Goal: Information Seeking & Learning: Compare options

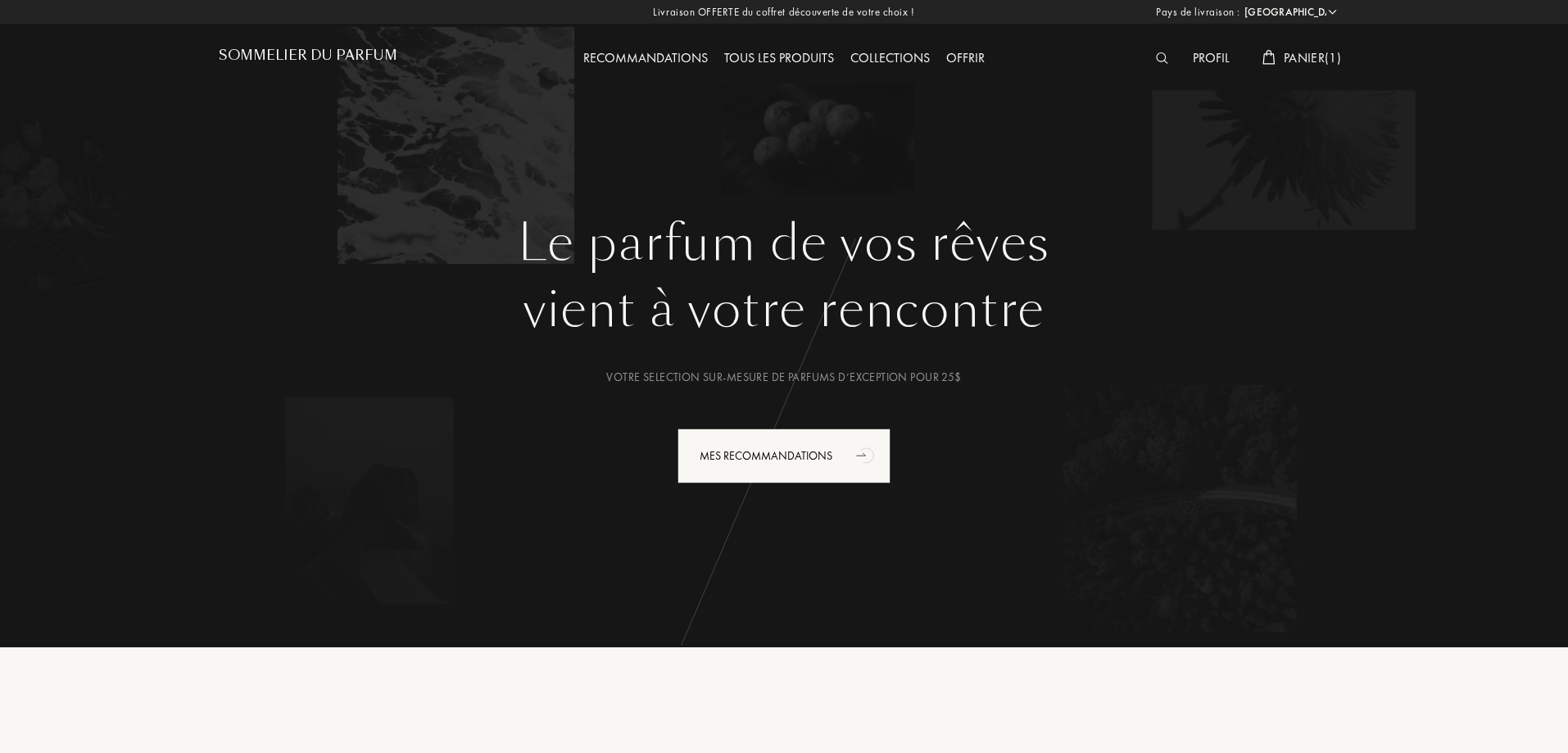
select select "FR"
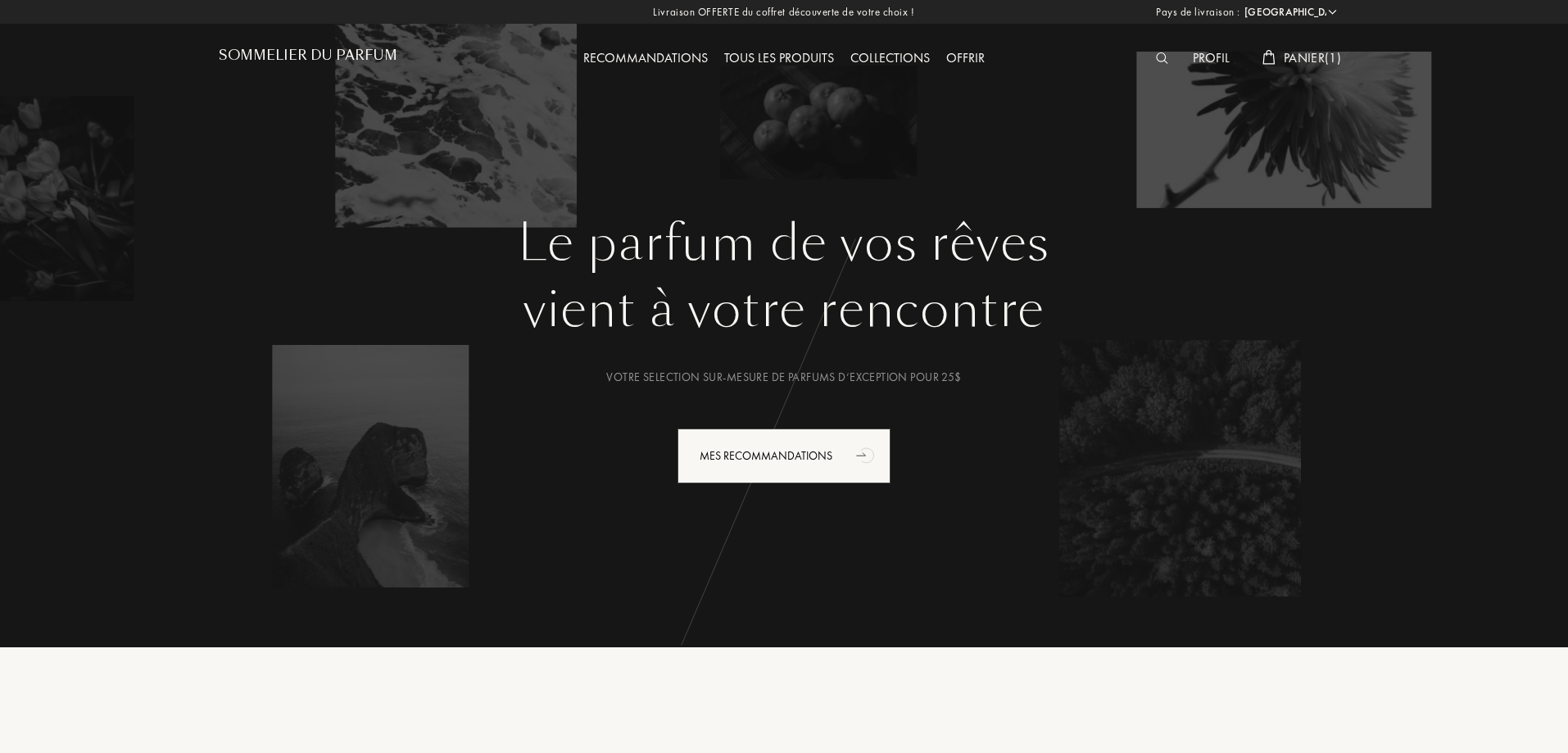
click at [805, 55] on div "Tous les produits" at bounding box center [778, 58] width 126 height 21
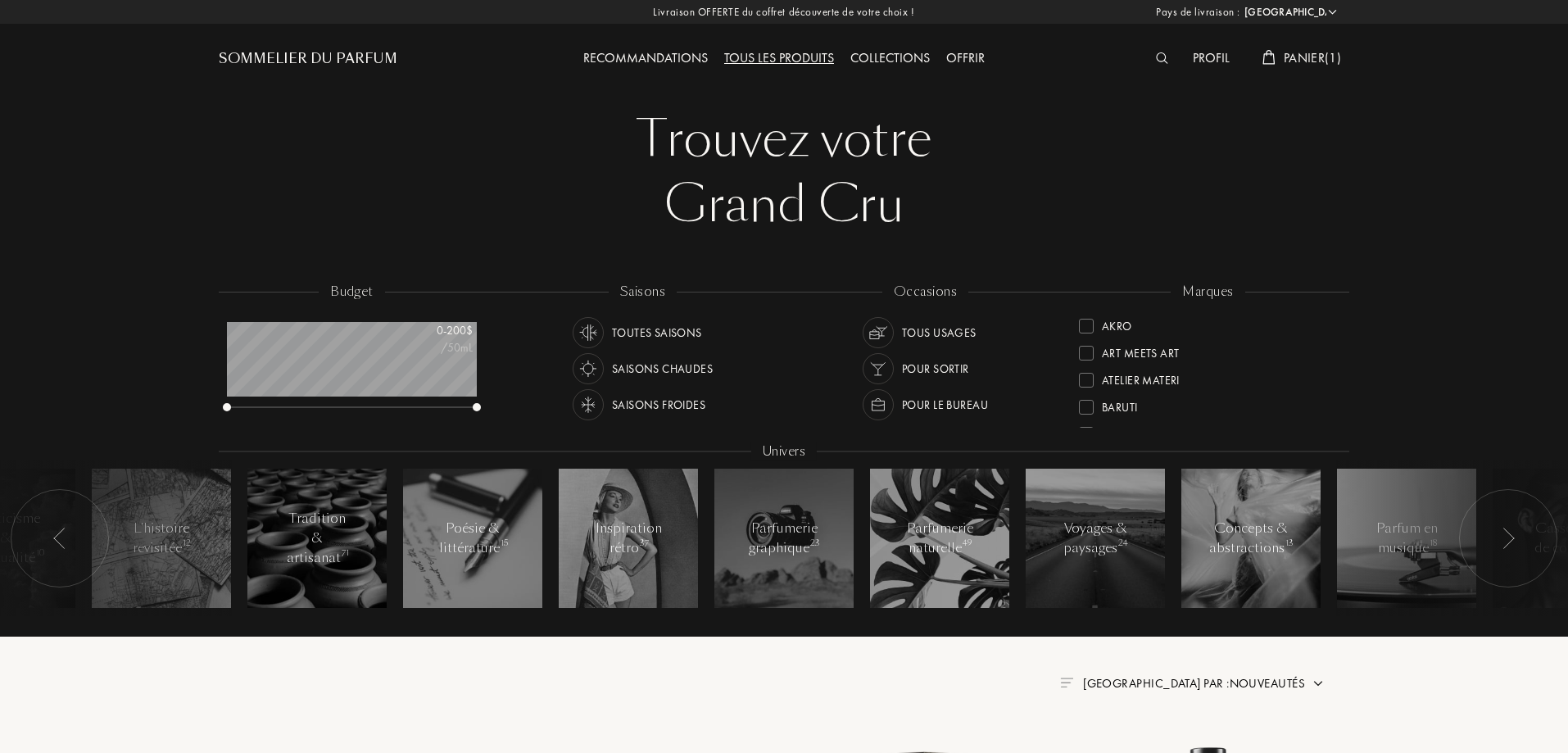
select select "FR"
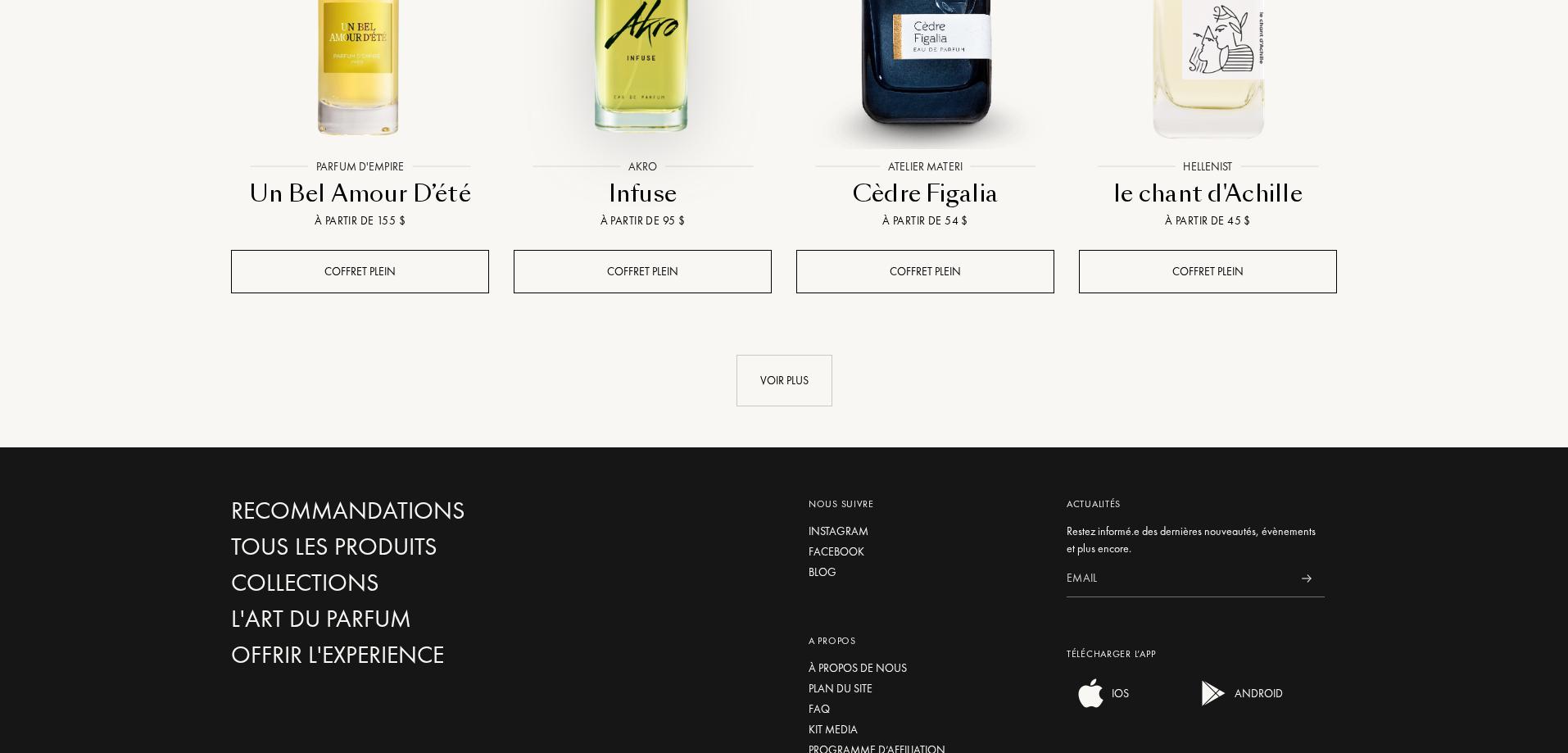
scroll to position [1883, 0]
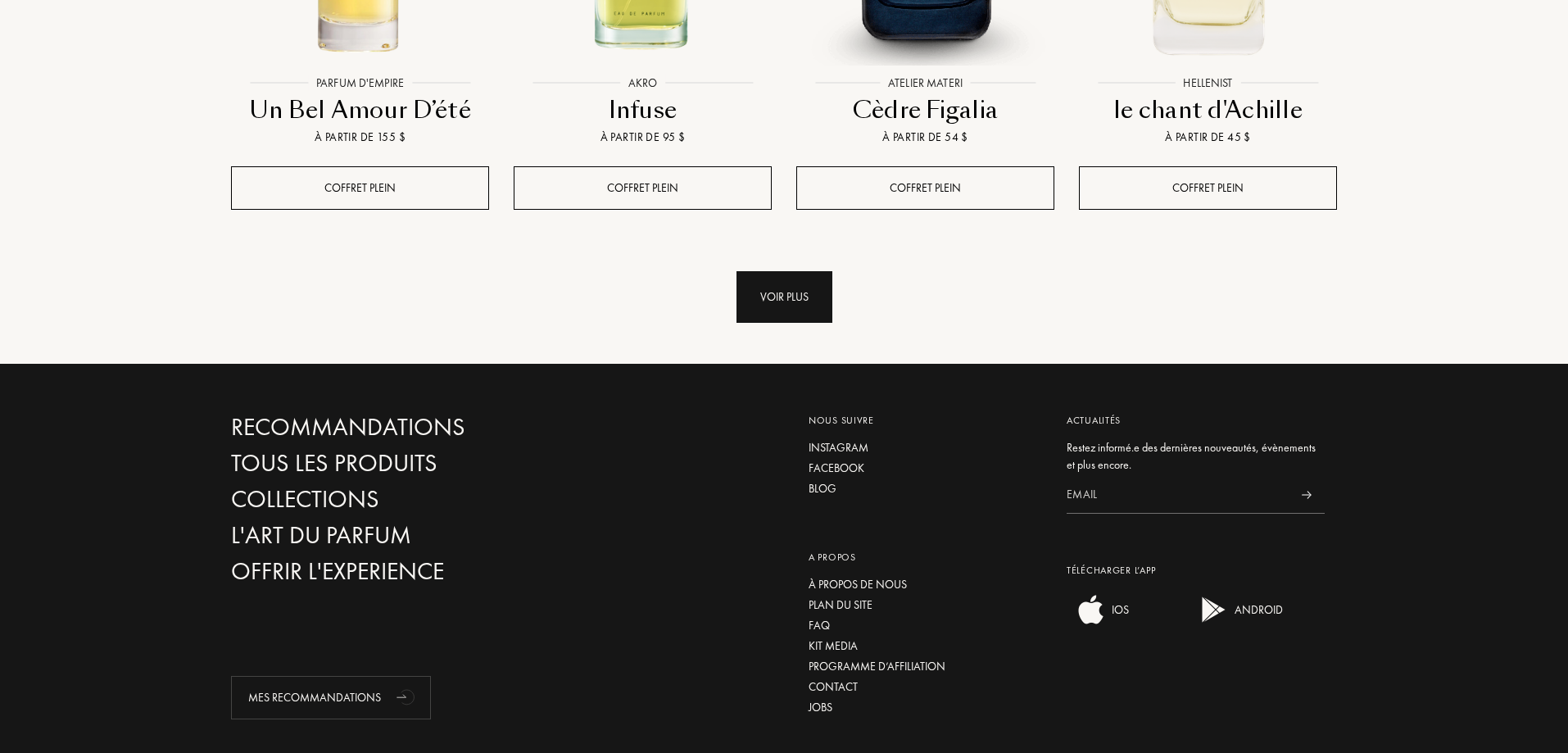
click at [769, 271] on div "Voir plus" at bounding box center [784, 297] width 96 height 52
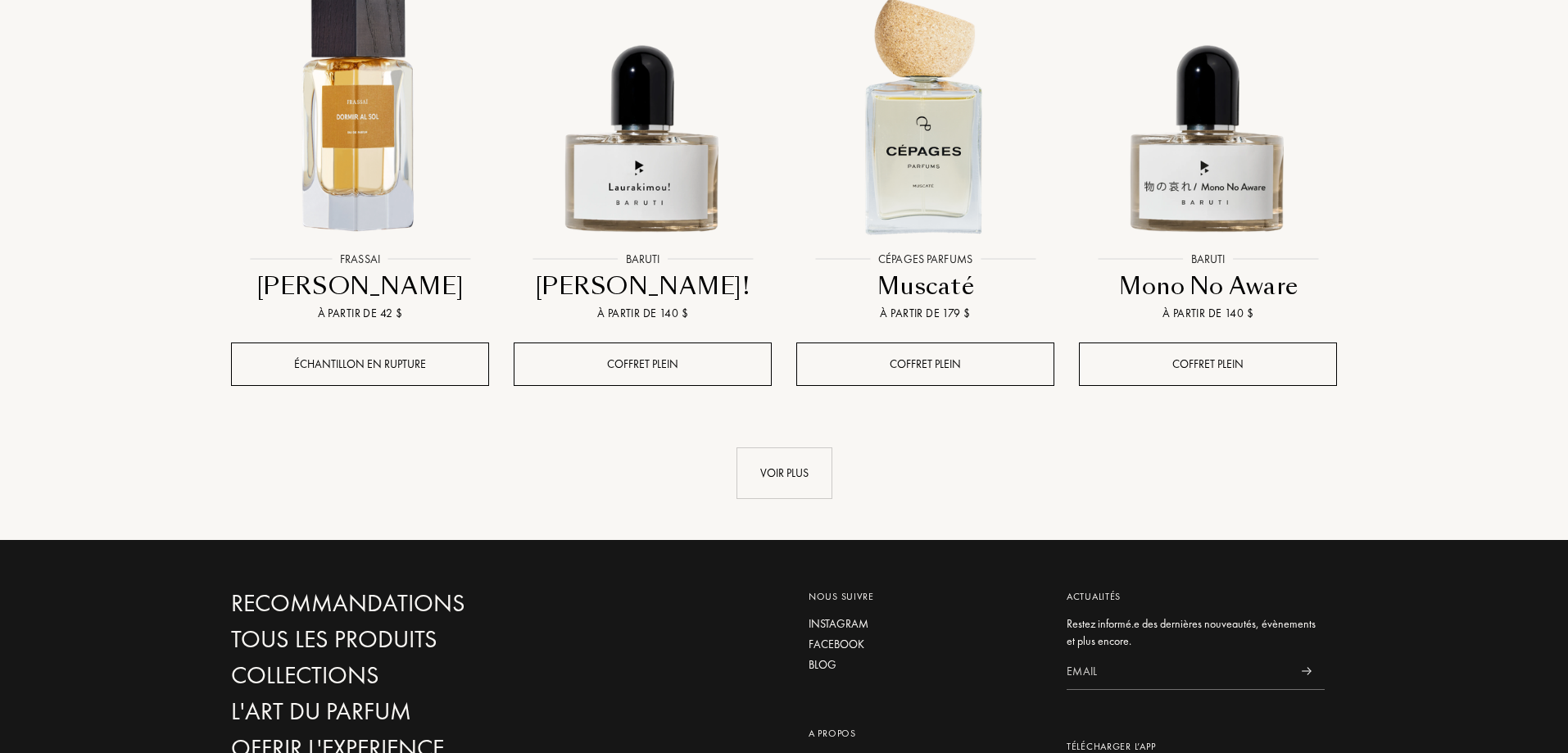
scroll to position [3112, 0]
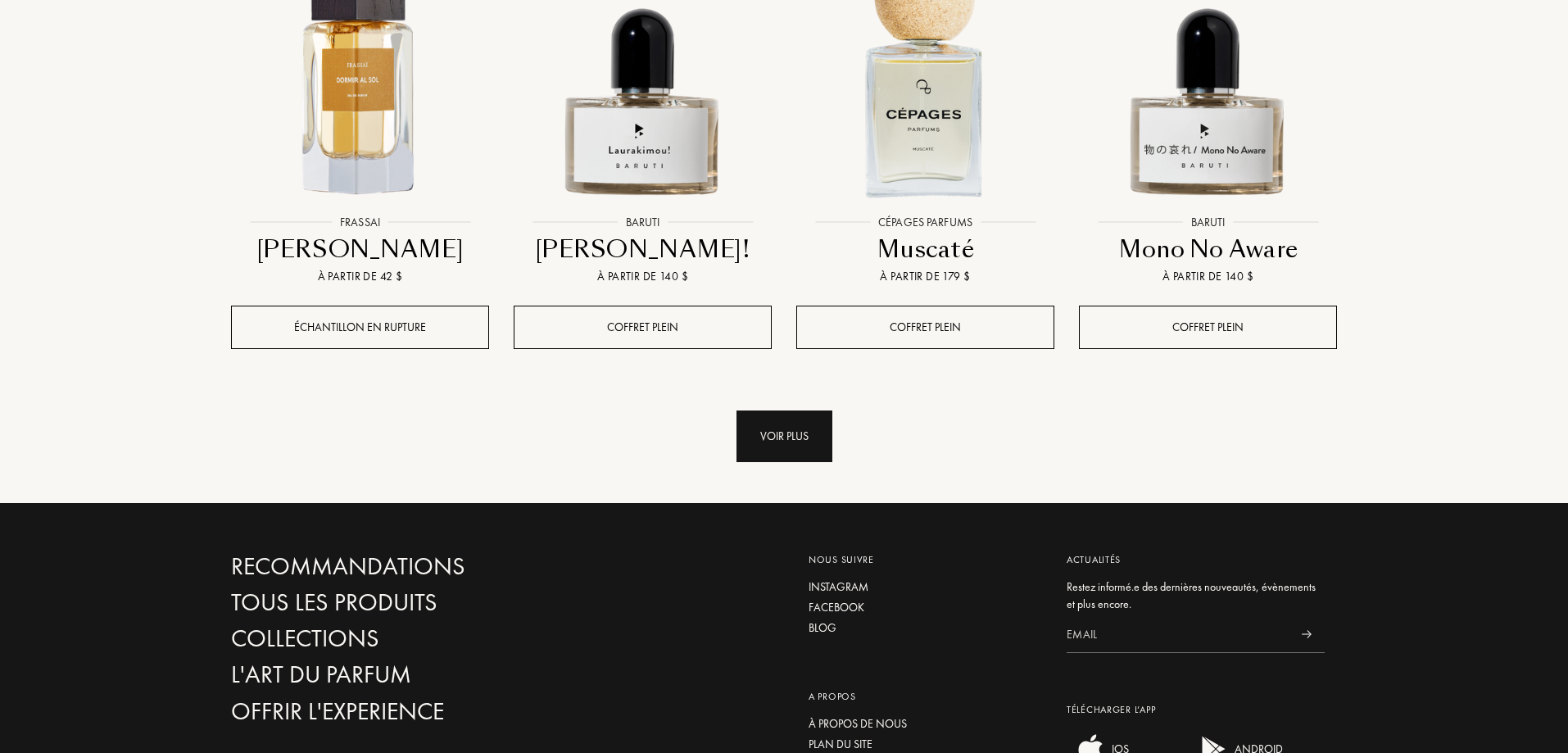
click at [786, 410] on div "Voir plus" at bounding box center [784, 436] width 96 height 52
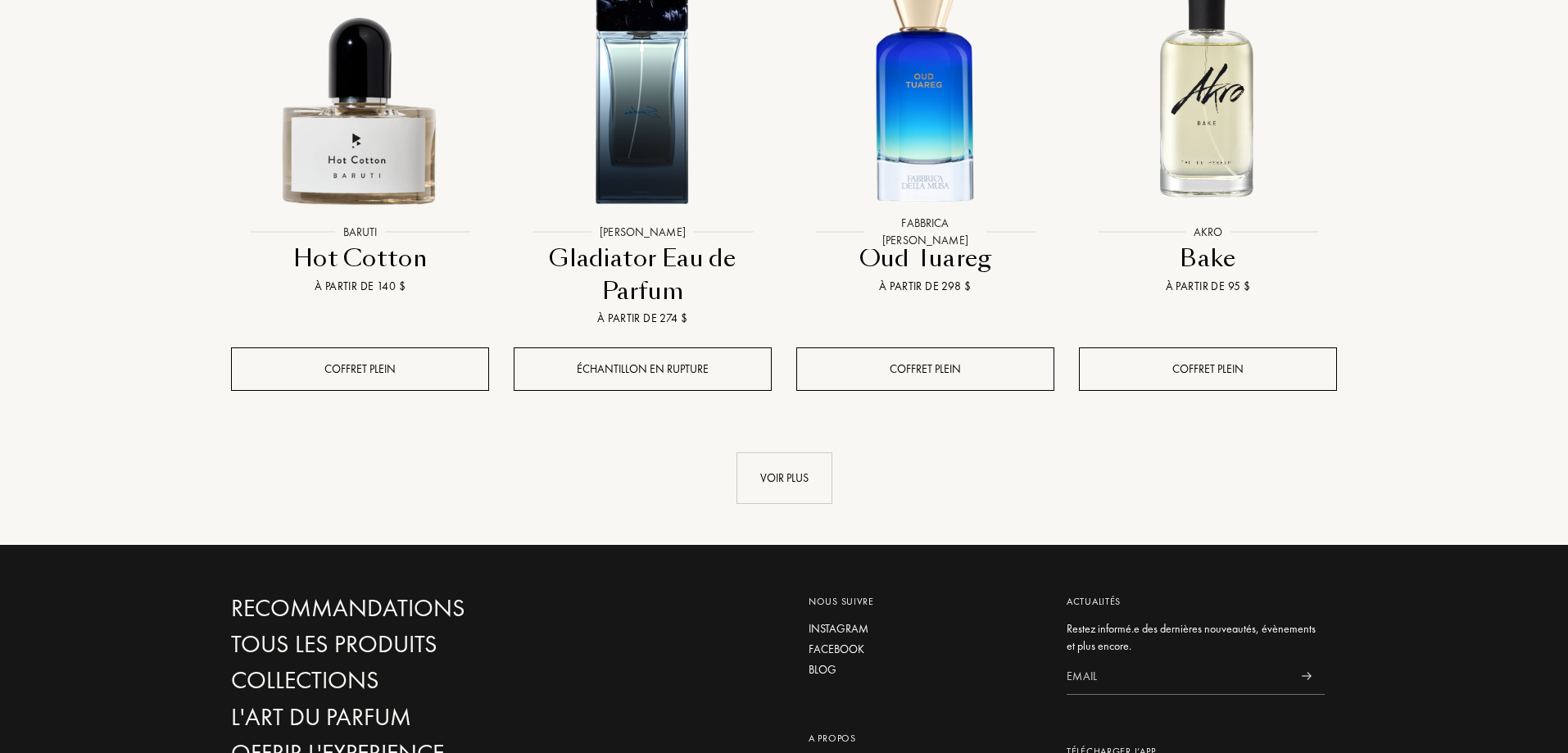
scroll to position [4504, 0]
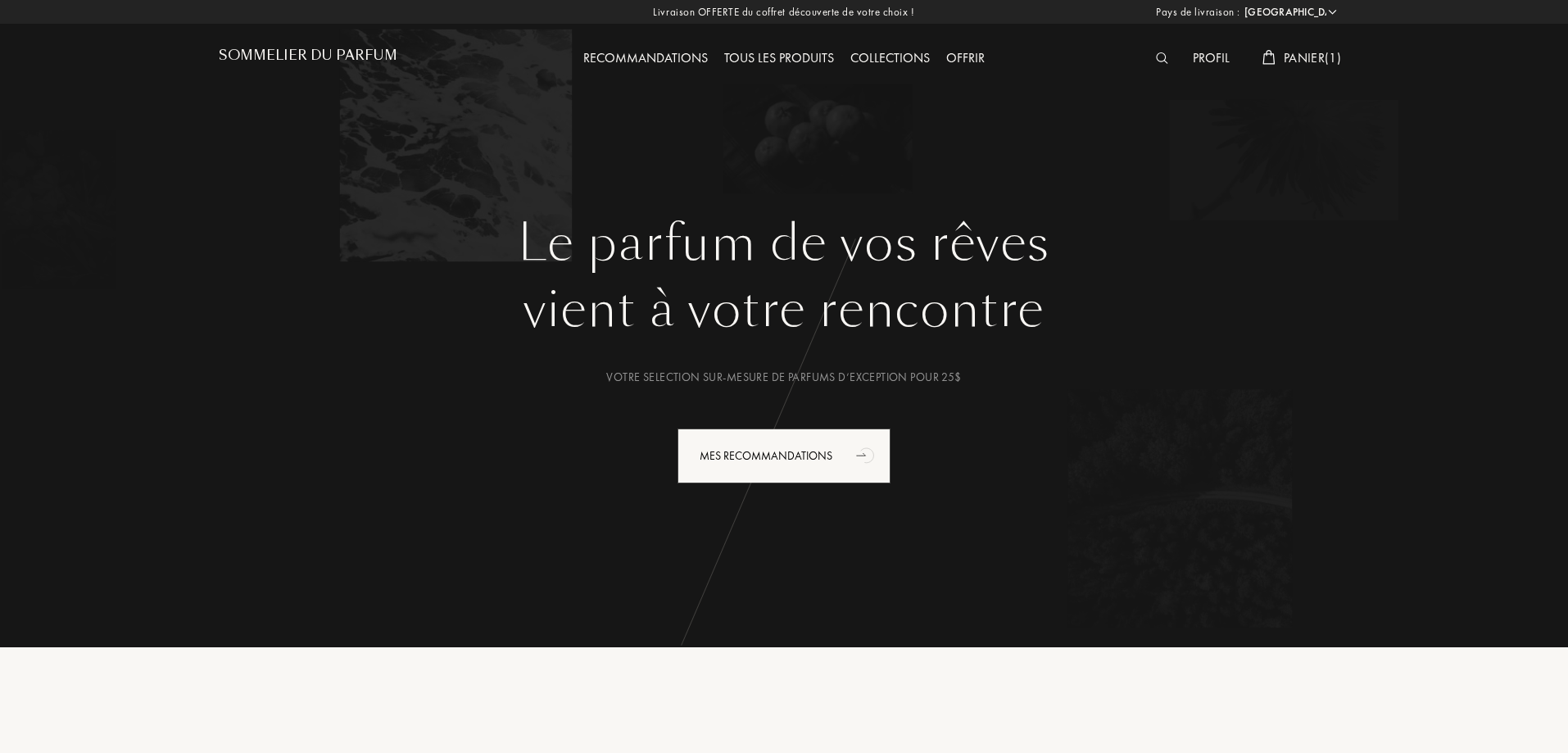
select select "FR"
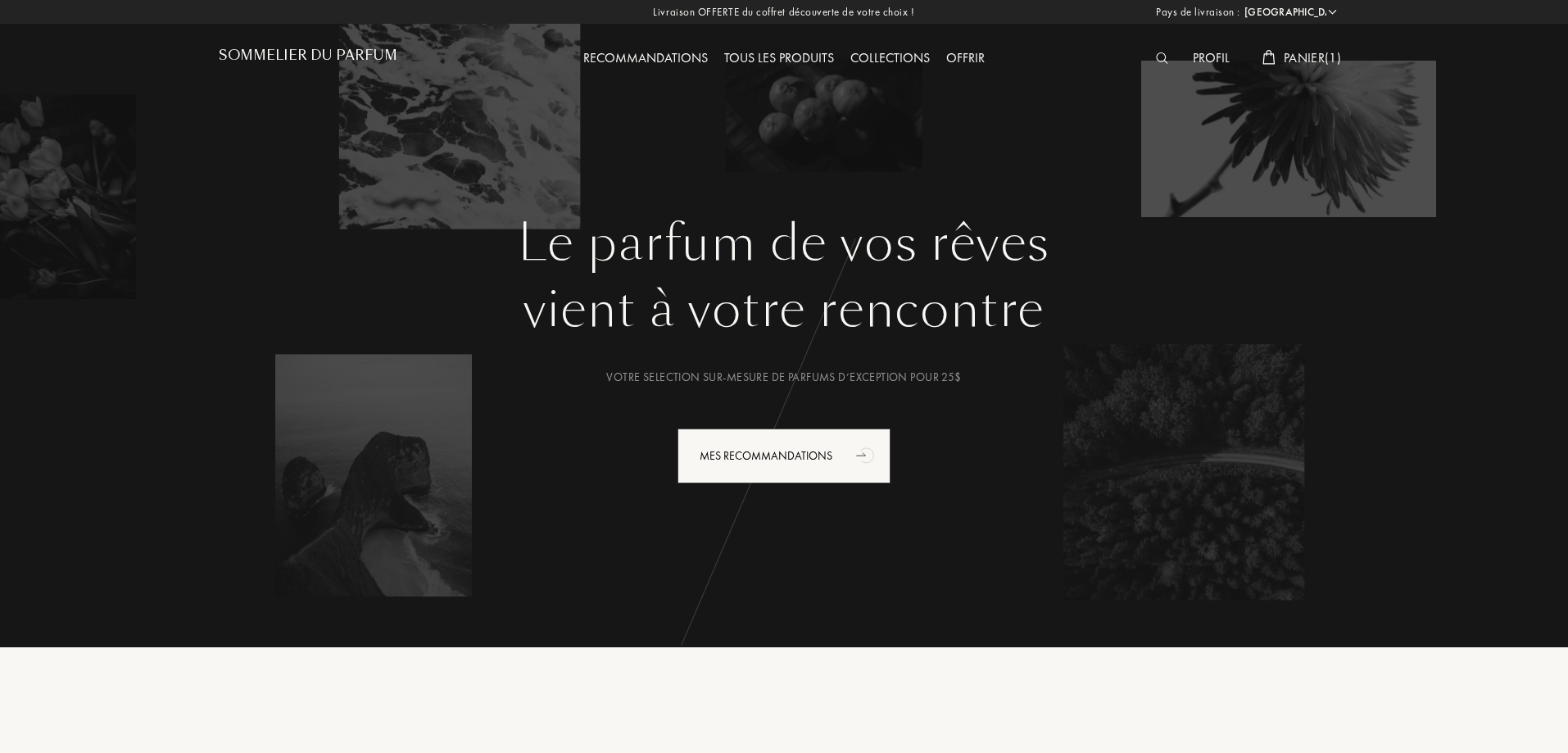
click at [899, 61] on div "Collections" at bounding box center [890, 58] width 96 height 21
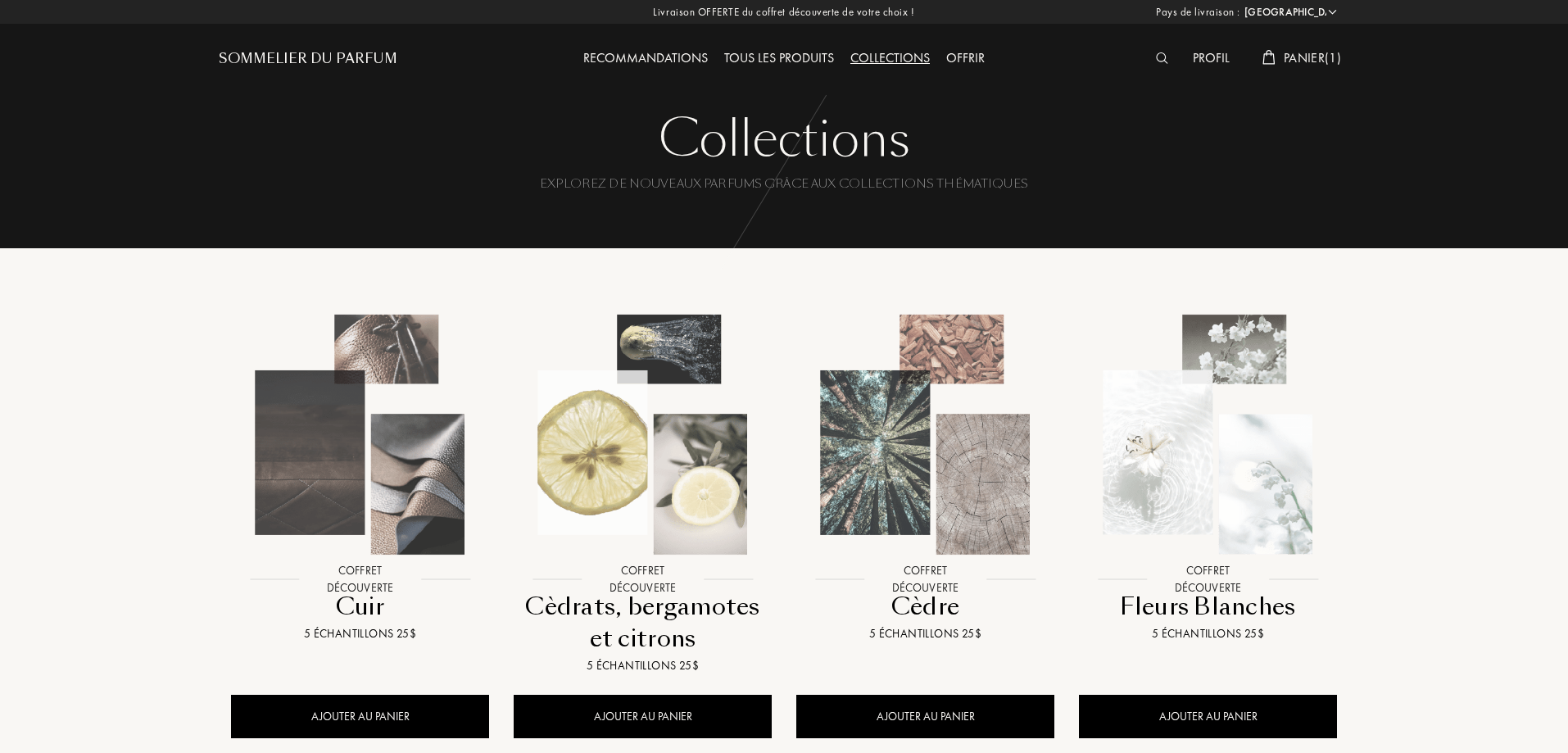
select select "FR"
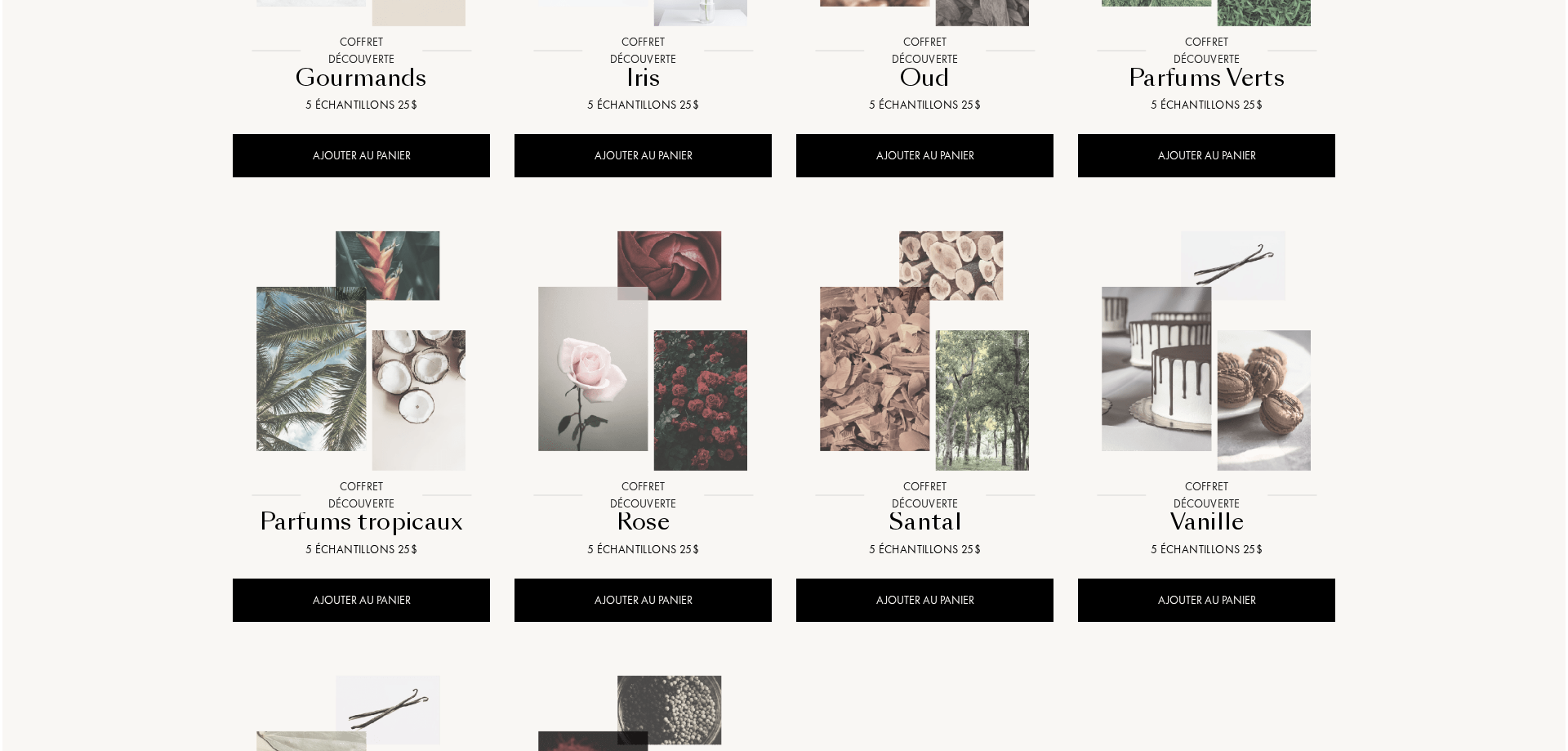
scroll to position [1143, 0]
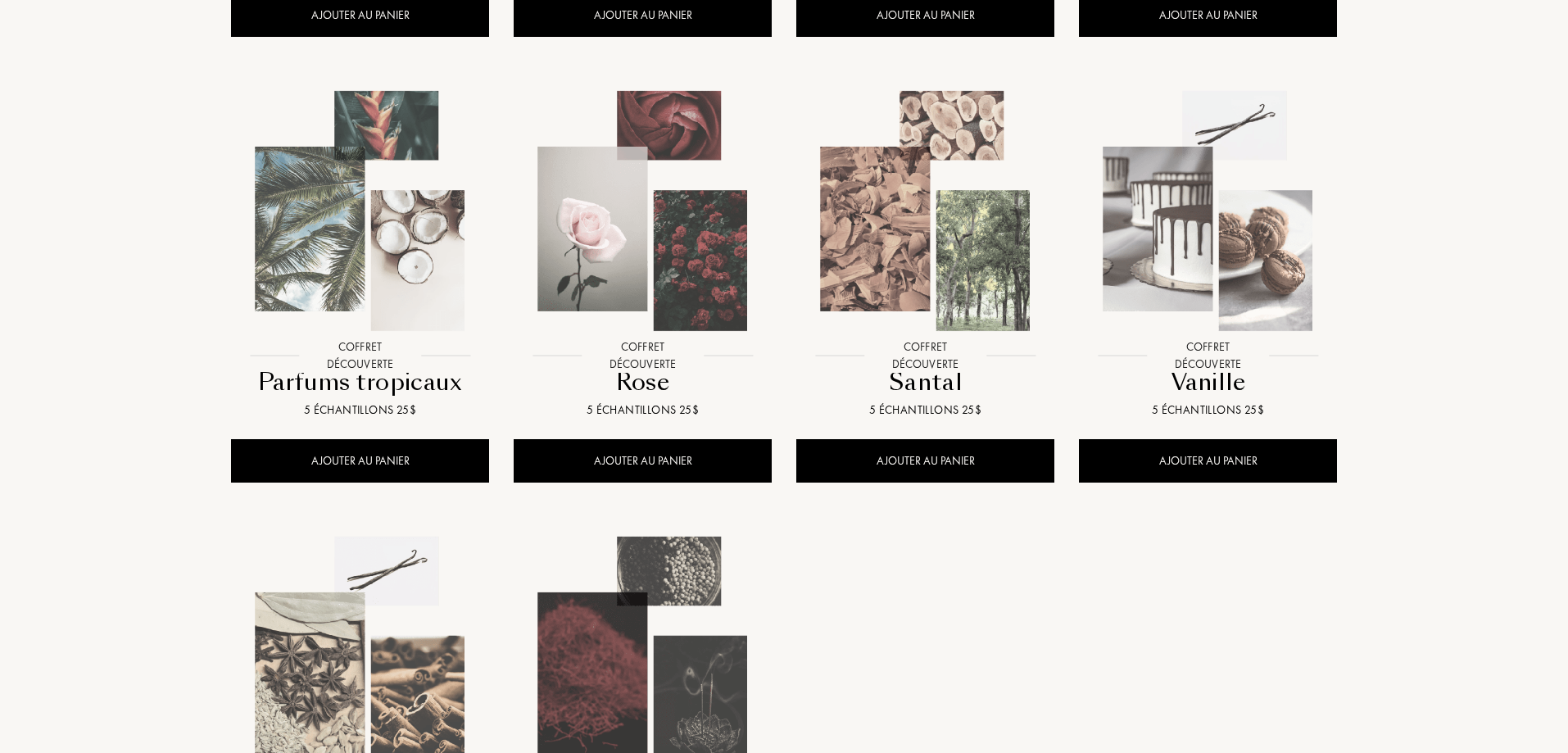
click at [692, 171] on img at bounding box center [642, 210] width 255 height 255
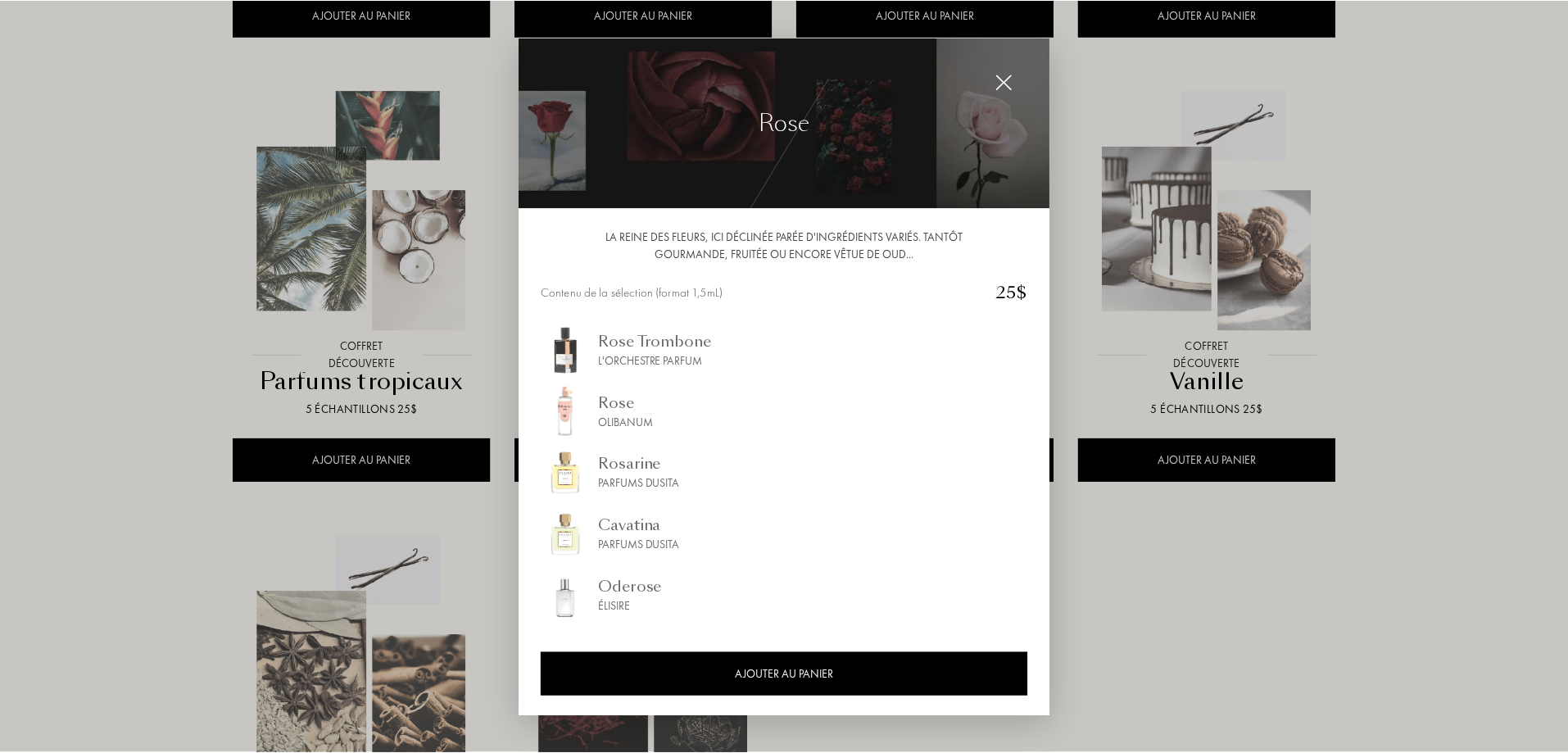
scroll to position [1, 0]
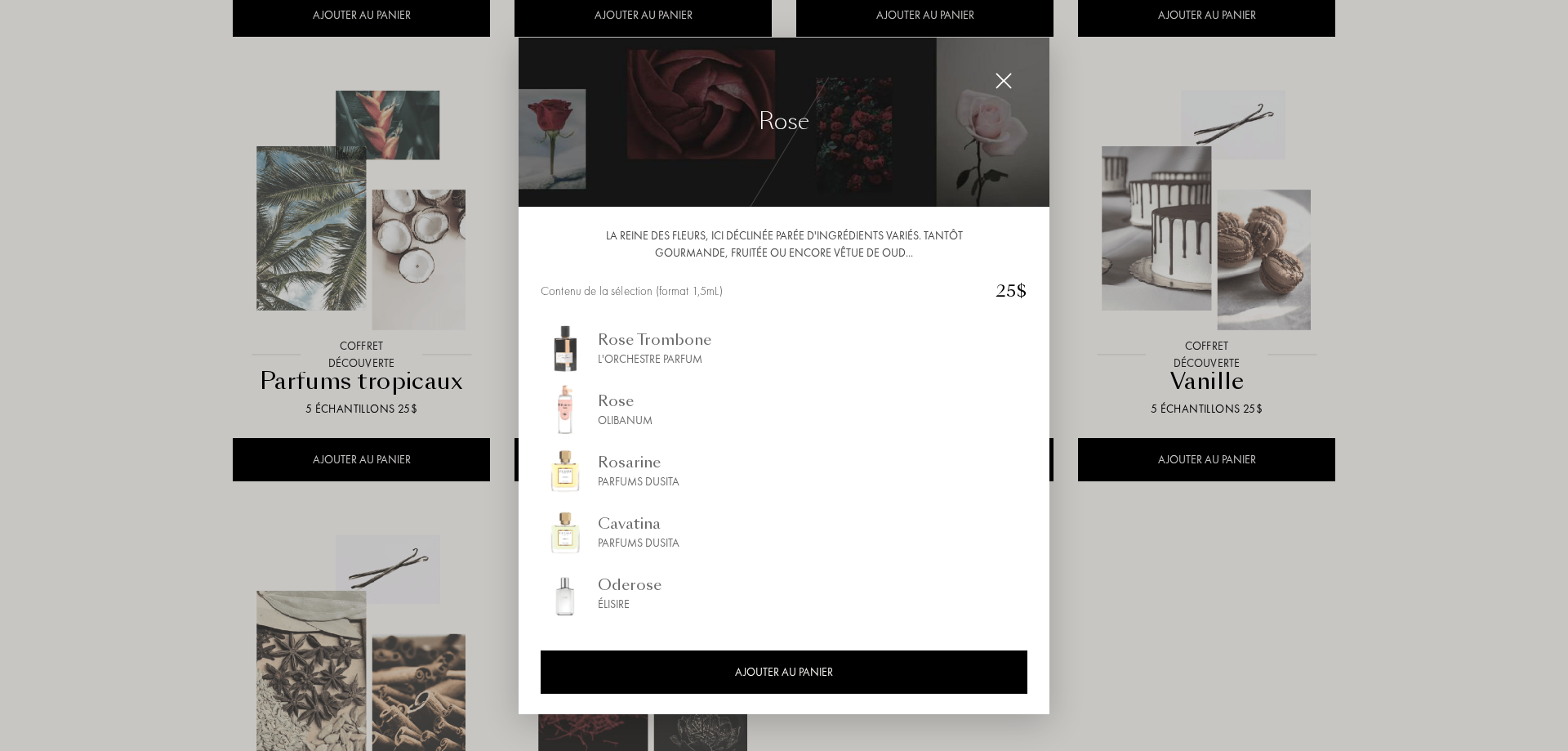
click at [137, 149] on div at bounding box center [784, 376] width 1568 height 751
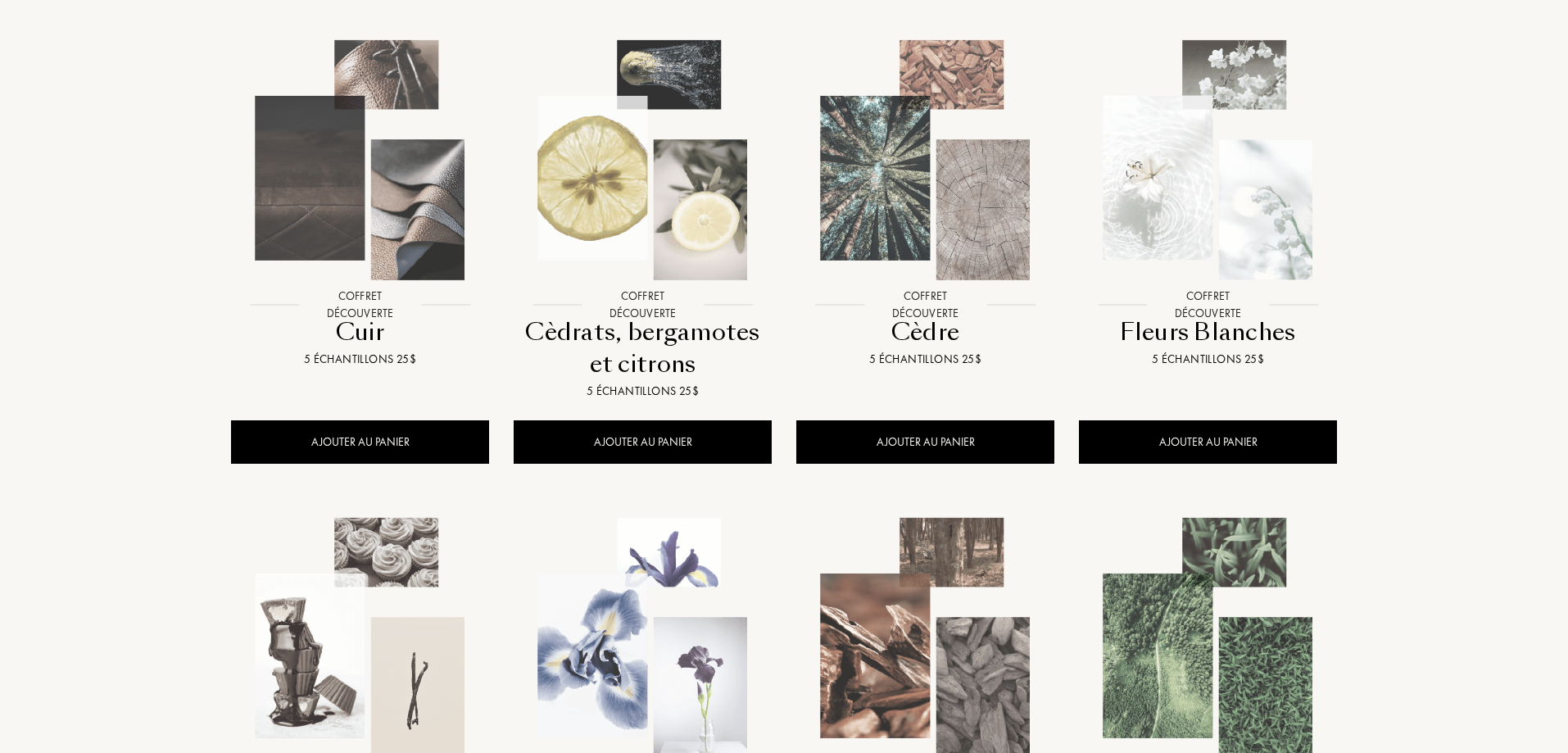
scroll to position [246, 0]
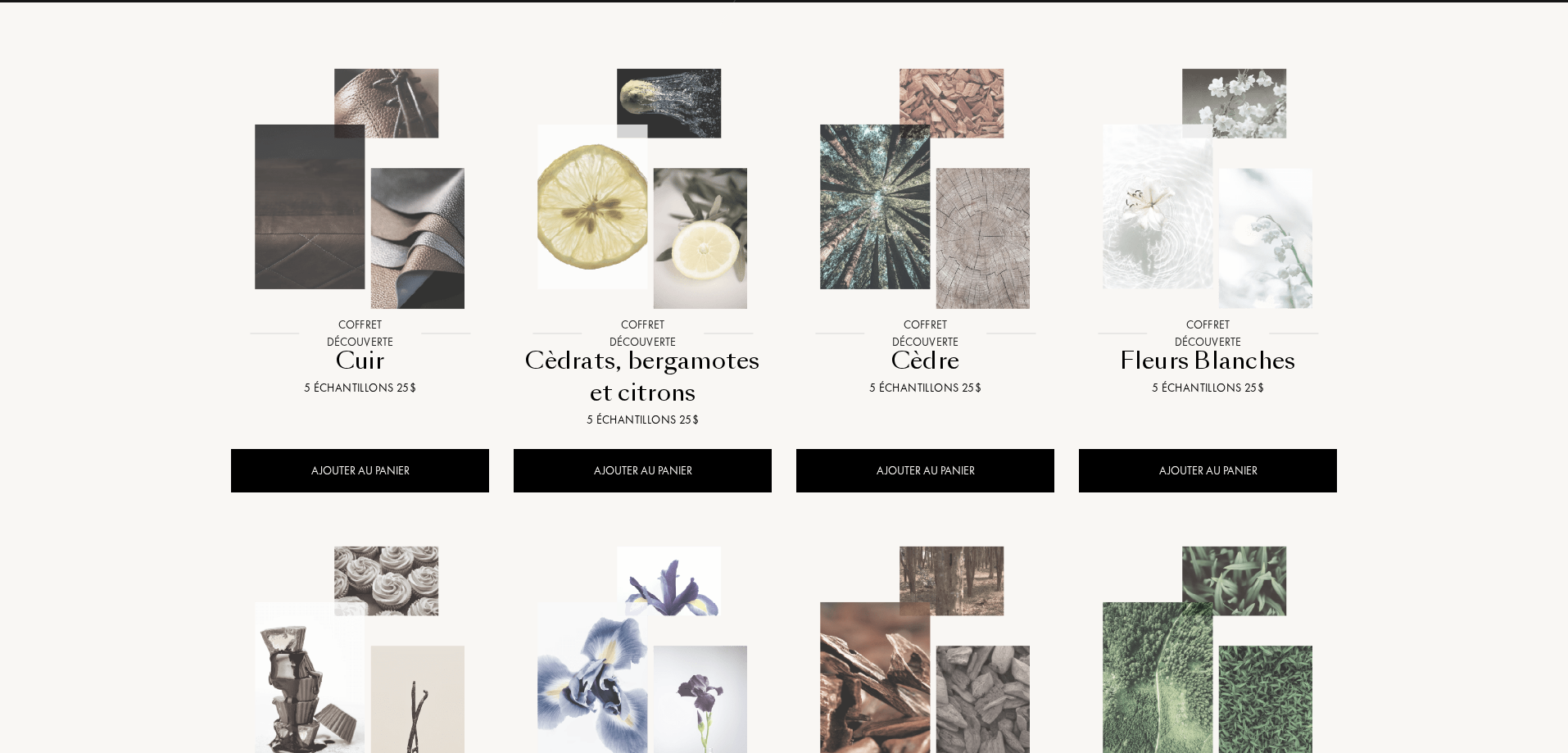
click at [1216, 177] on img at bounding box center [1207, 188] width 255 height 255
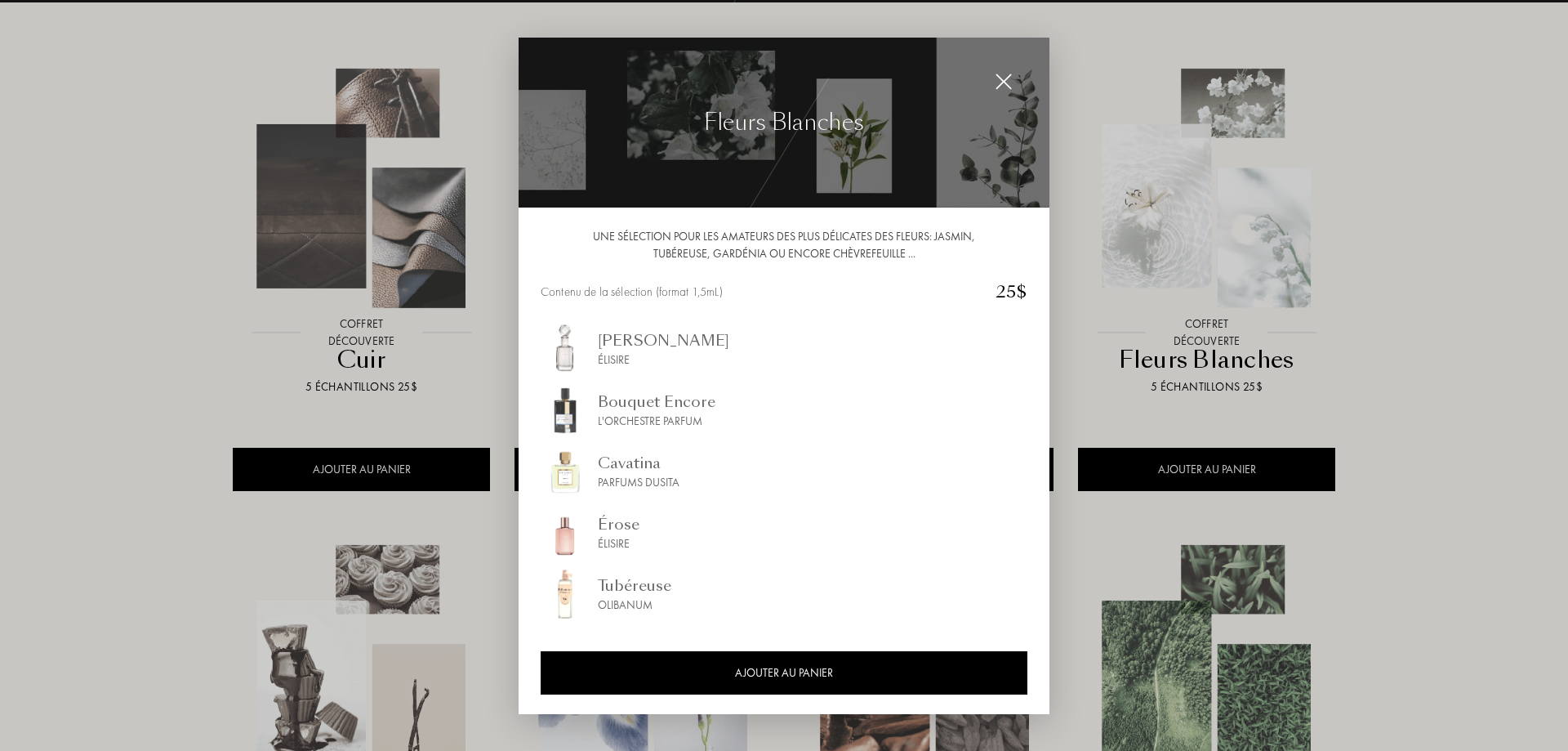
click at [0, 156] on div at bounding box center [784, 376] width 1568 height 751
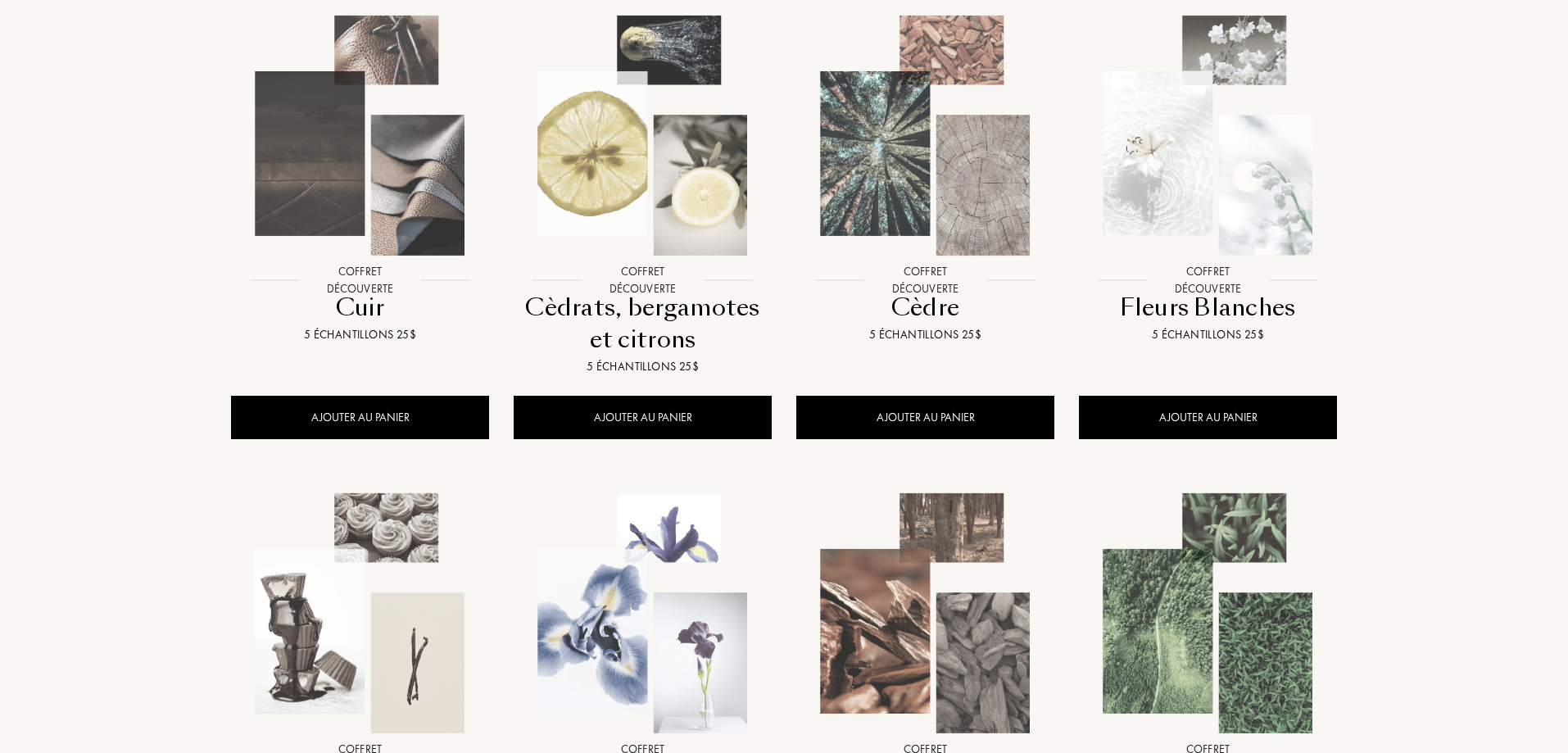
scroll to position [328, 0]
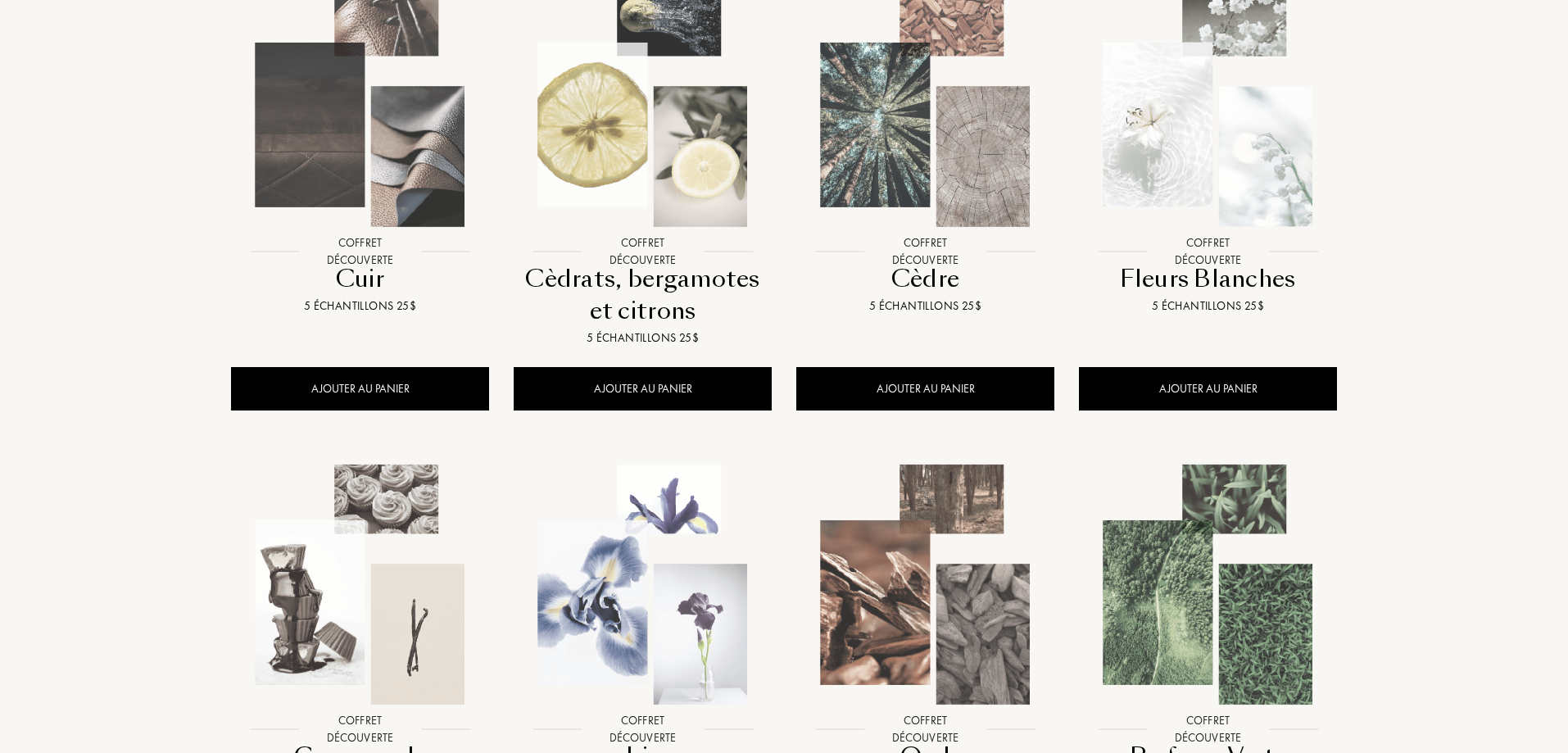
click at [641, 217] on img at bounding box center [642, 106] width 255 height 255
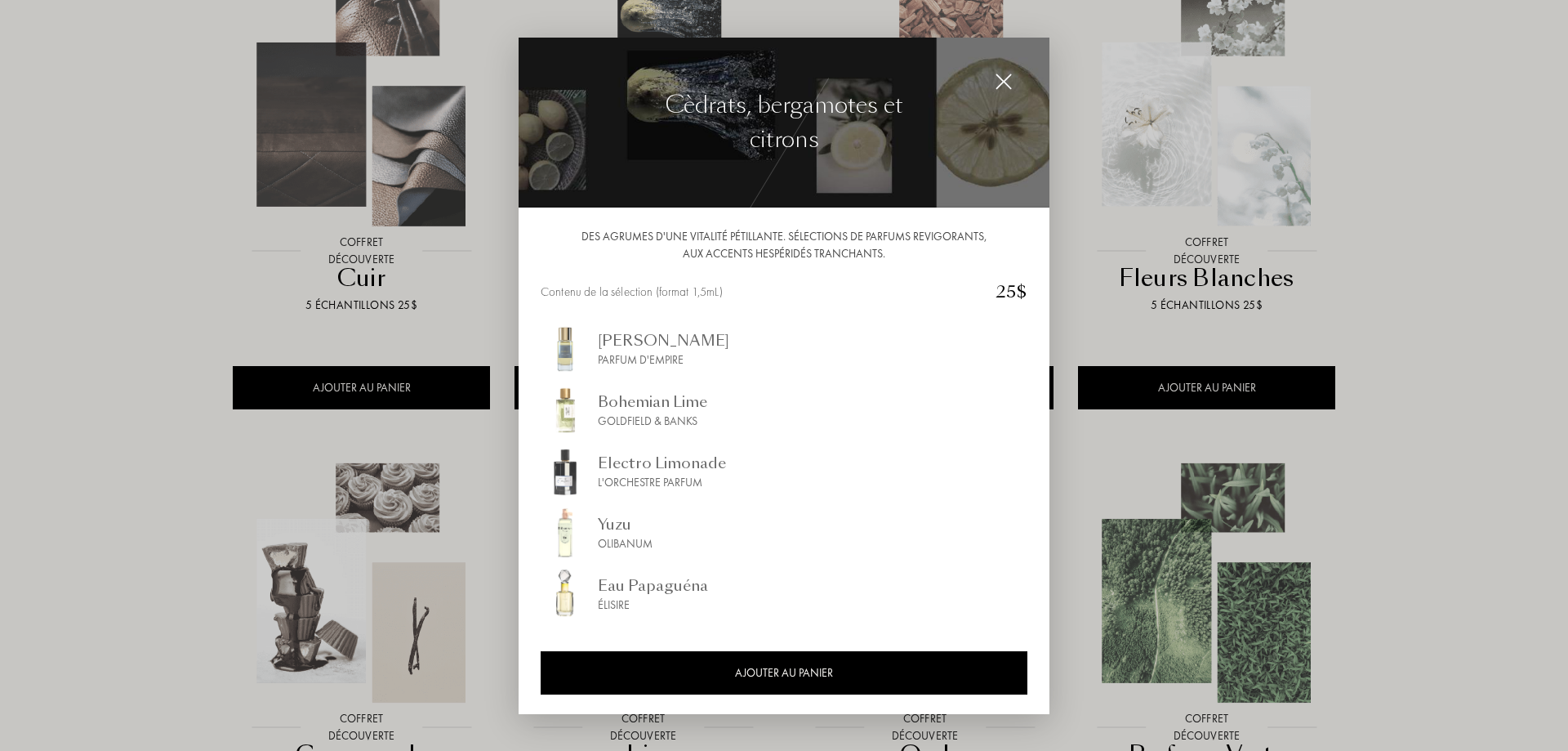
click at [60, 94] on div at bounding box center [784, 376] width 1568 height 751
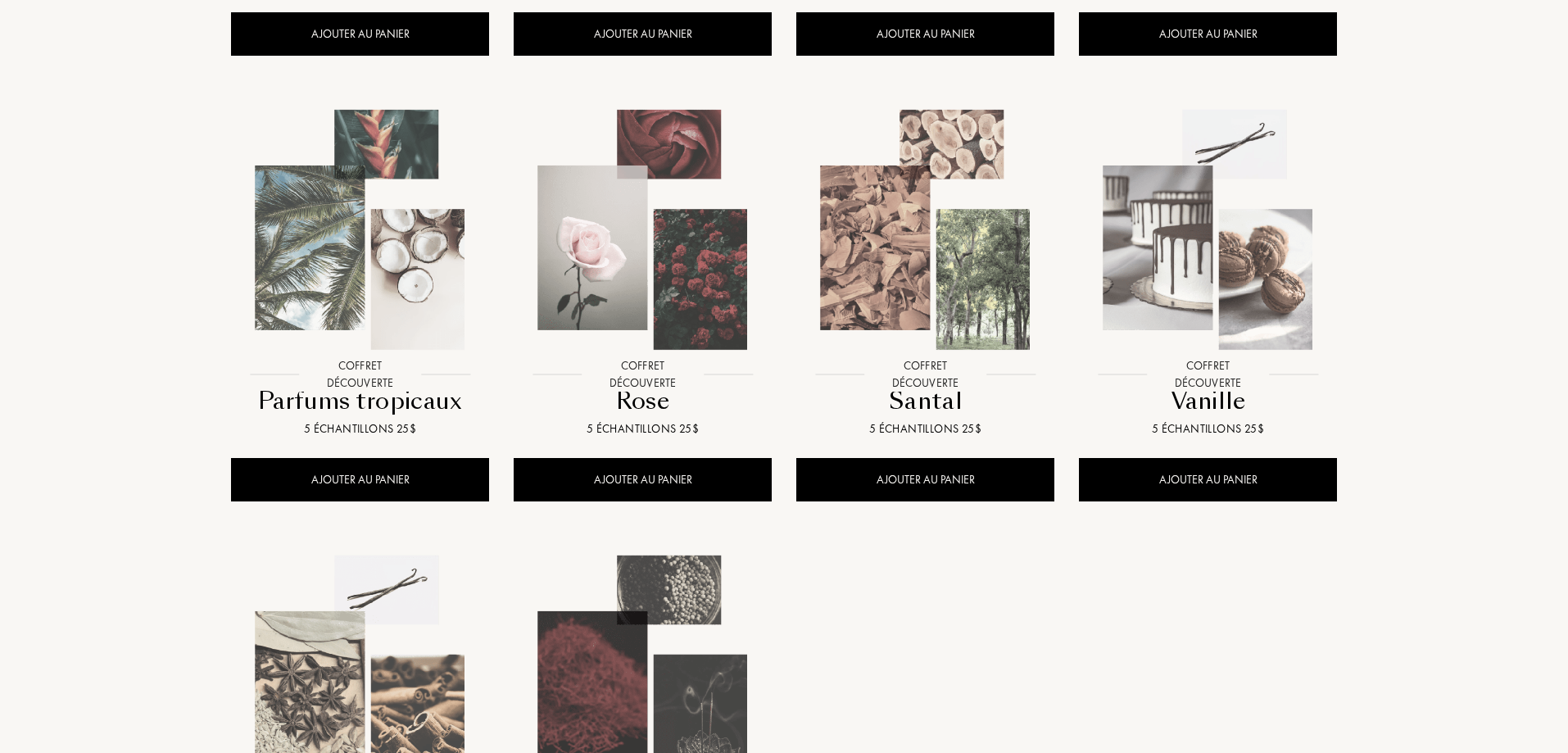
scroll to position [1064, 0]
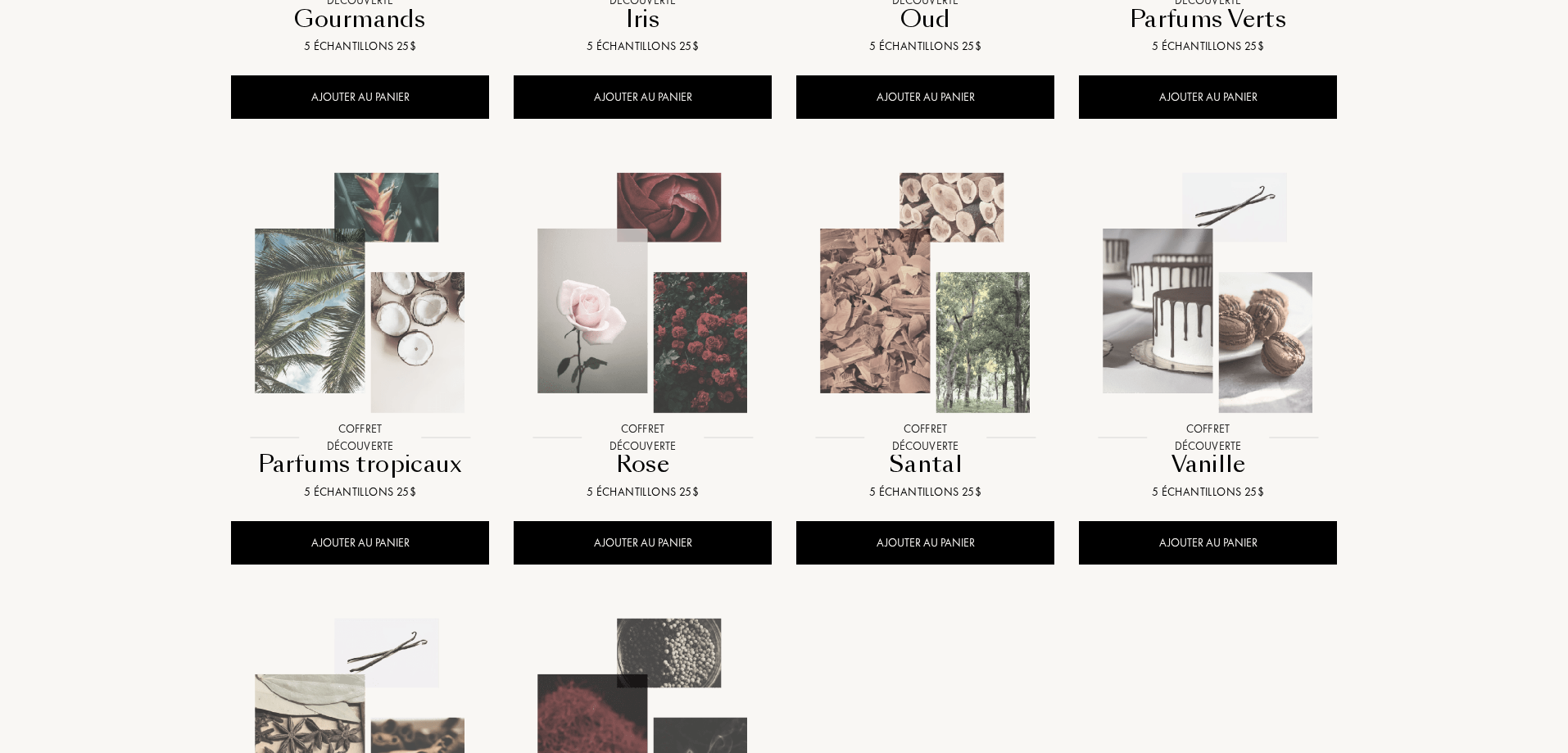
click at [1219, 240] on img at bounding box center [1207, 292] width 255 height 255
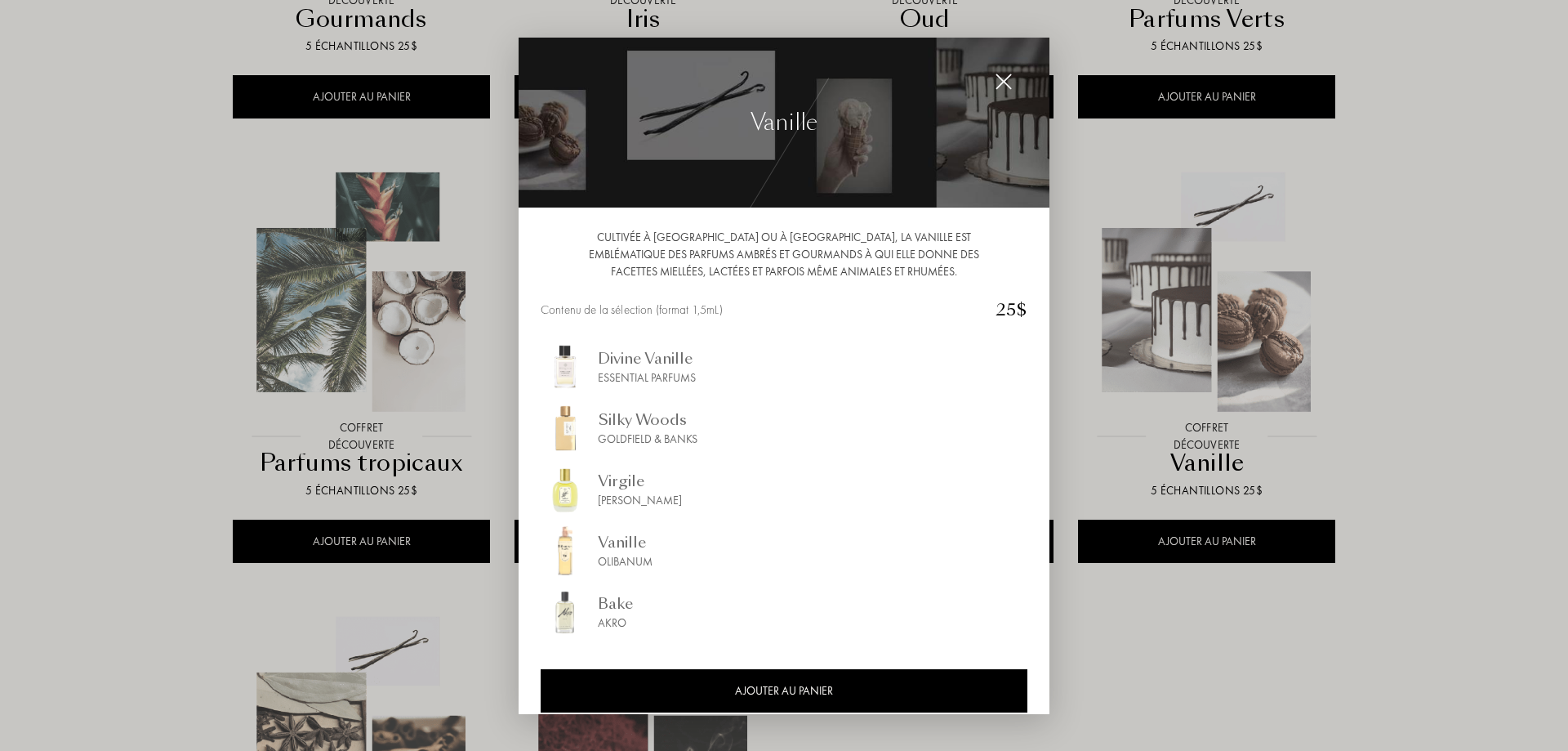
click at [105, 227] on div at bounding box center [784, 376] width 1568 height 751
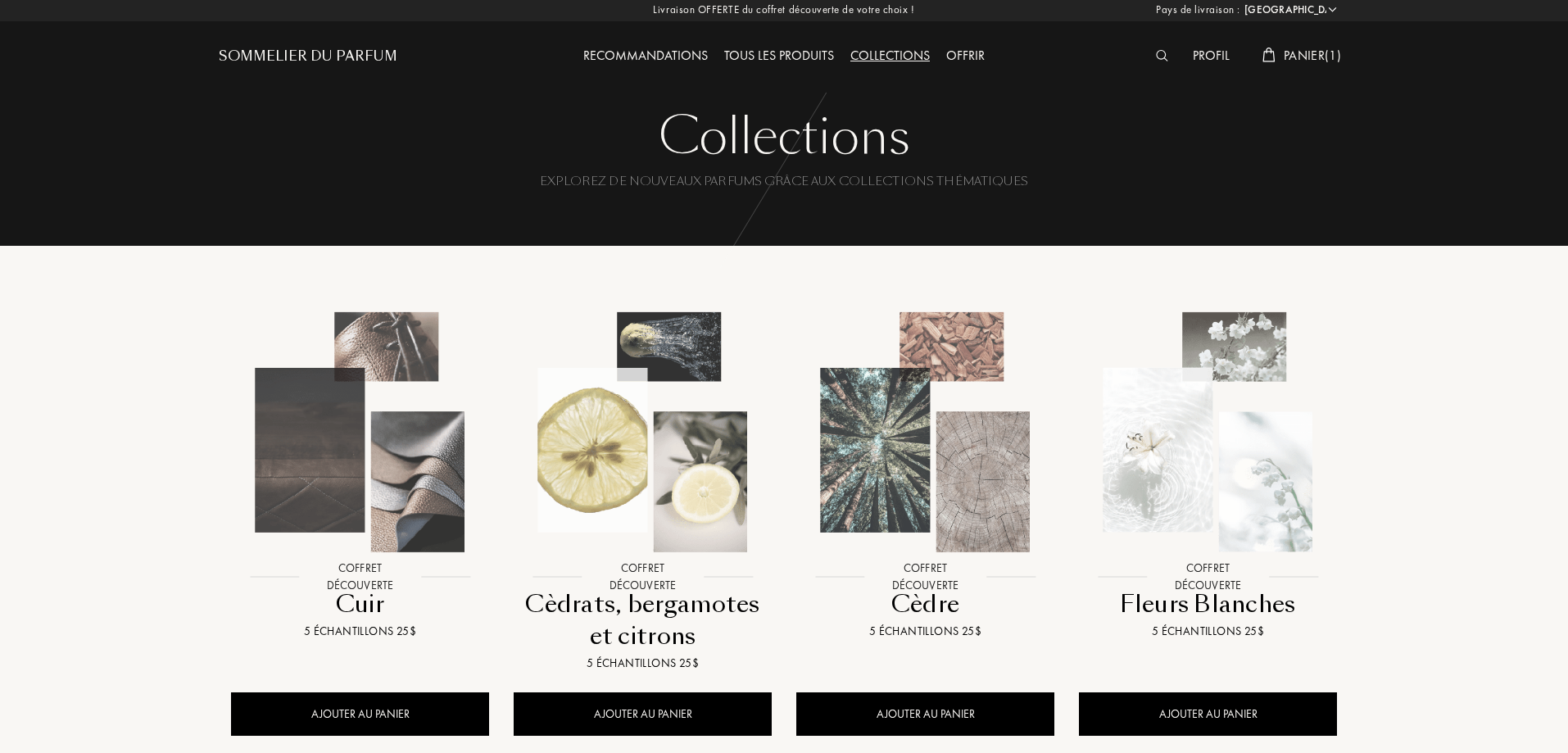
scroll to position [0, 0]
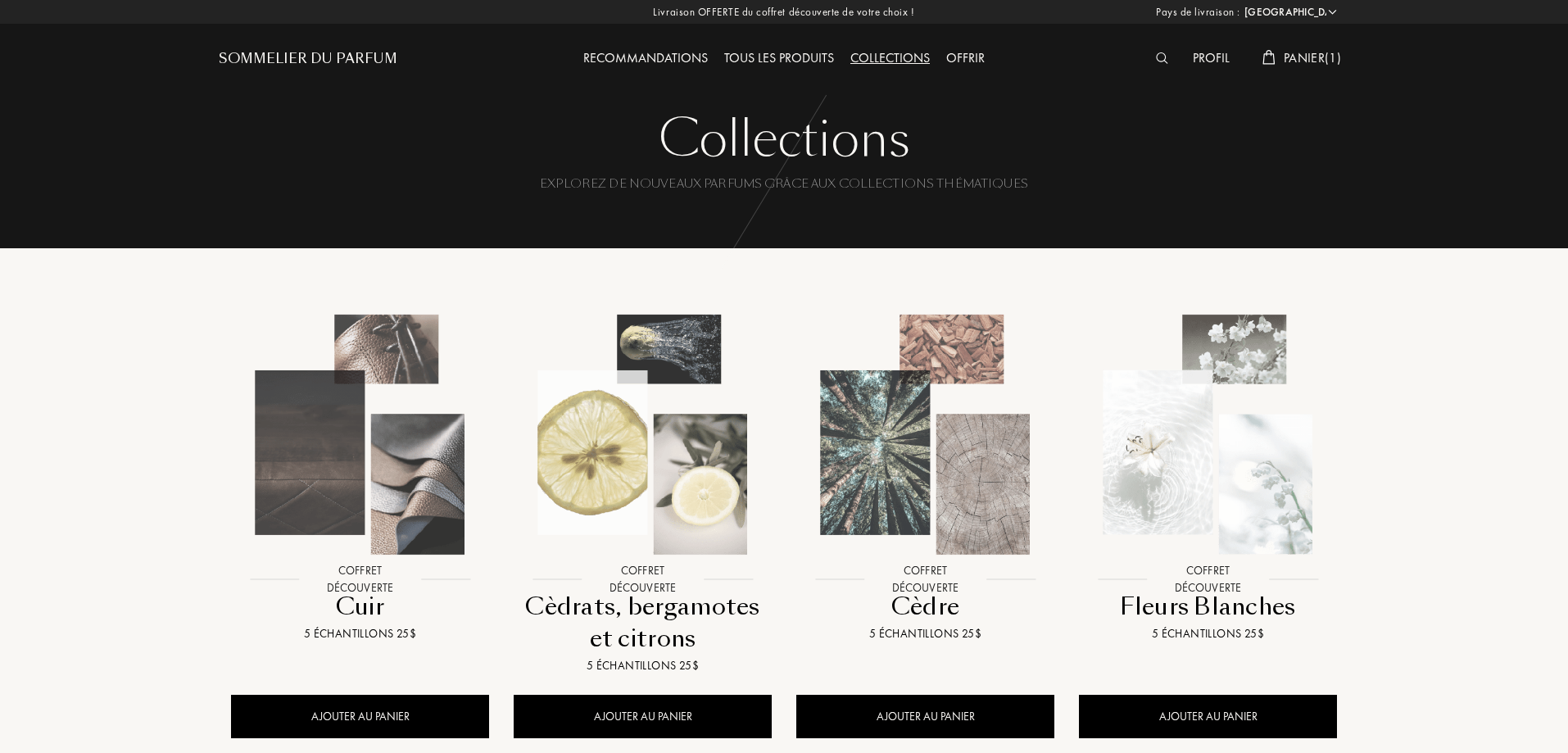
click at [797, 63] on div "Tous les produits" at bounding box center [778, 58] width 126 height 21
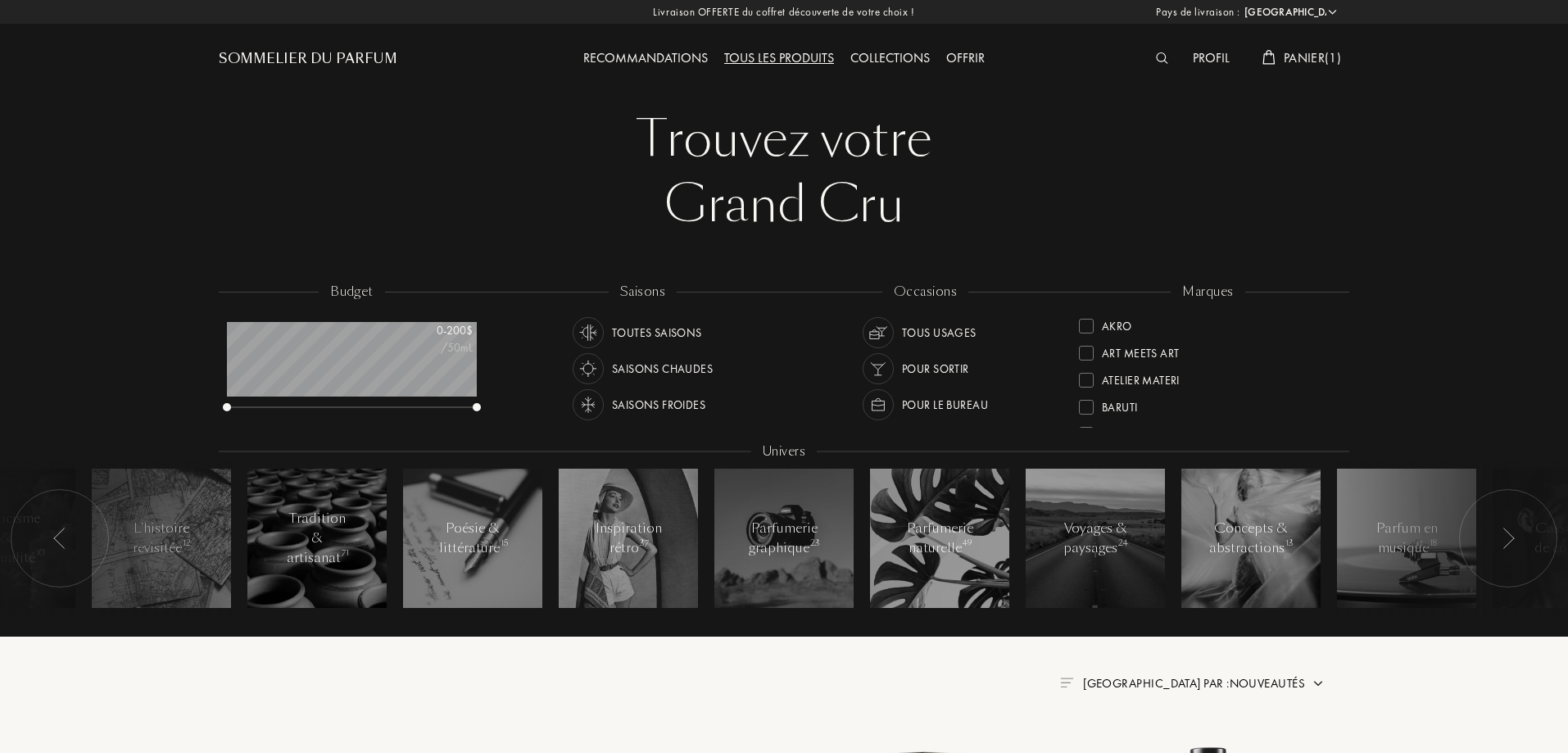
select select "FR"
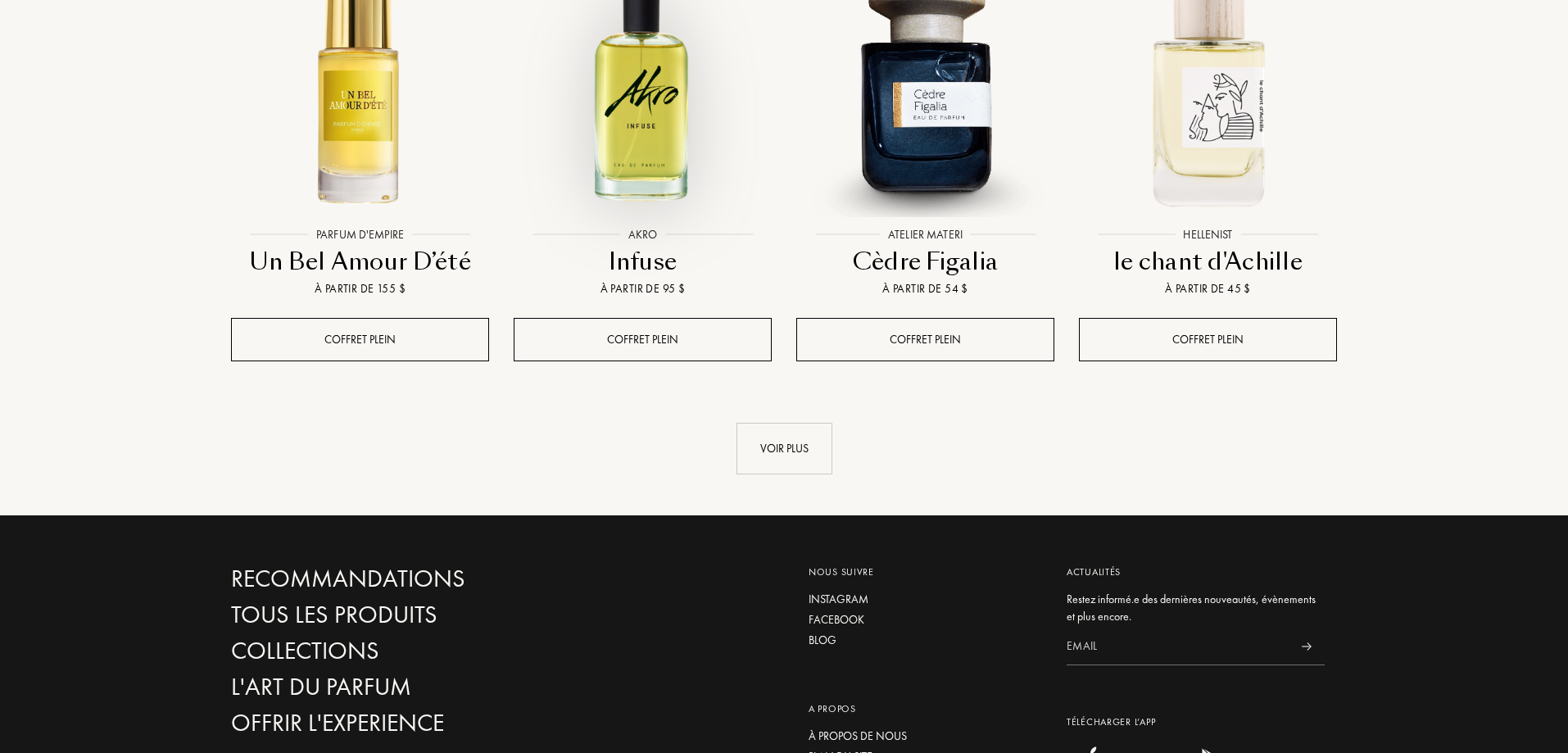
scroll to position [1801, 0]
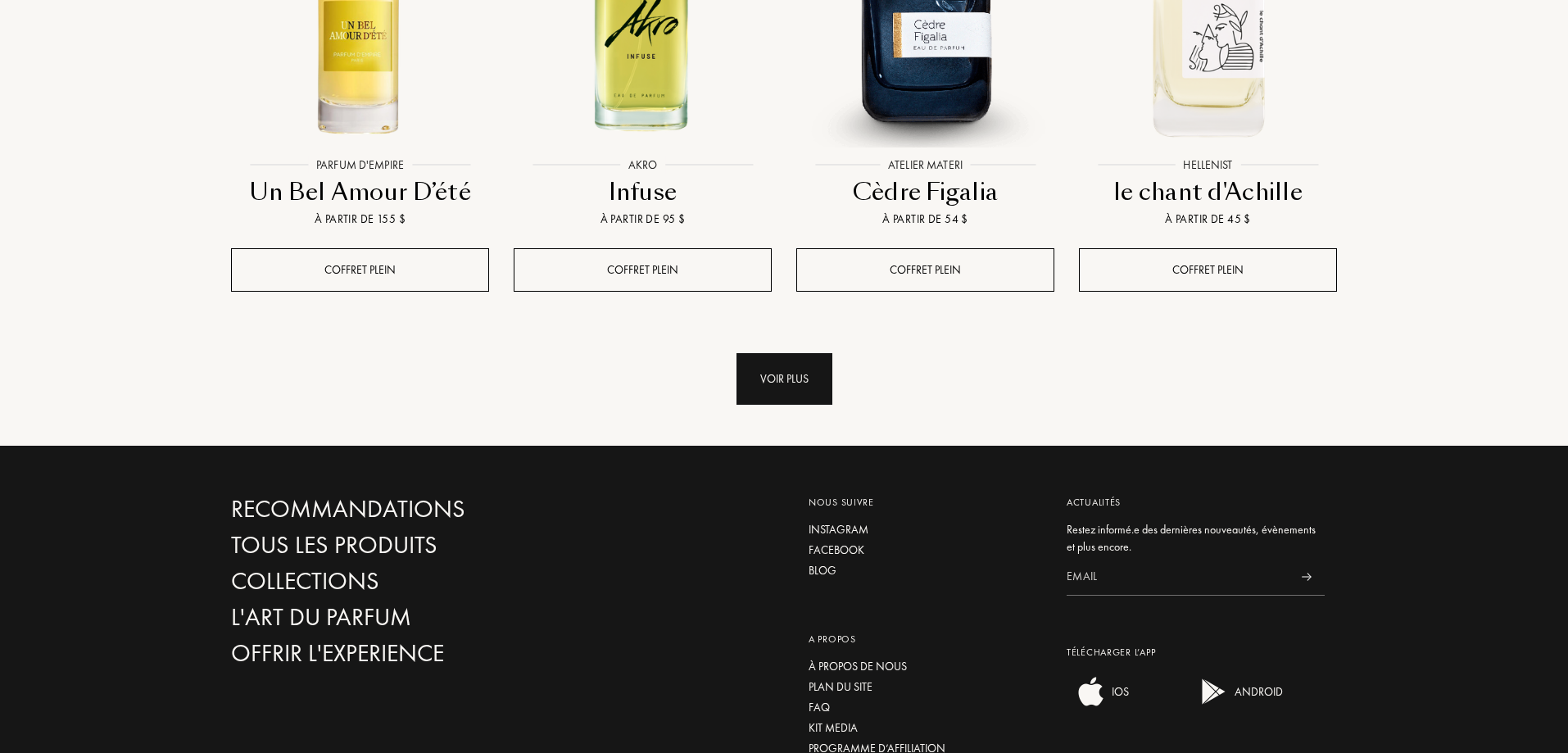
click at [757, 353] on div "Voir plus" at bounding box center [784, 378] width 96 height 52
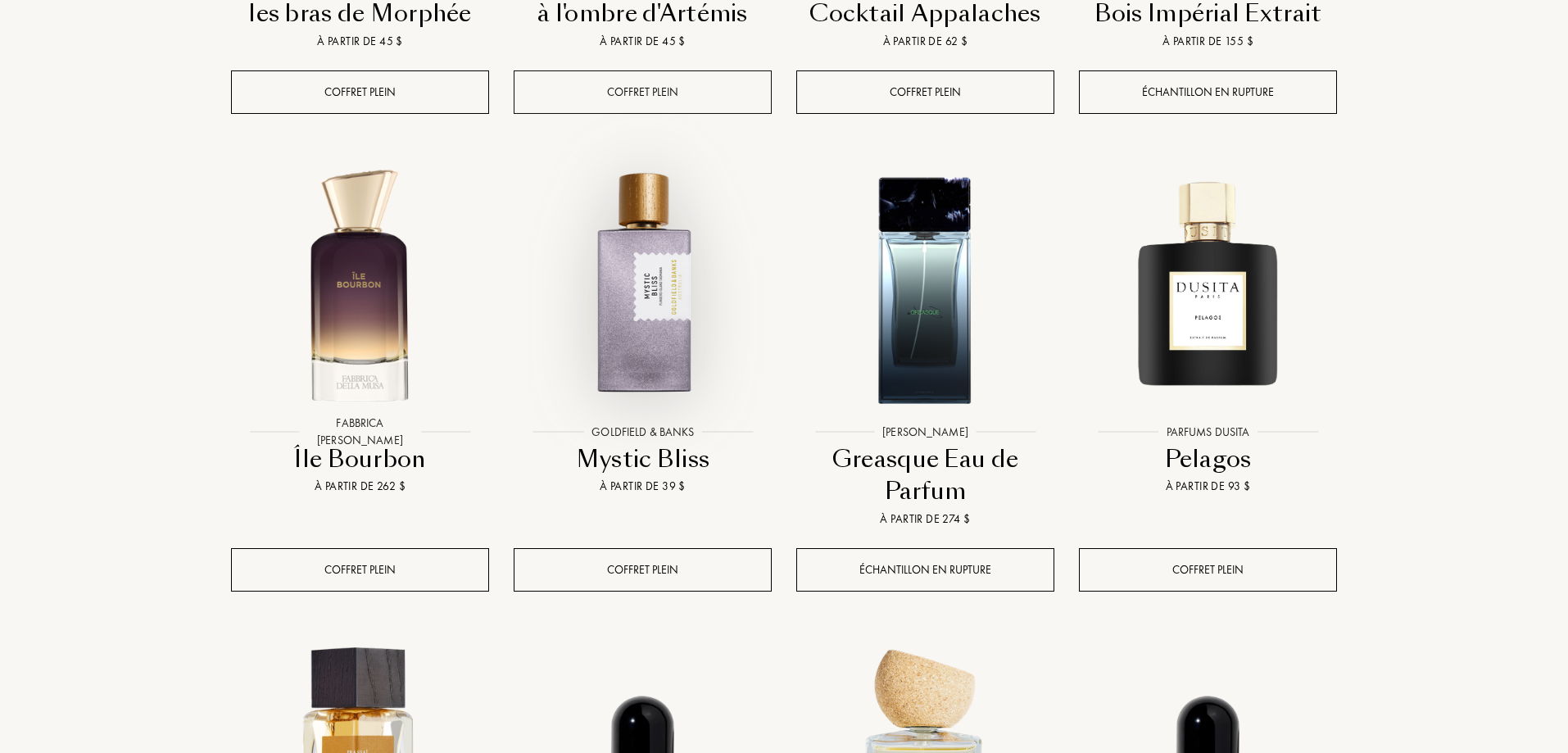
scroll to position [2456, 0]
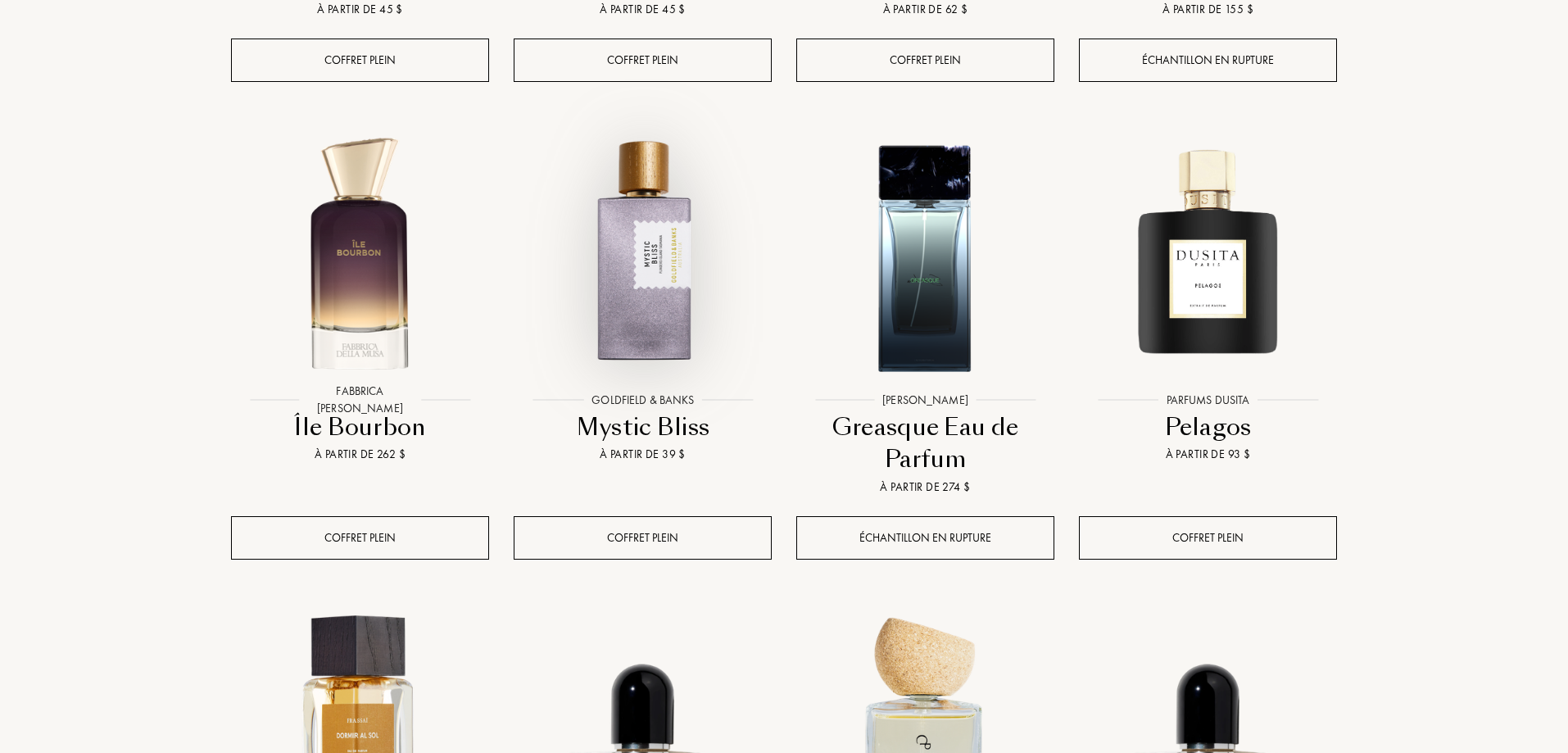
click at [648, 233] on img at bounding box center [642, 256] width 255 height 255
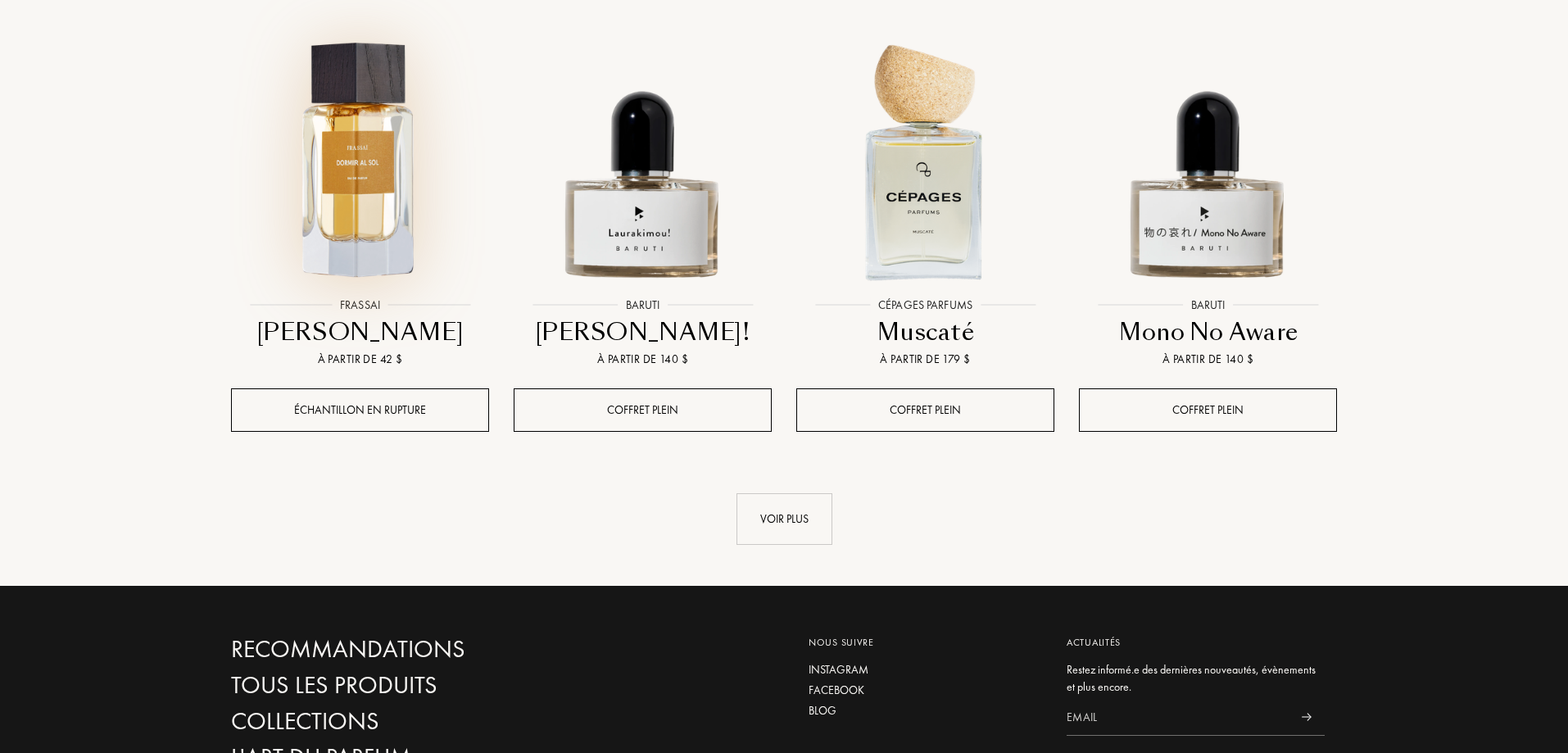
scroll to position [3030, 0]
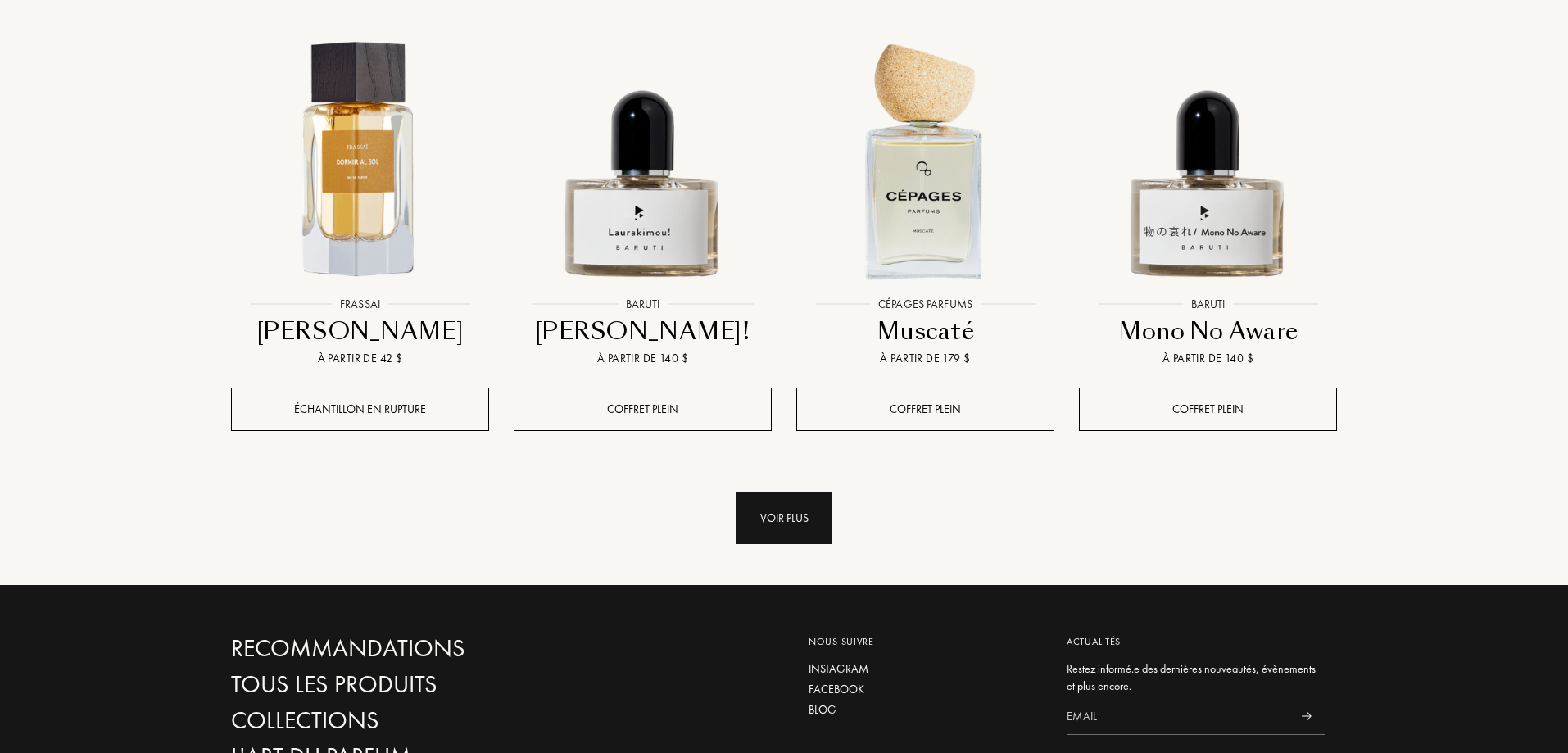
click at [790, 492] on div "Voir plus" at bounding box center [784, 518] width 96 height 52
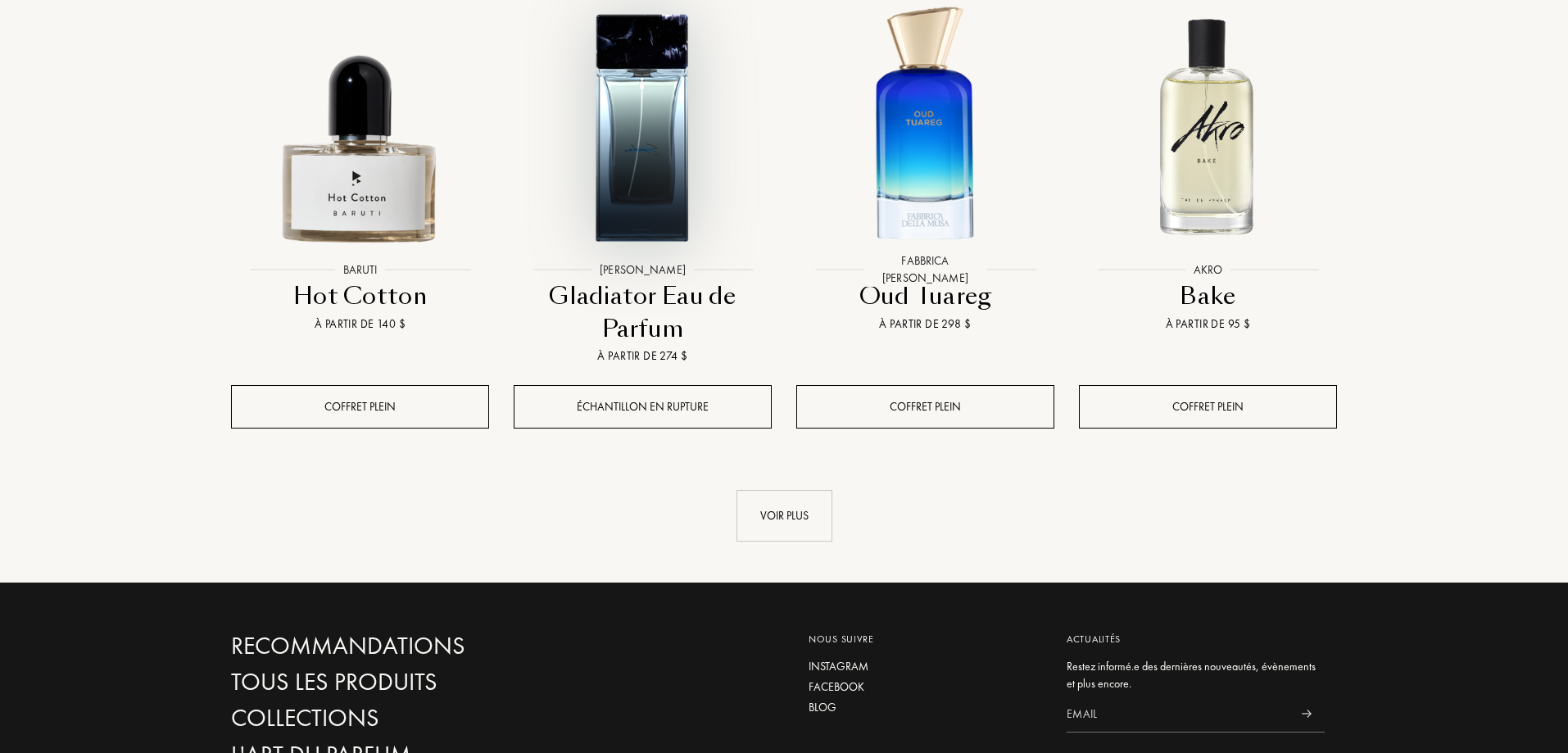
scroll to position [4585, 0]
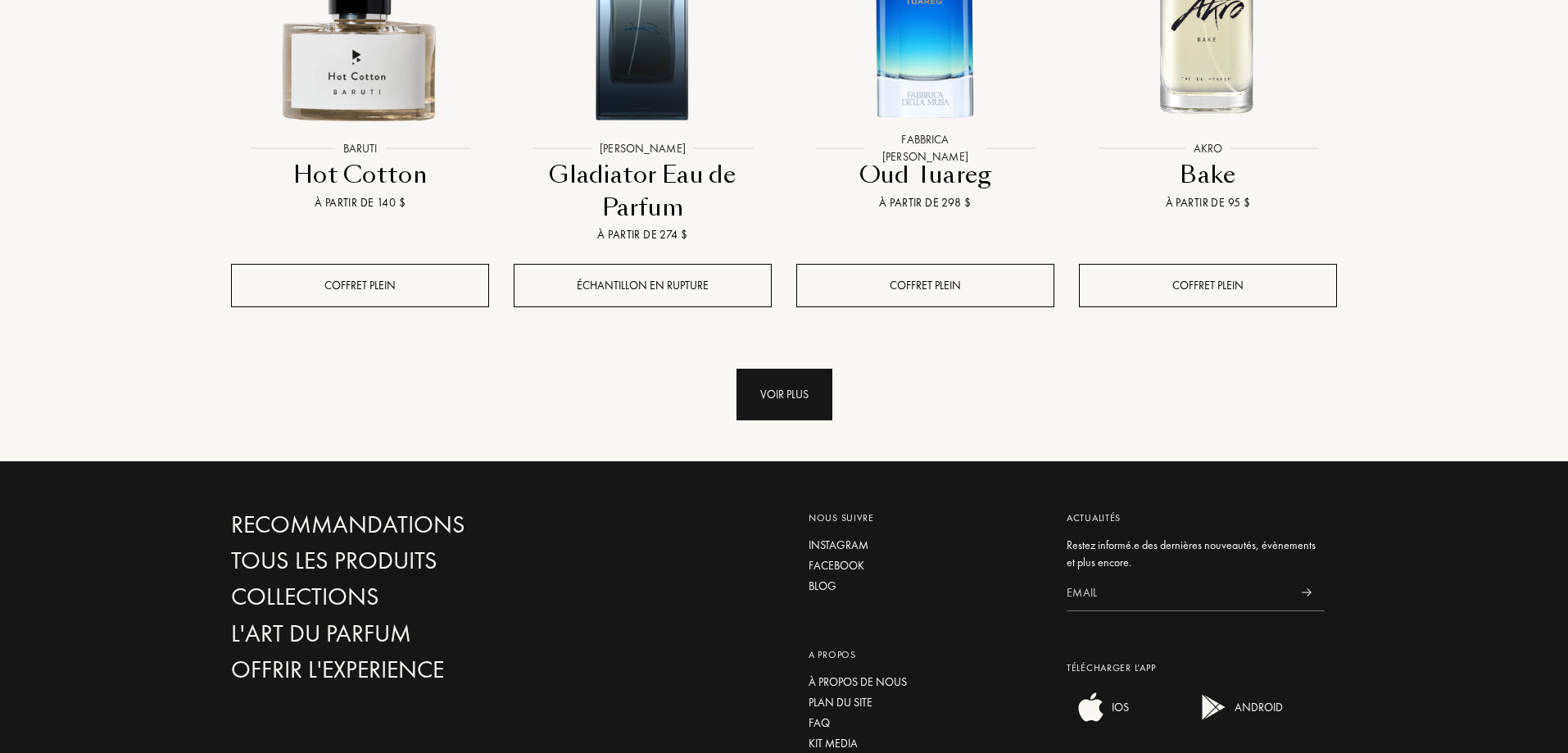
click at [773, 369] on div "Voir plus" at bounding box center [784, 394] width 96 height 52
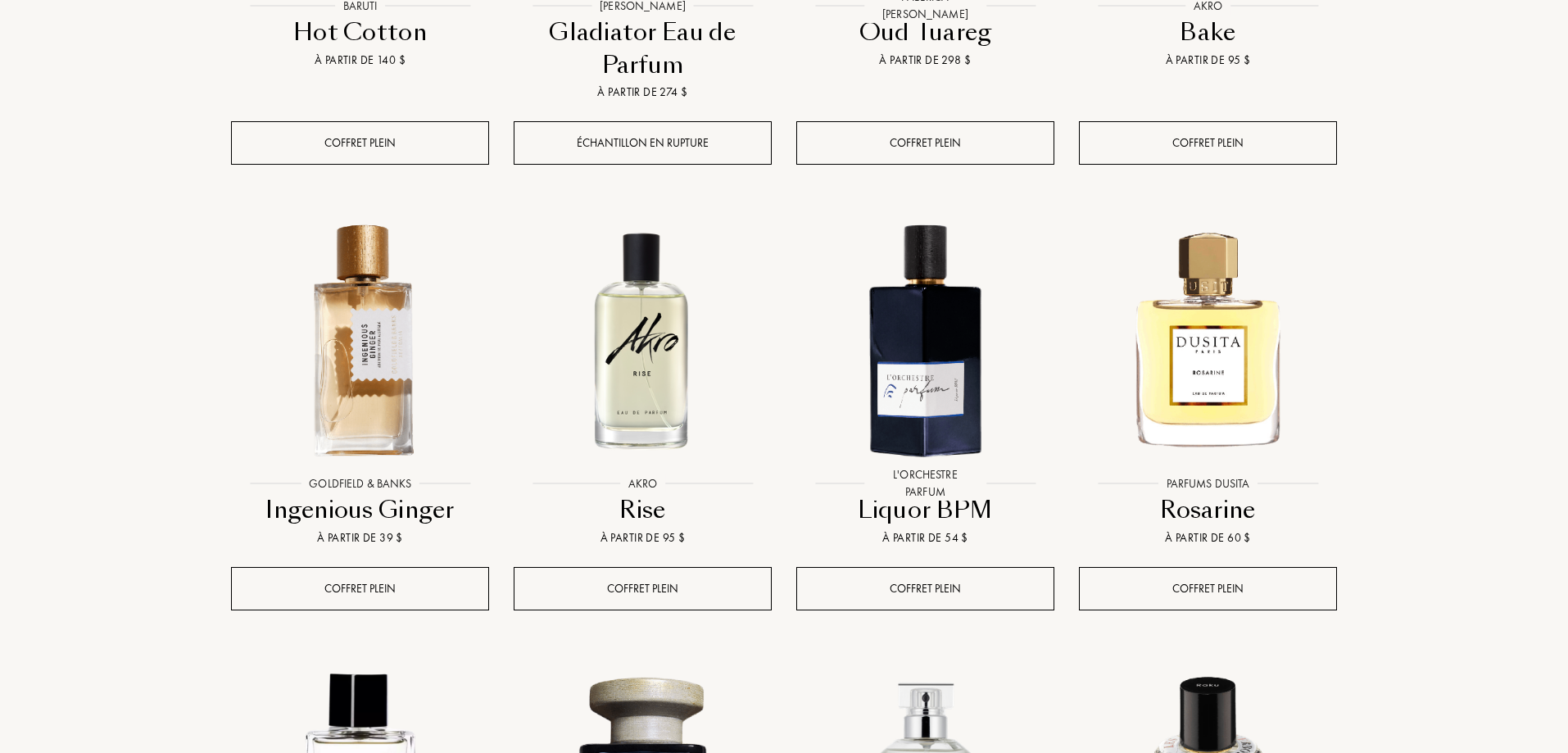
scroll to position [4750, 0]
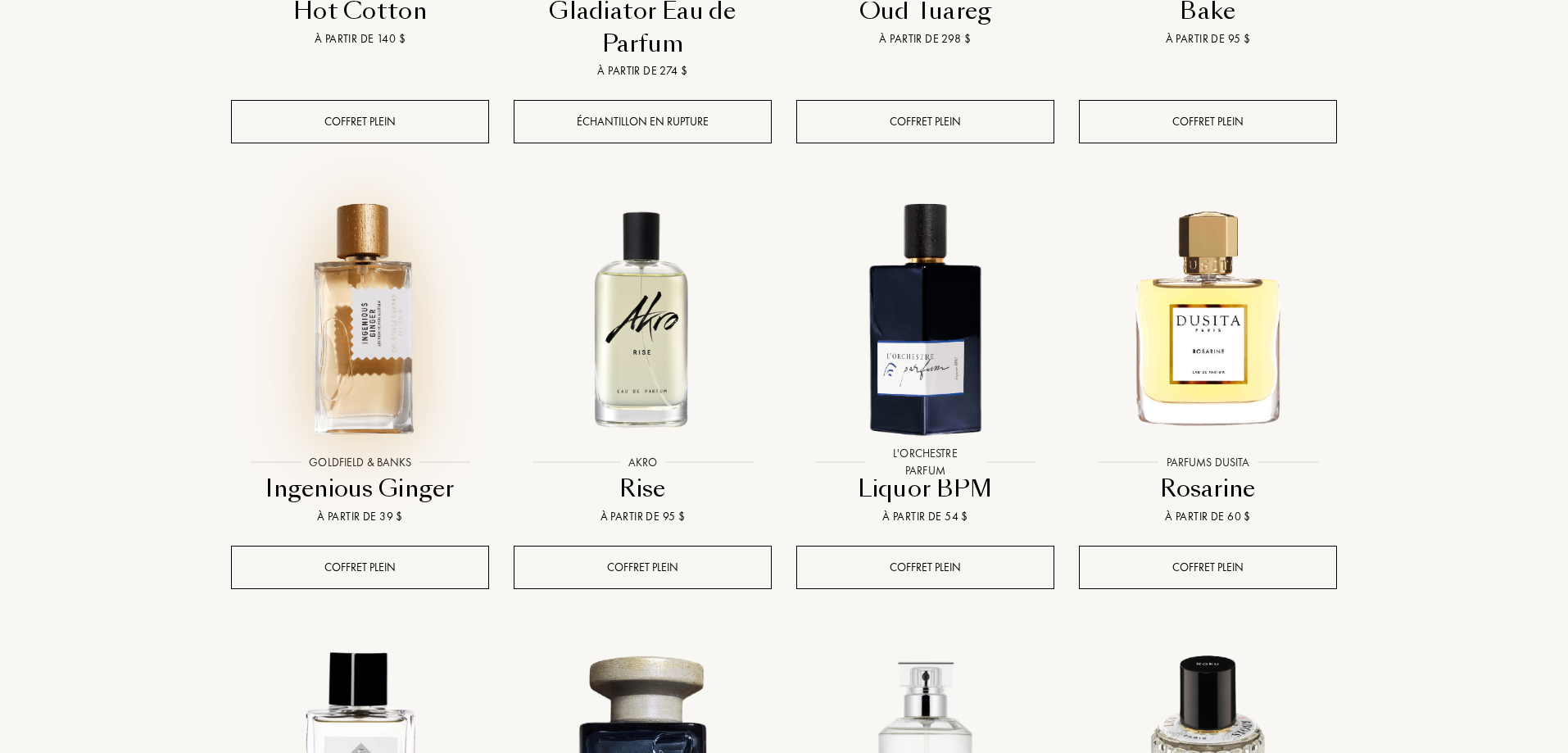
click at [366, 278] on img at bounding box center [360, 317] width 255 height 255
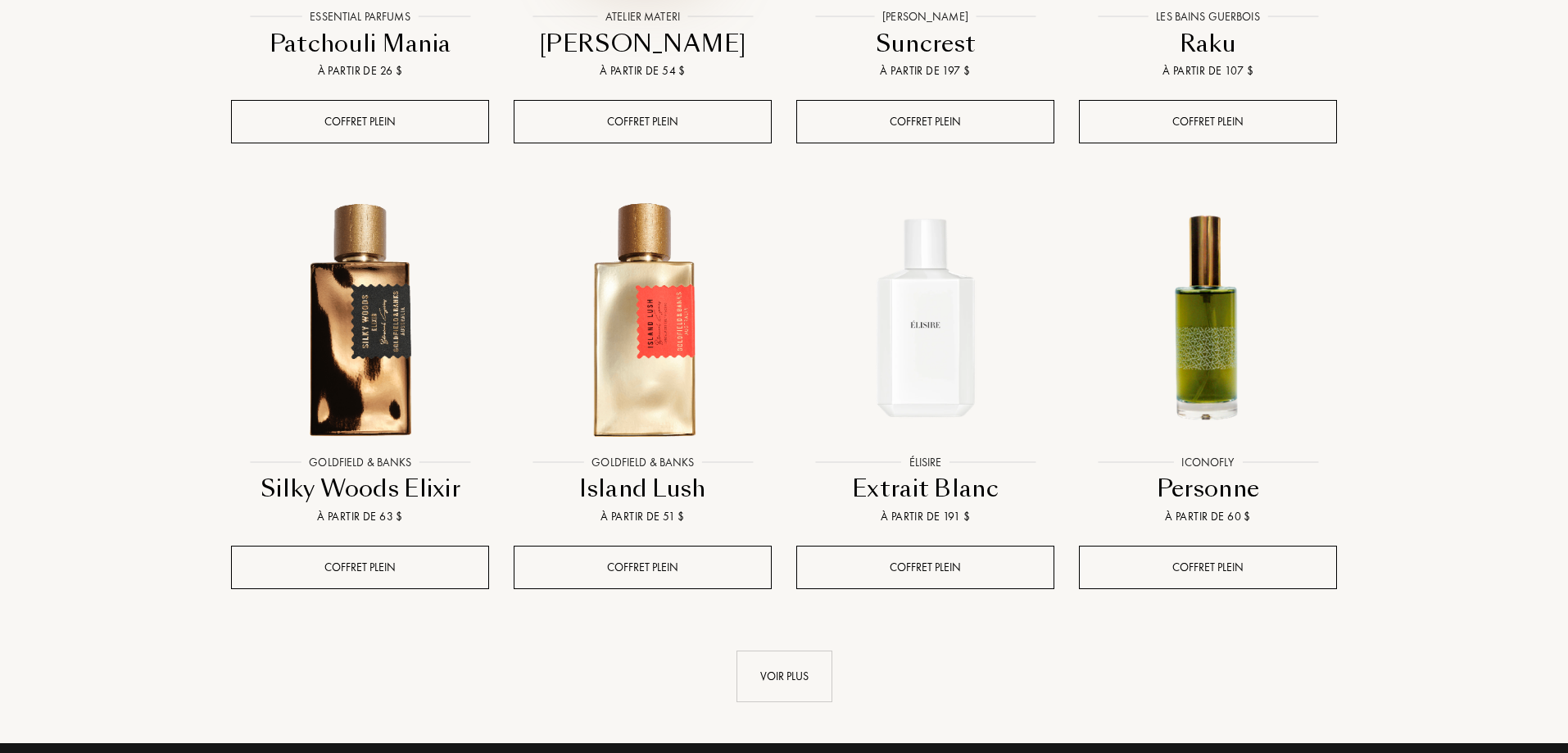
scroll to position [5650, 0]
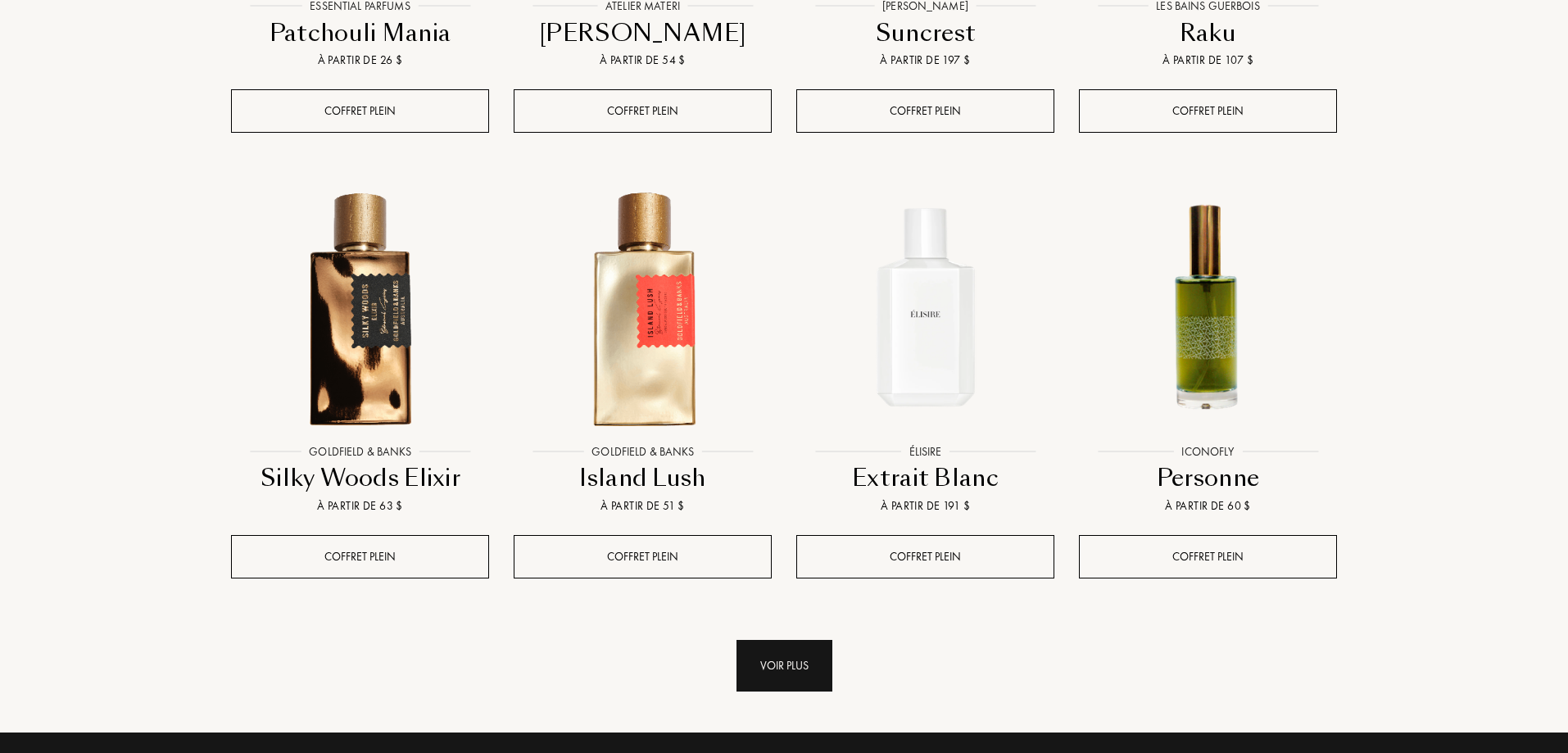
click at [779, 639] on div "Voir plus" at bounding box center [784, 665] width 96 height 52
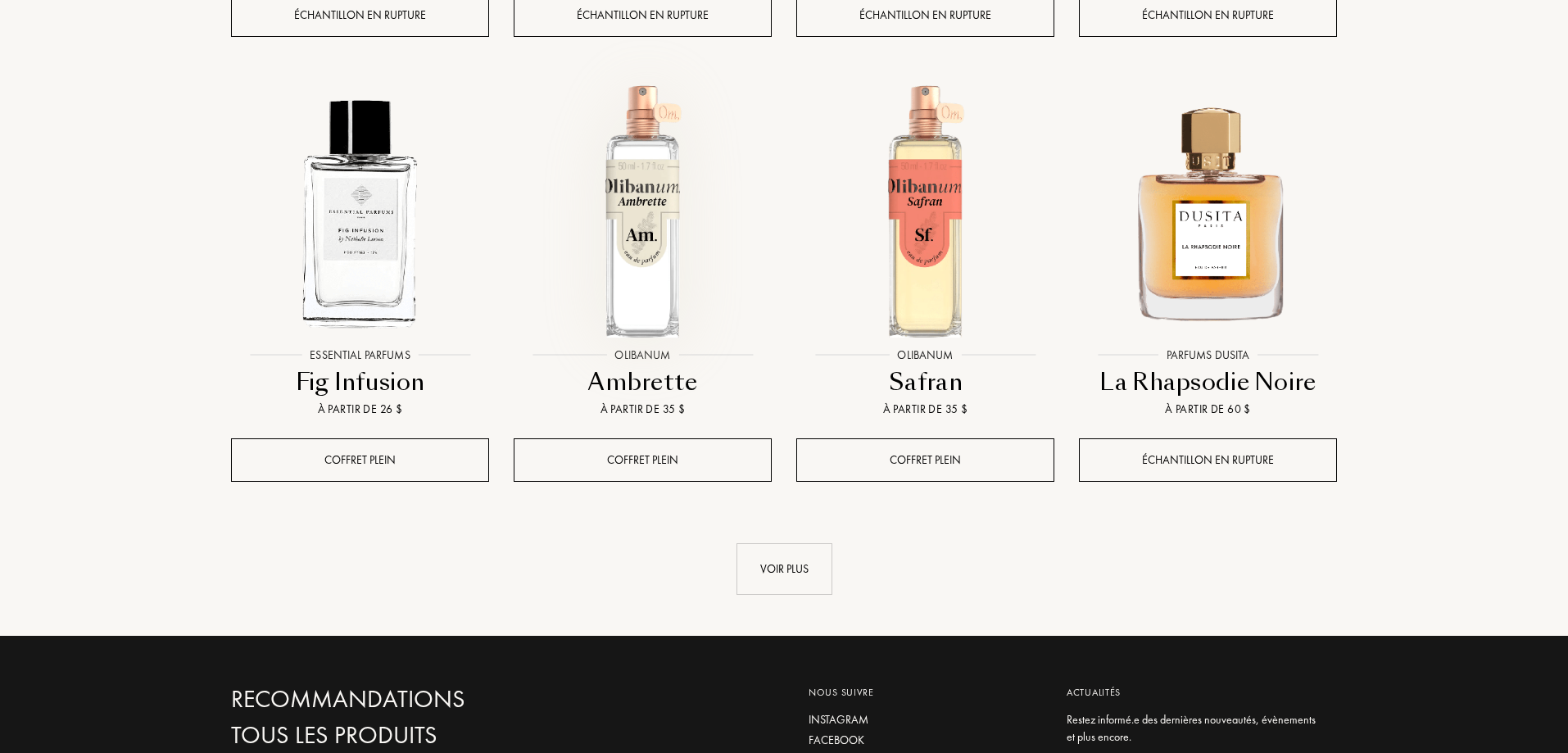
scroll to position [7124, 0]
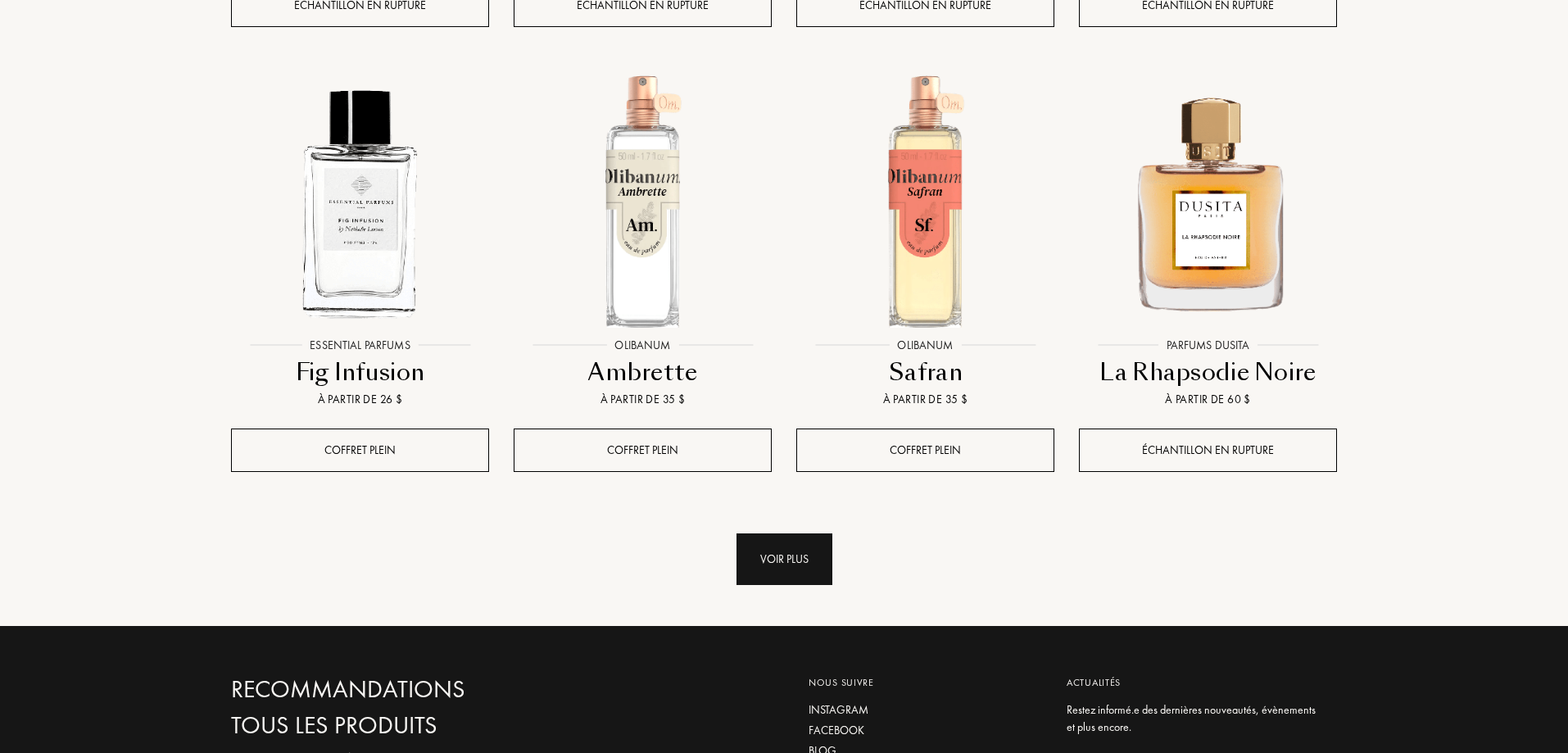
click at [782, 533] on div "Voir plus" at bounding box center [784, 559] width 96 height 52
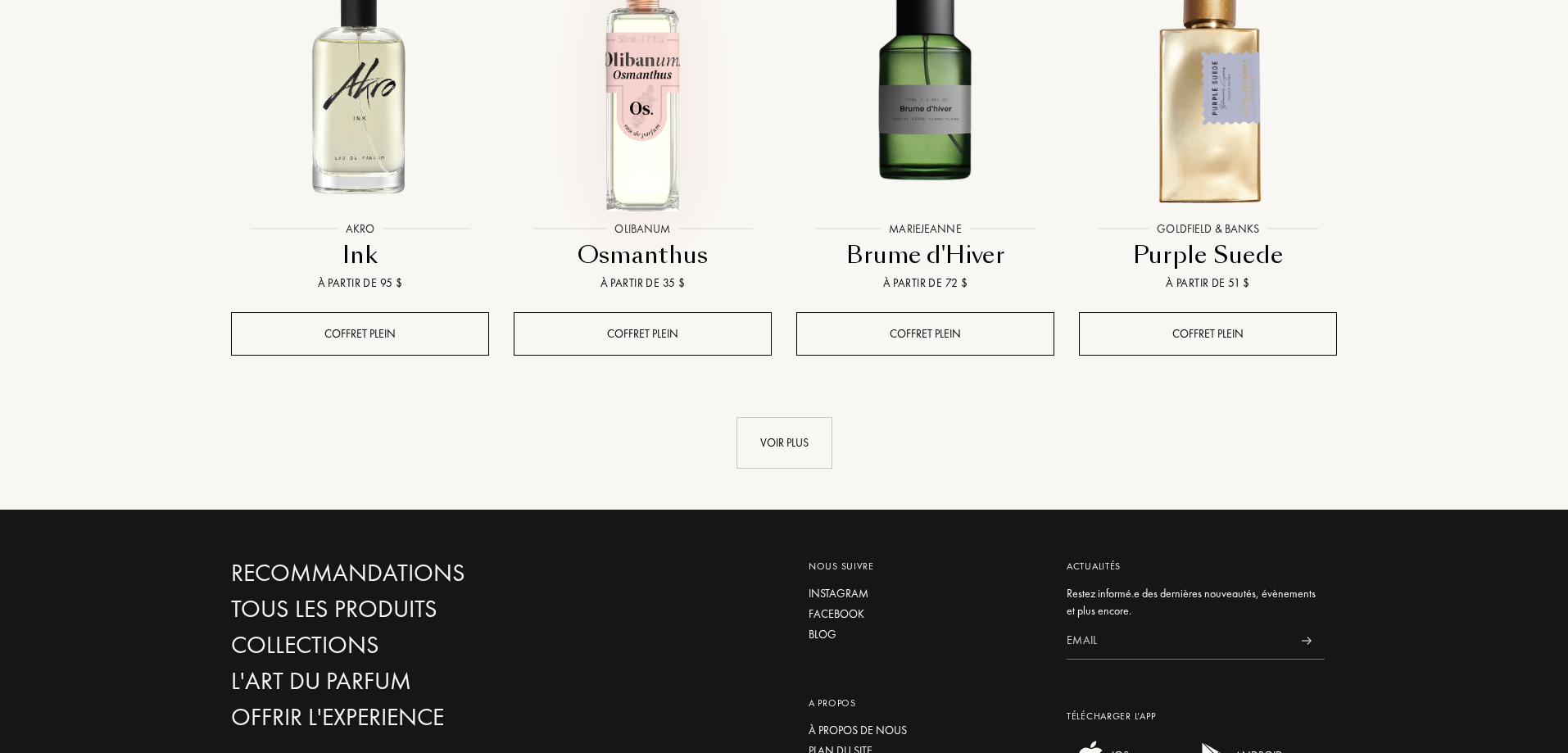
scroll to position [8598, 0]
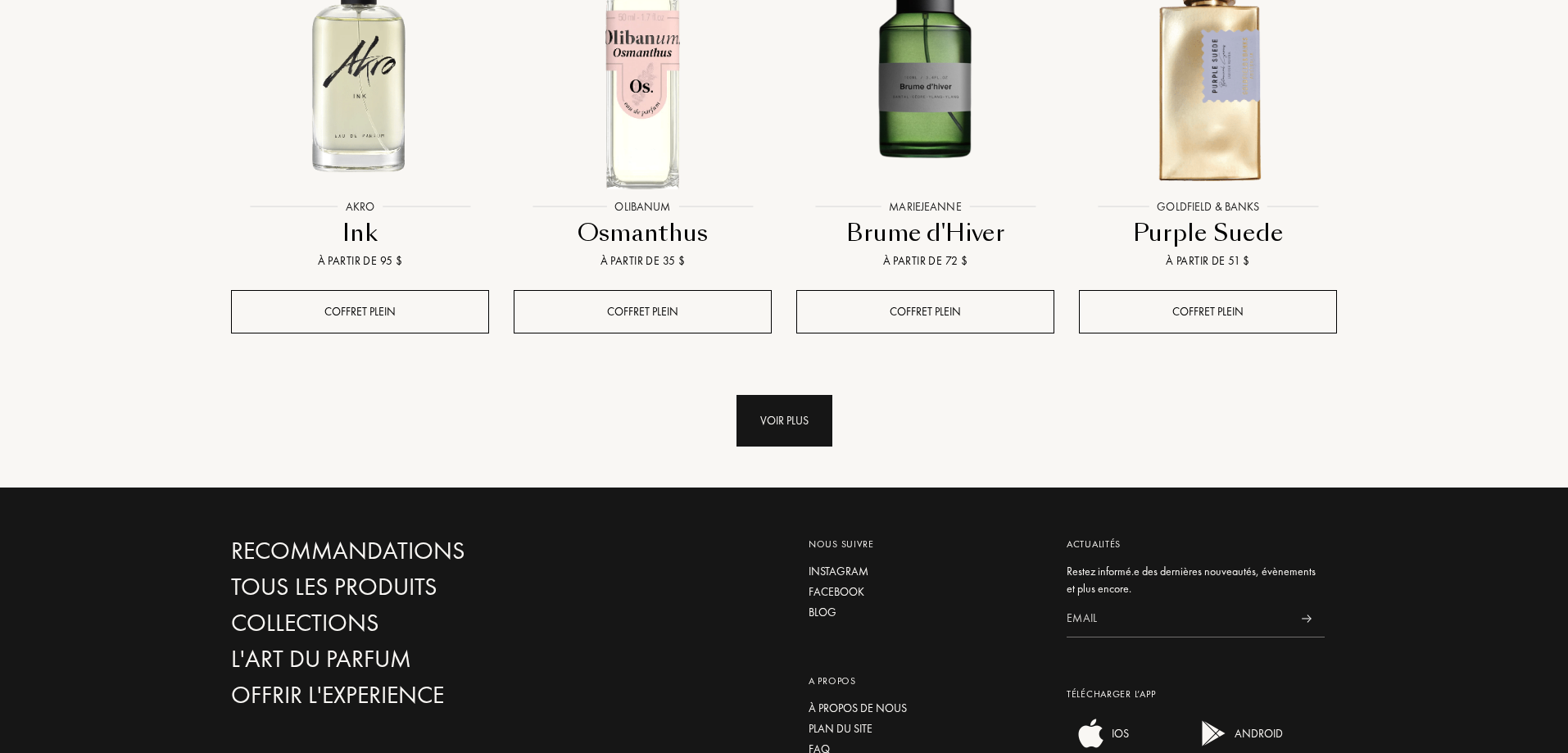
click at [793, 394] on div "Voir plus" at bounding box center [784, 420] width 96 height 52
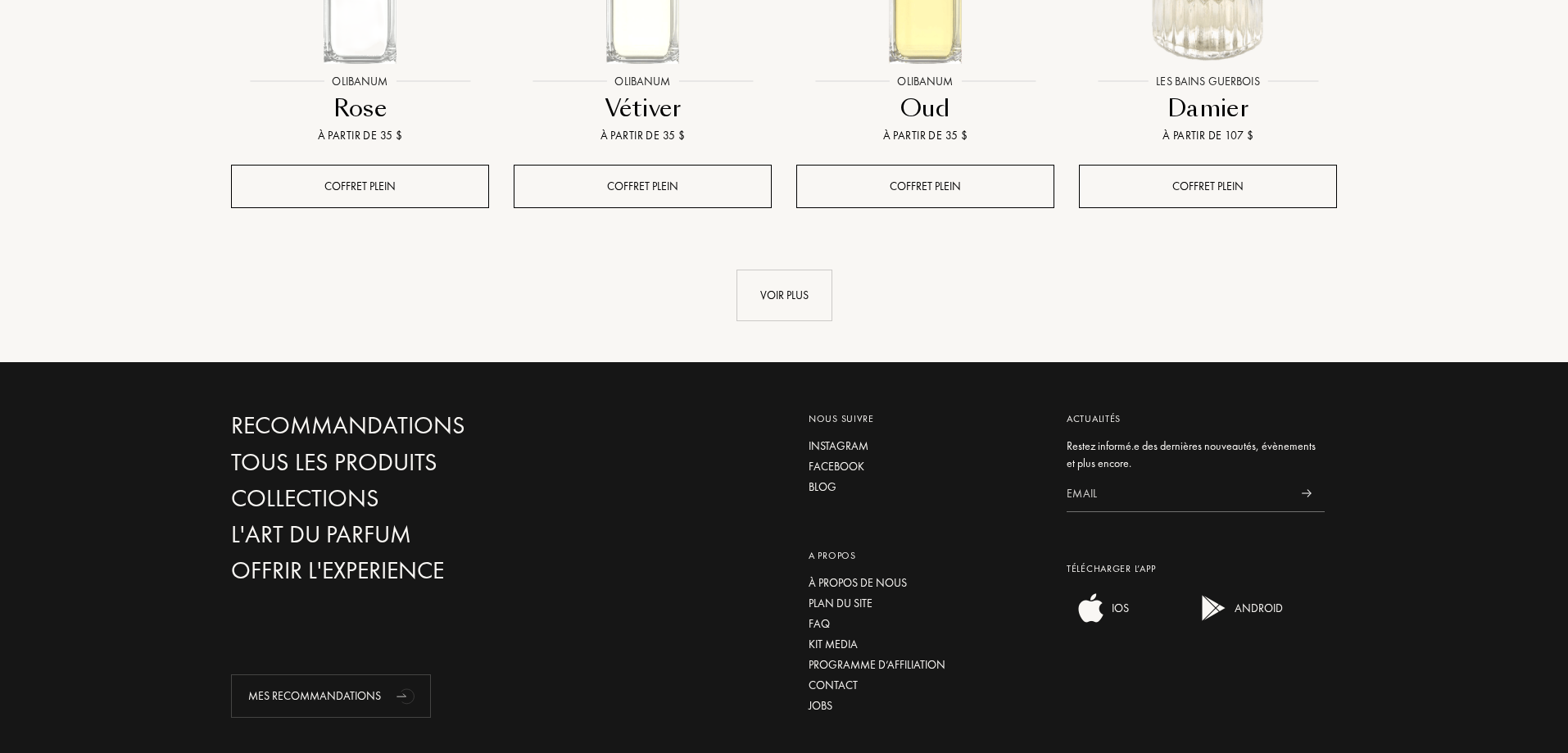
scroll to position [10072, 0]
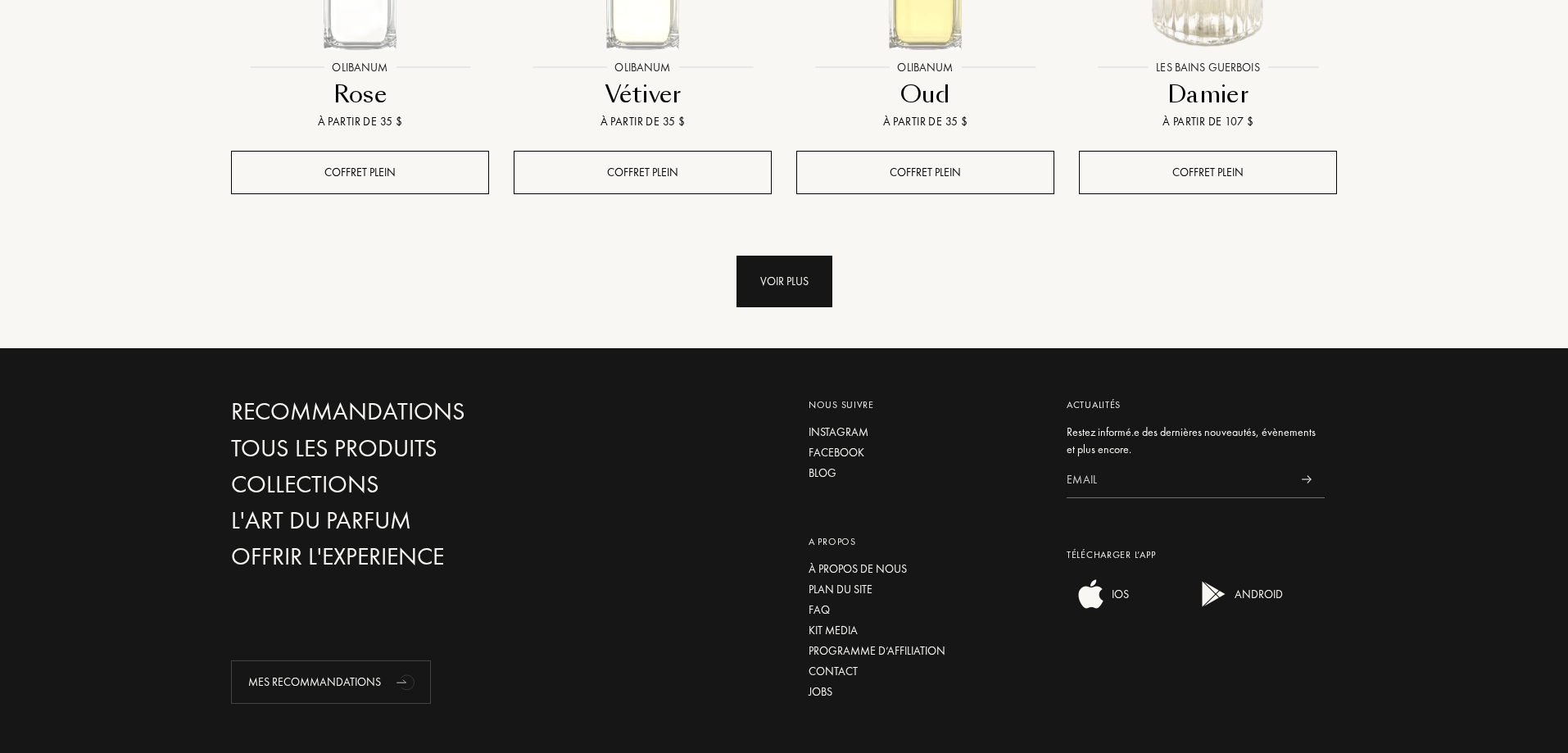
click at [791, 256] on div "Voir plus" at bounding box center [784, 281] width 96 height 52
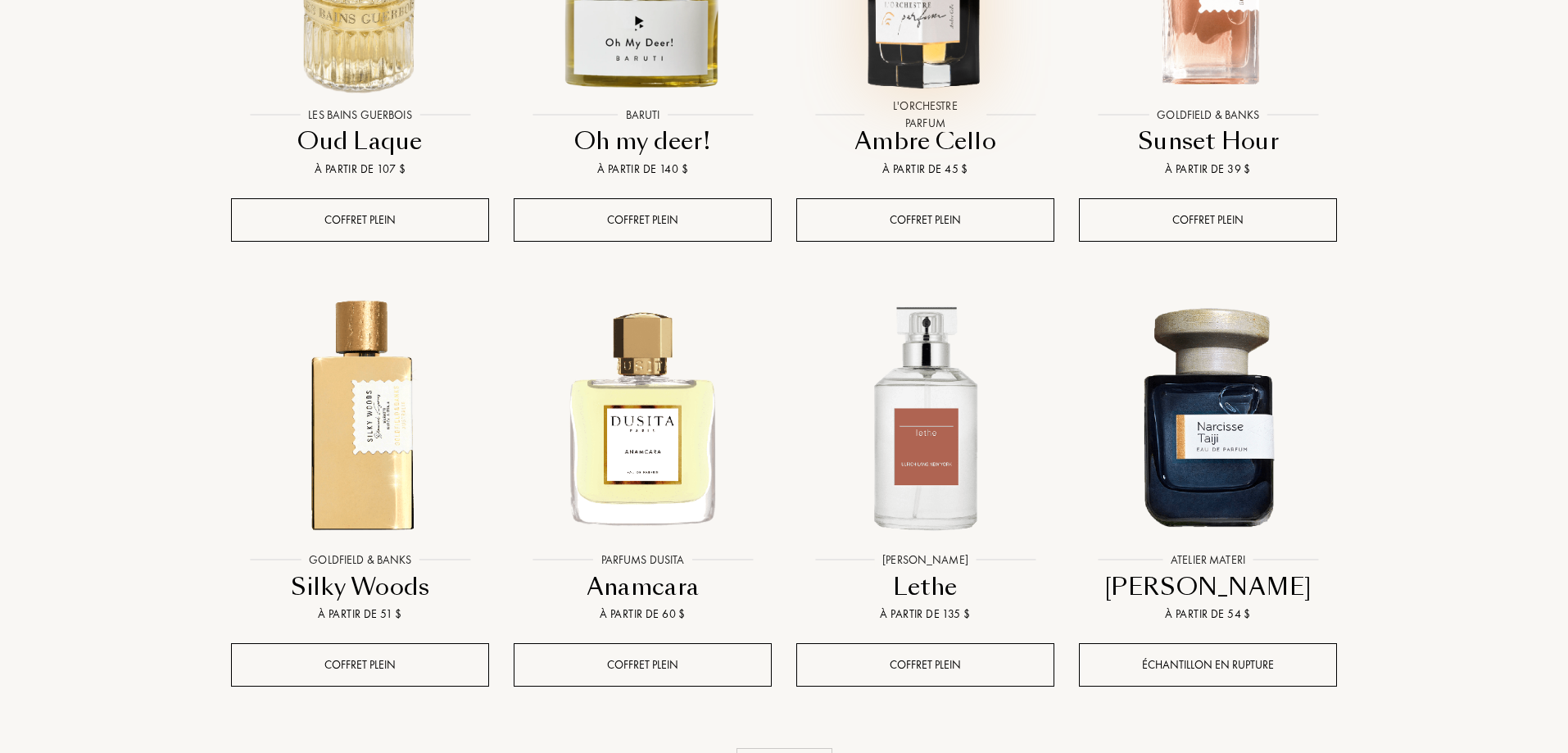
scroll to position [10973, 0]
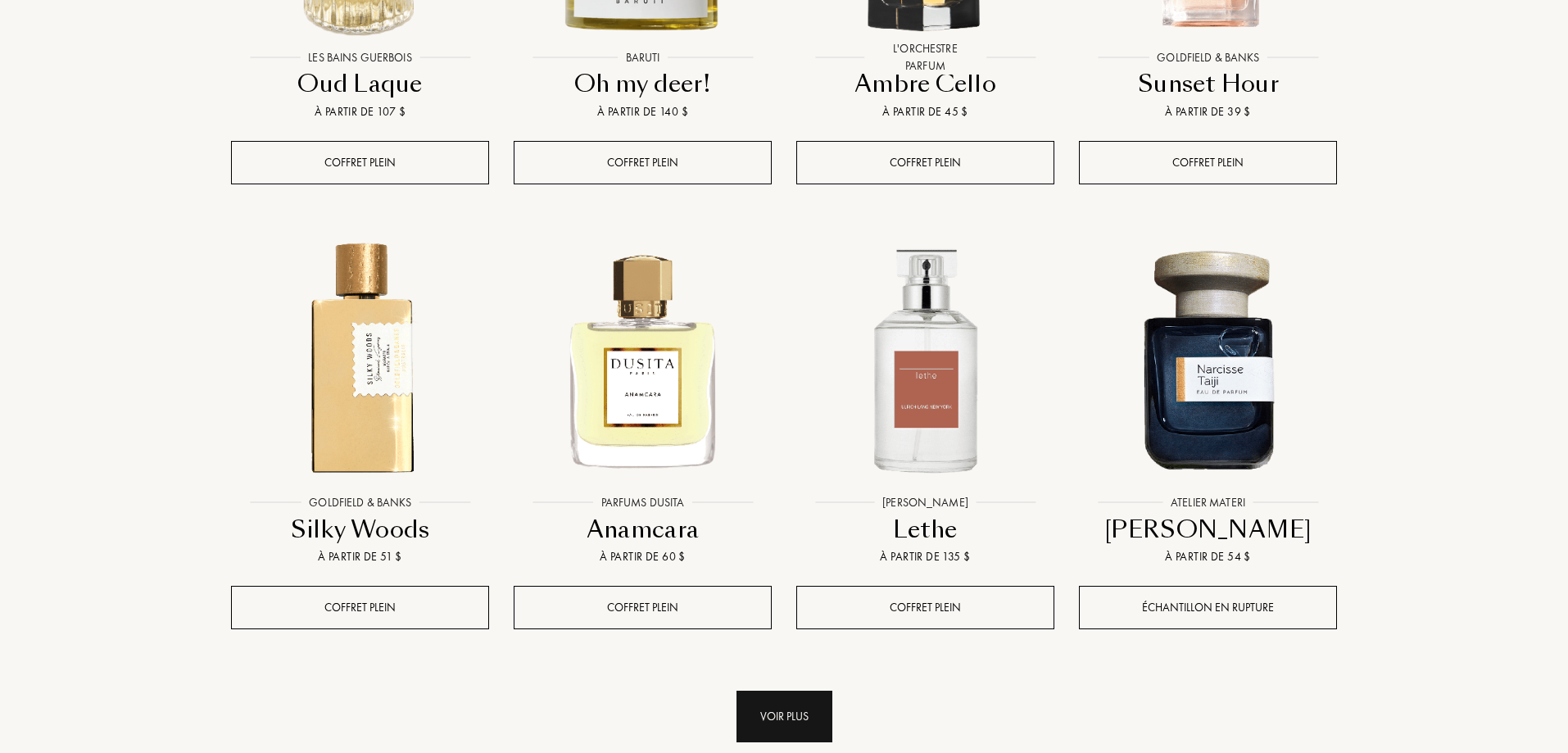
click at [792, 691] on div "Voir plus" at bounding box center [784, 716] width 96 height 52
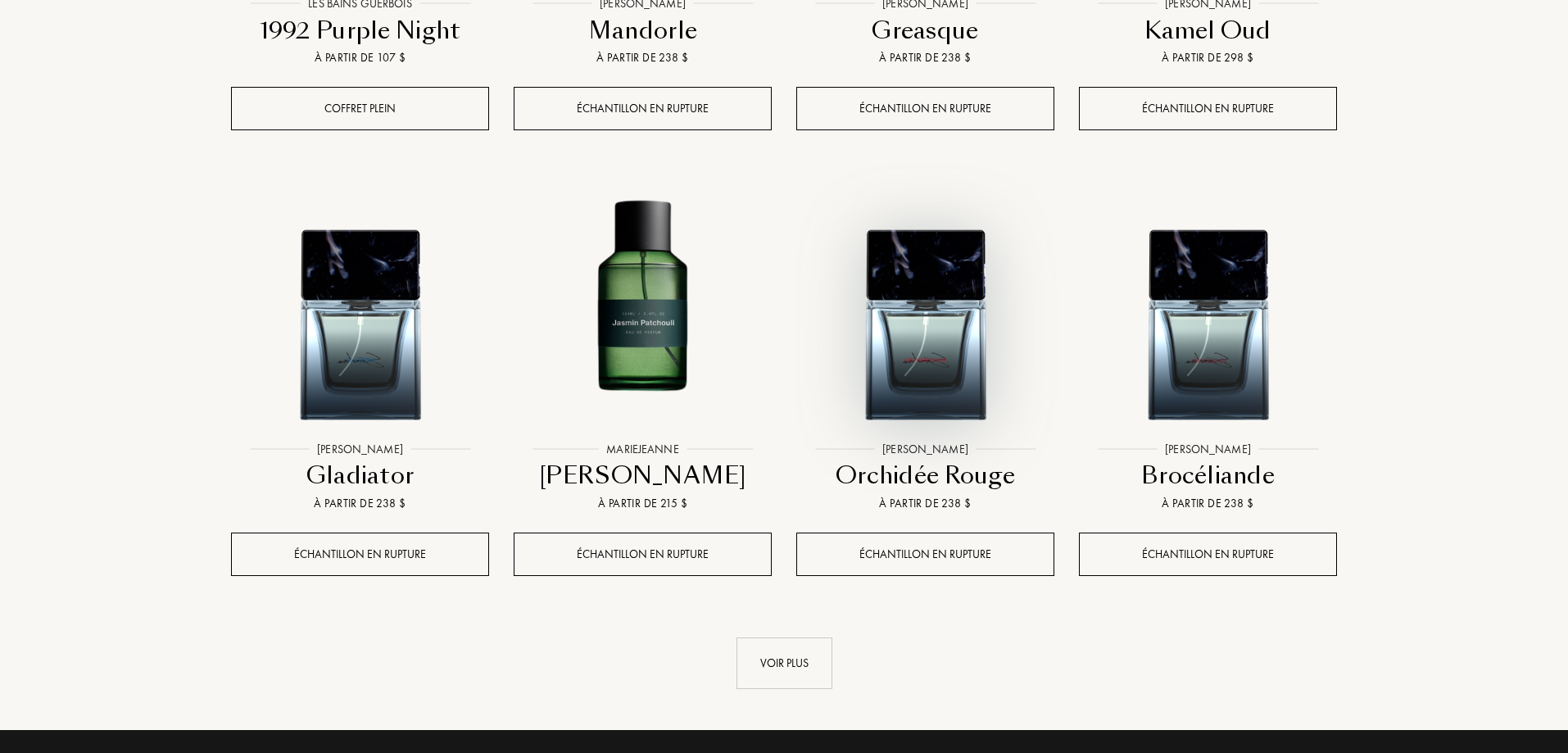
scroll to position [12365, 0]
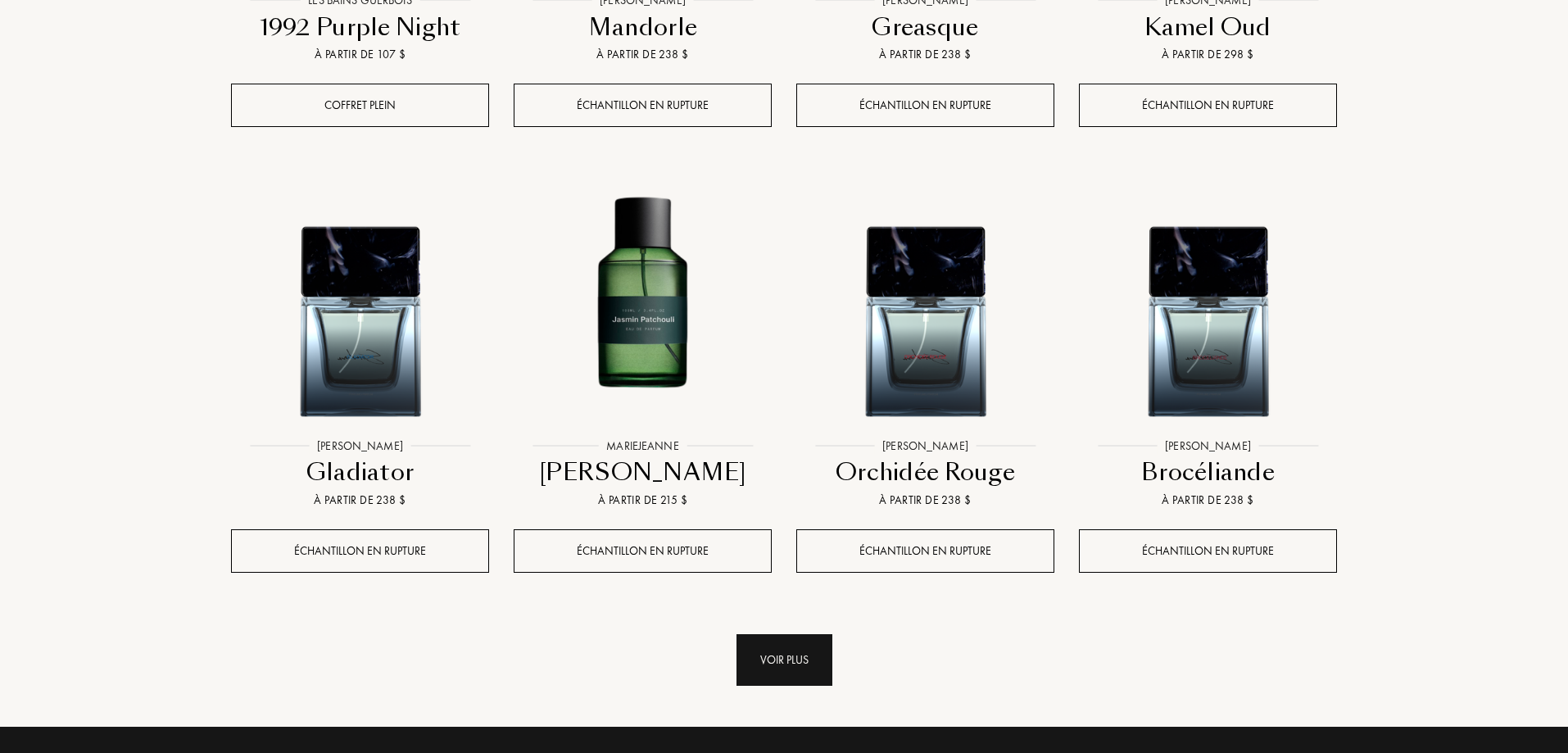
click at [793, 634] on div "Voir plus" at bounding box center [784, 660] width 96 height 52
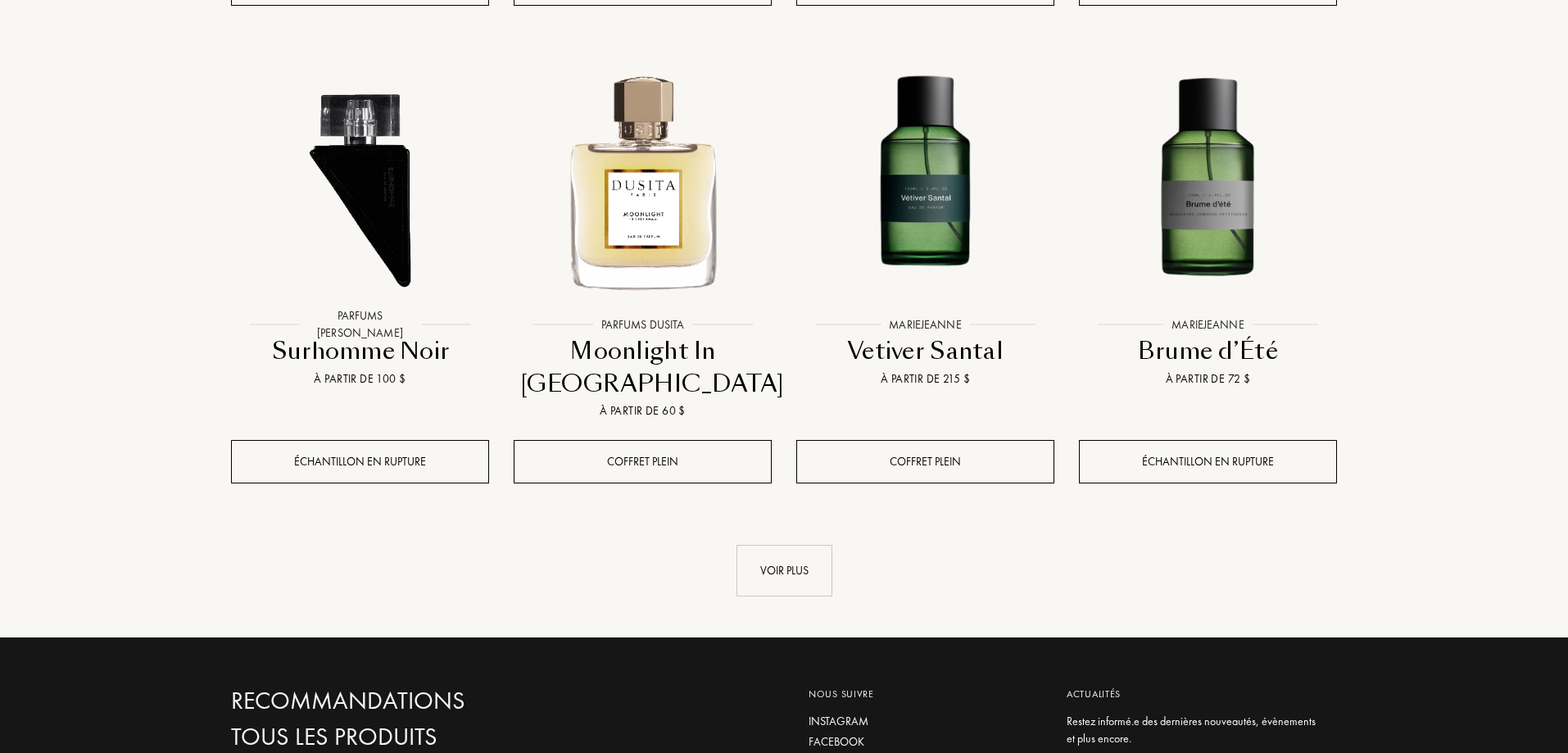
scroll to position [13838, 0]
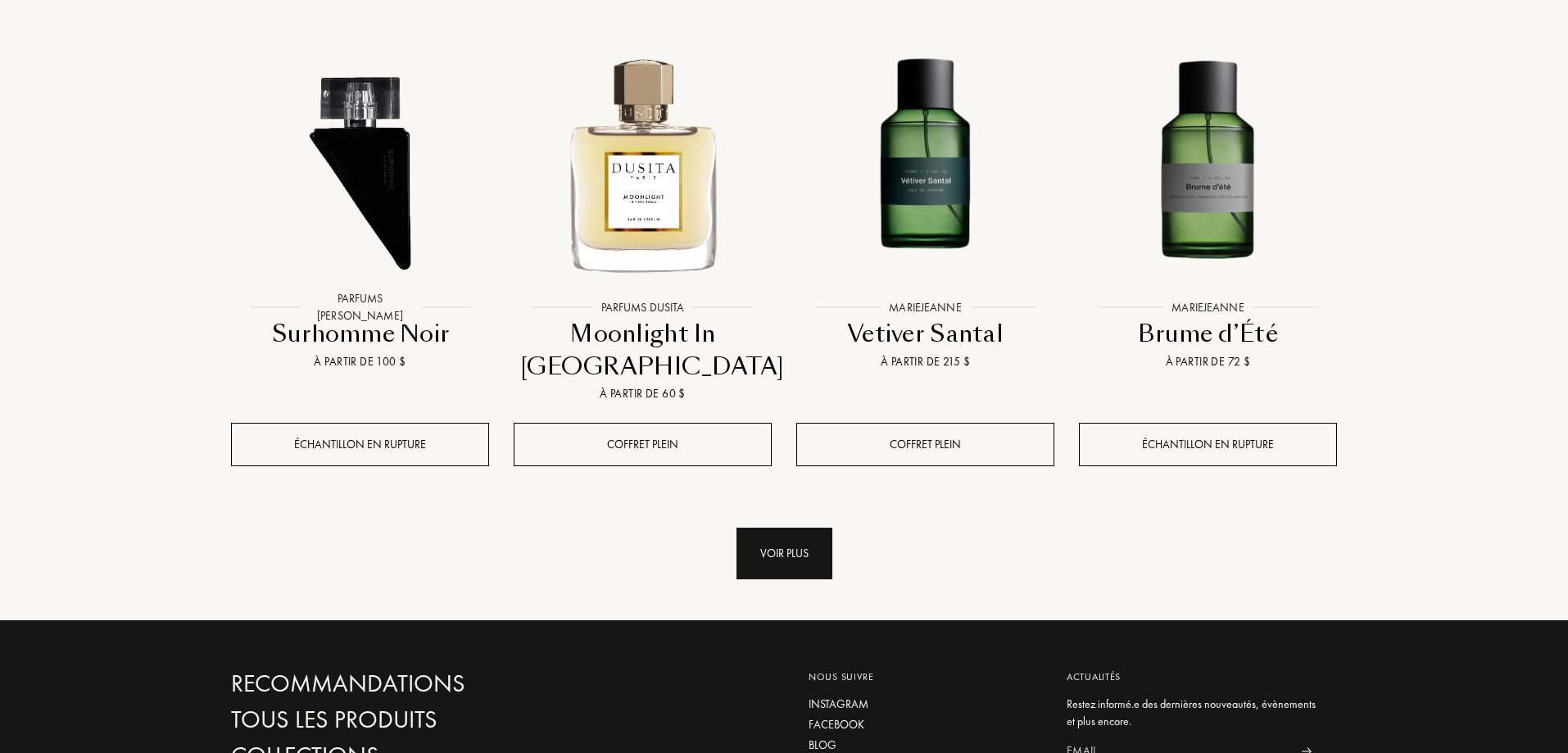
click at [803, 527] on div "Voir plus" at bounding box center [784, 553] width 96 height 52
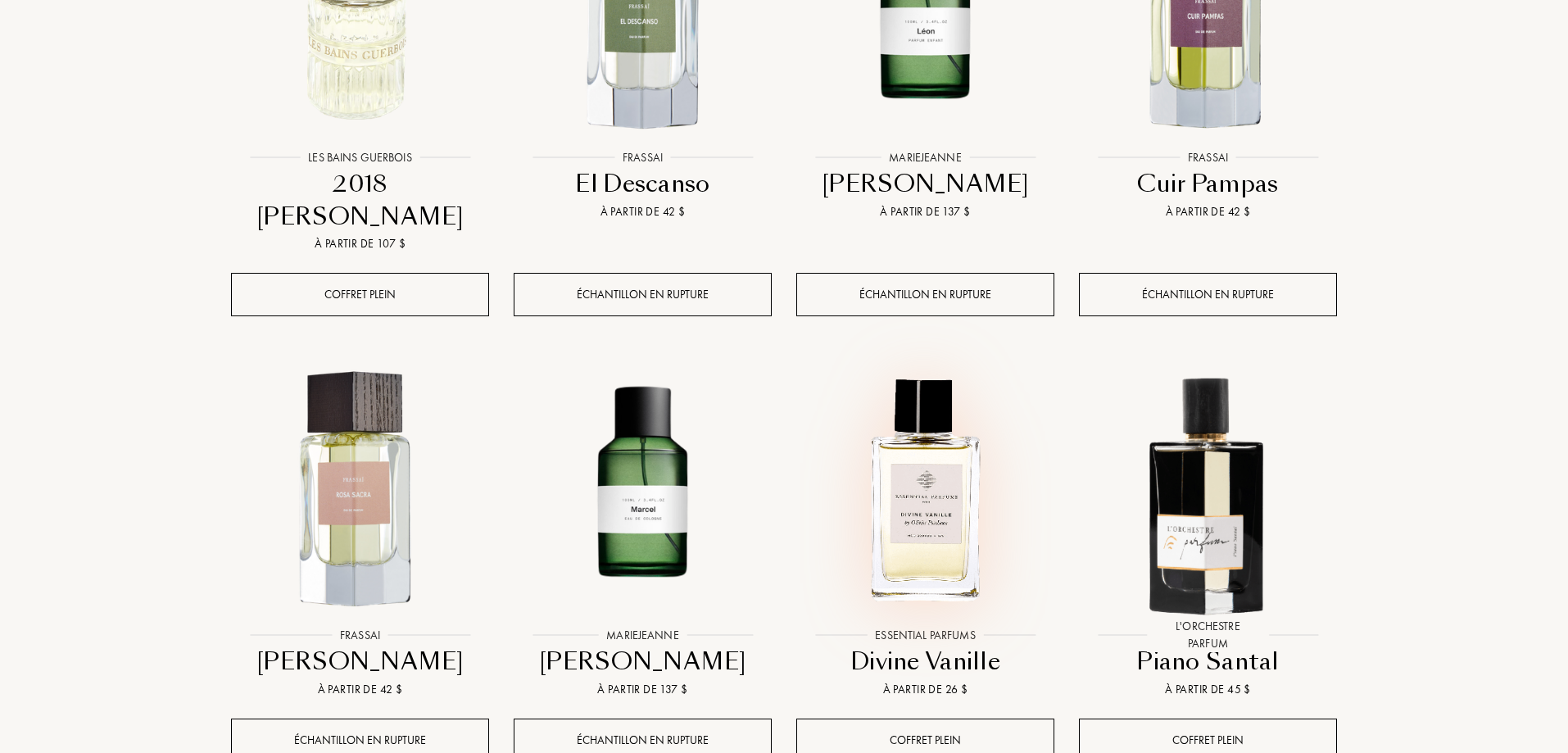
scroll to position [14493, 0]
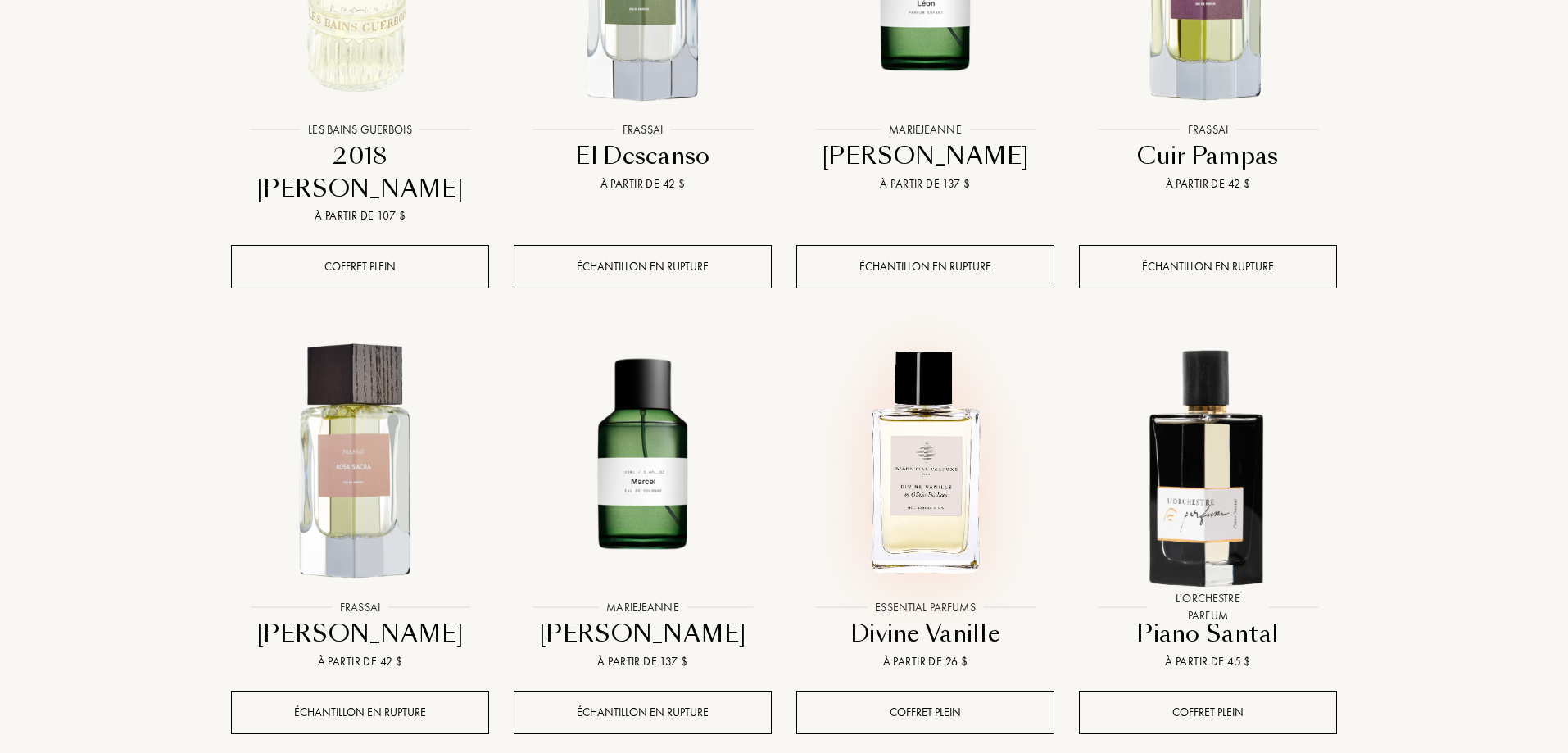
click at [909, 437] on img at bounding box center [925, 462] width 255 height 255
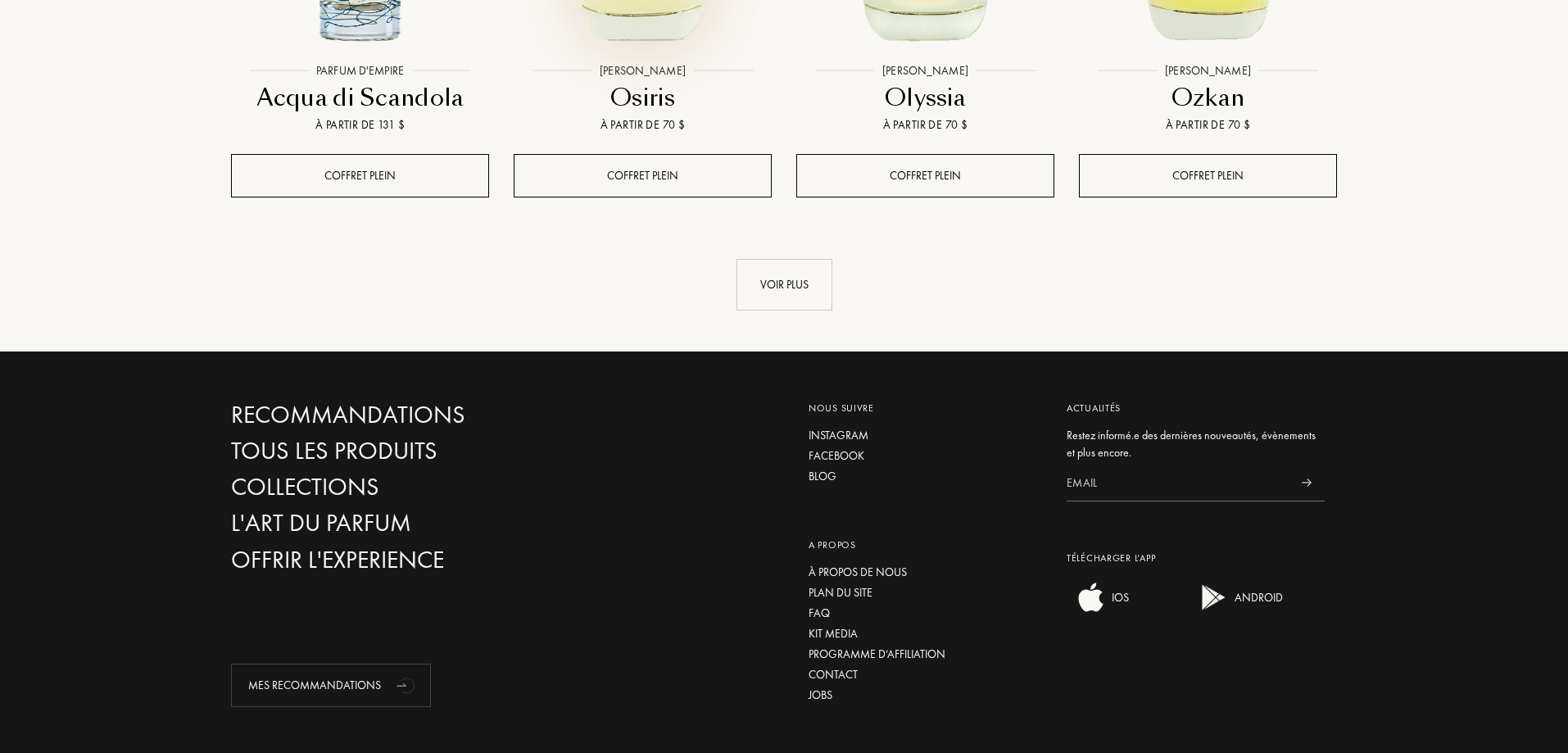
scroll to position [15480, 0]
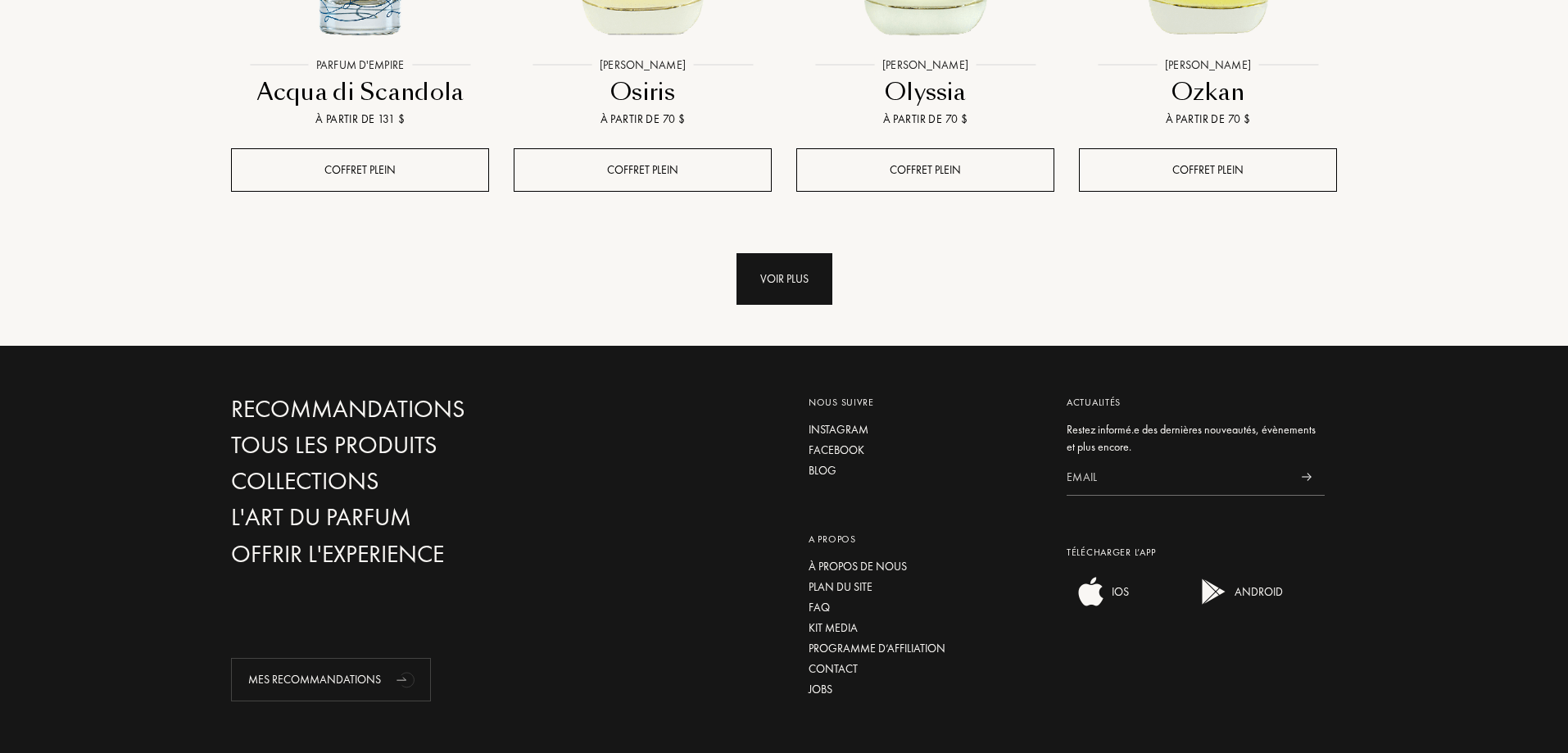
click at [771, 253] on div "Voir plus" at bounding box center [784, 278] width 96 height 52
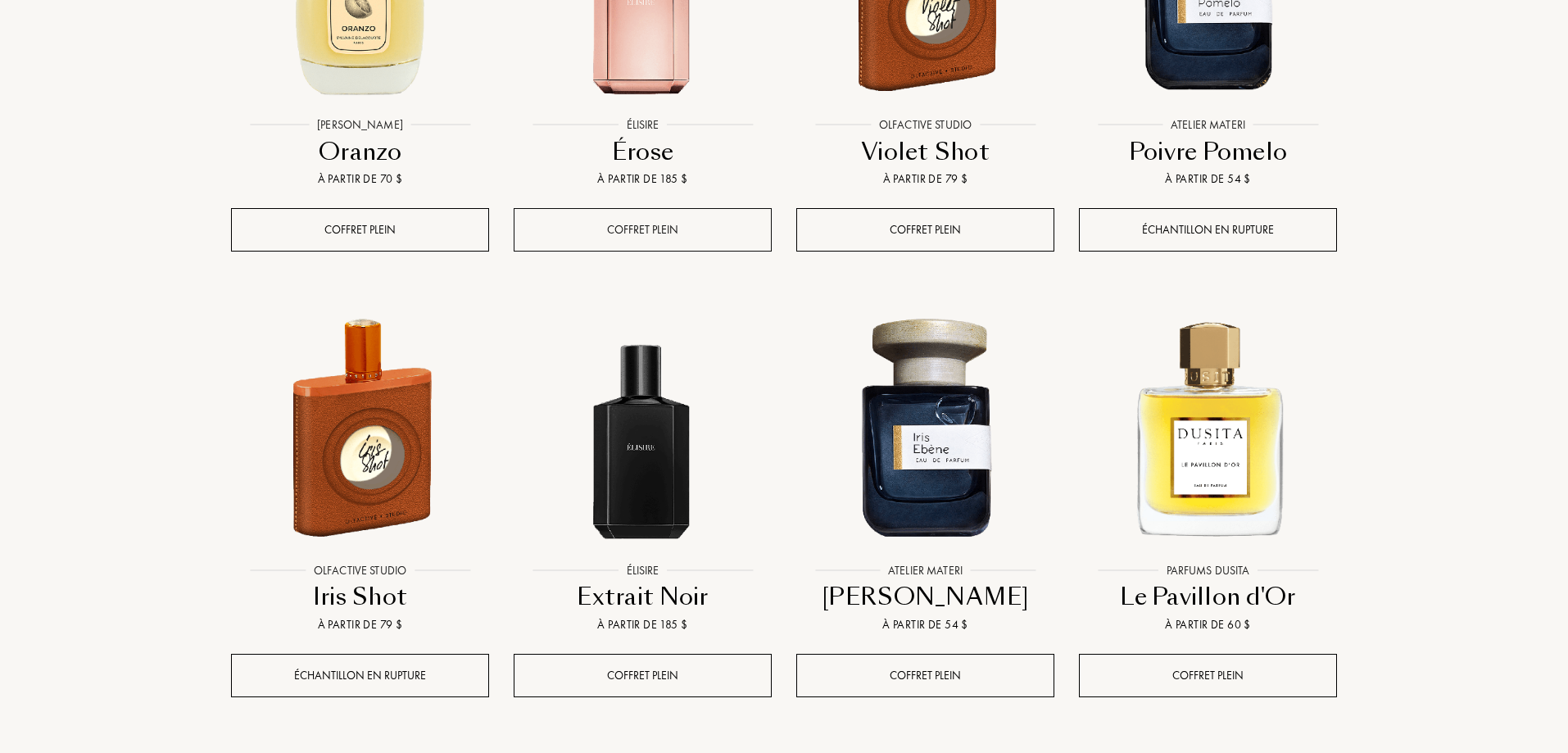
scroll to position [16381, 0]
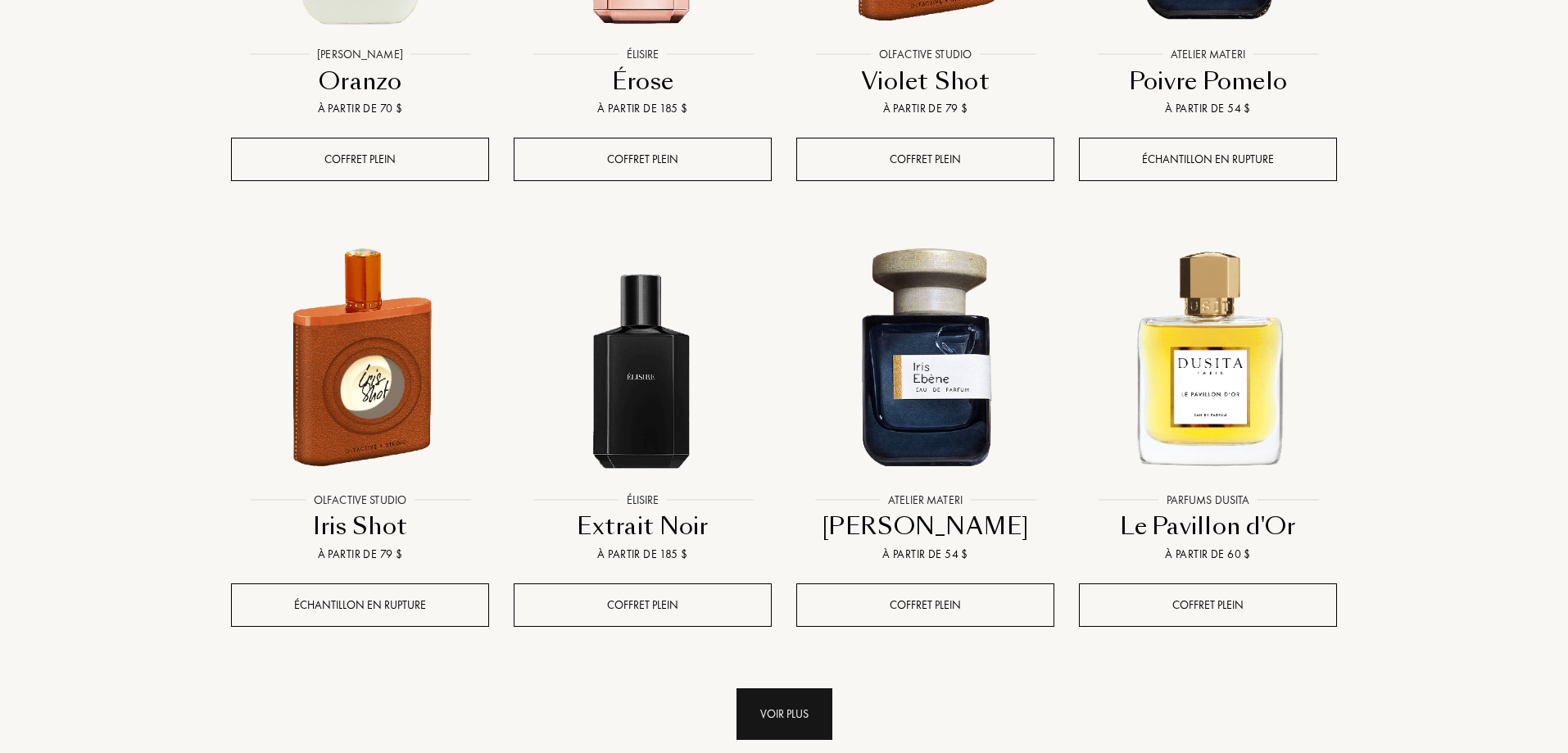
click at [780, 688] on div "Voir plus" at bounding box center [784, 713] width 96 height 52
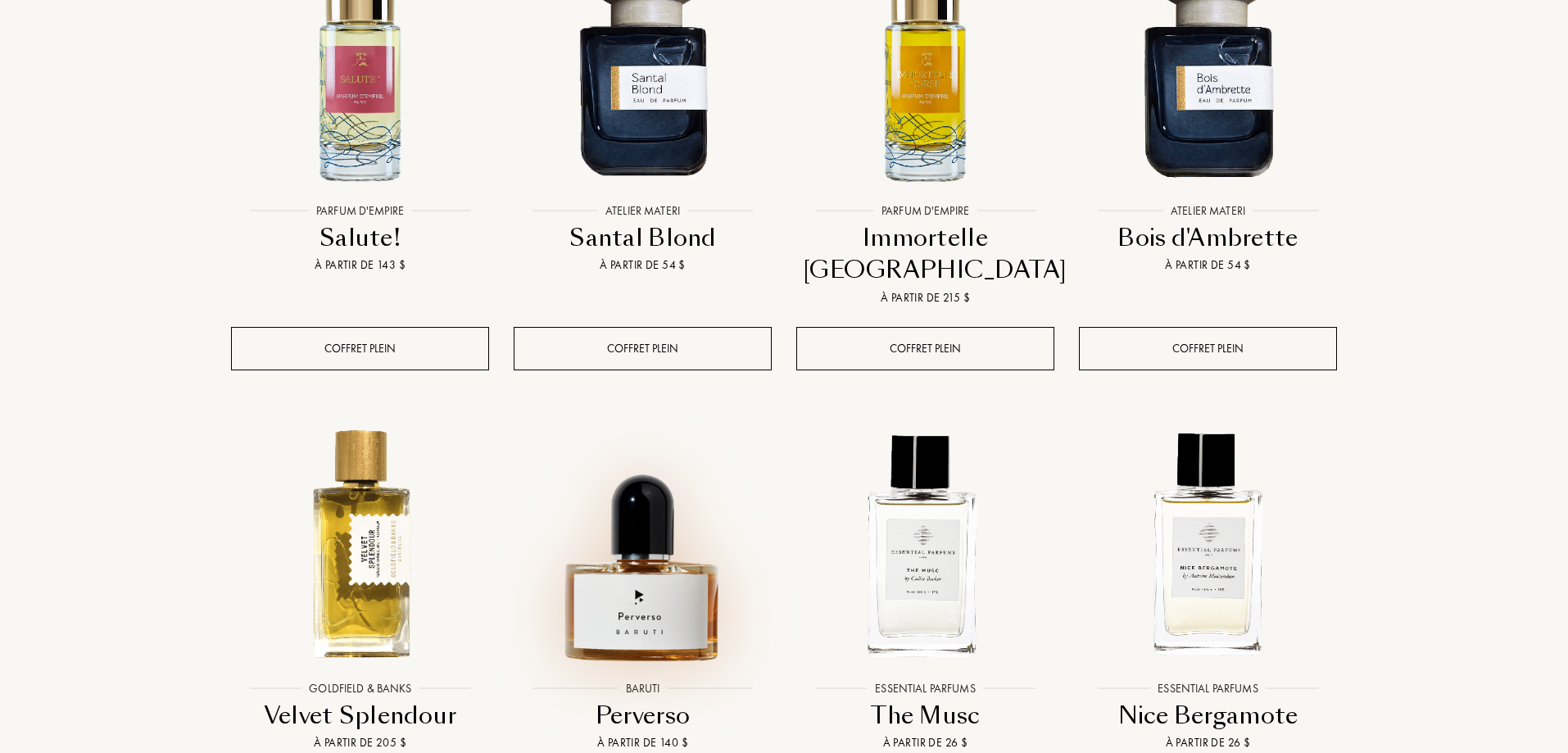
scroll to position [17118, 0]
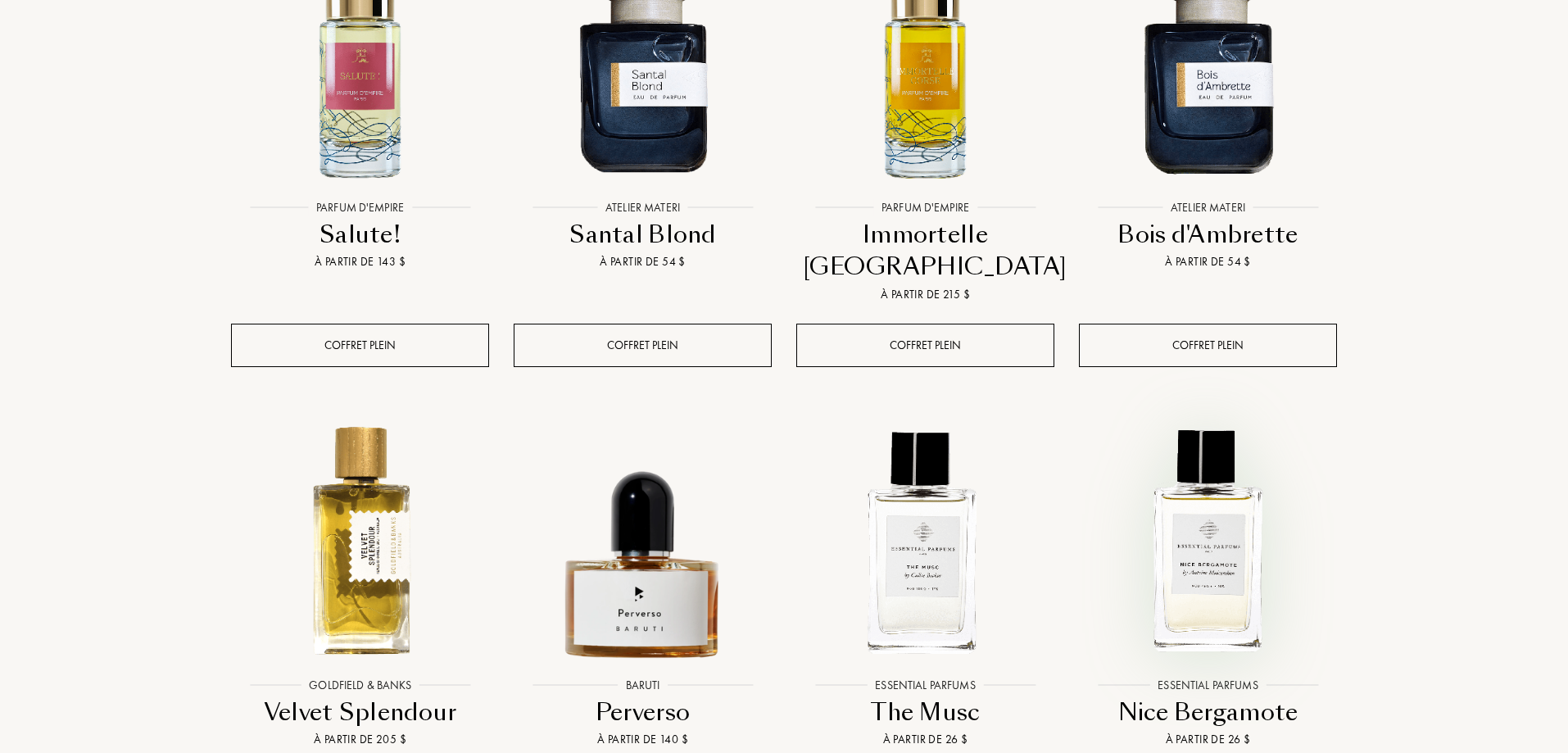
click at [1161, 413] on img at bounding box center [1207, 540] width 255 height 255
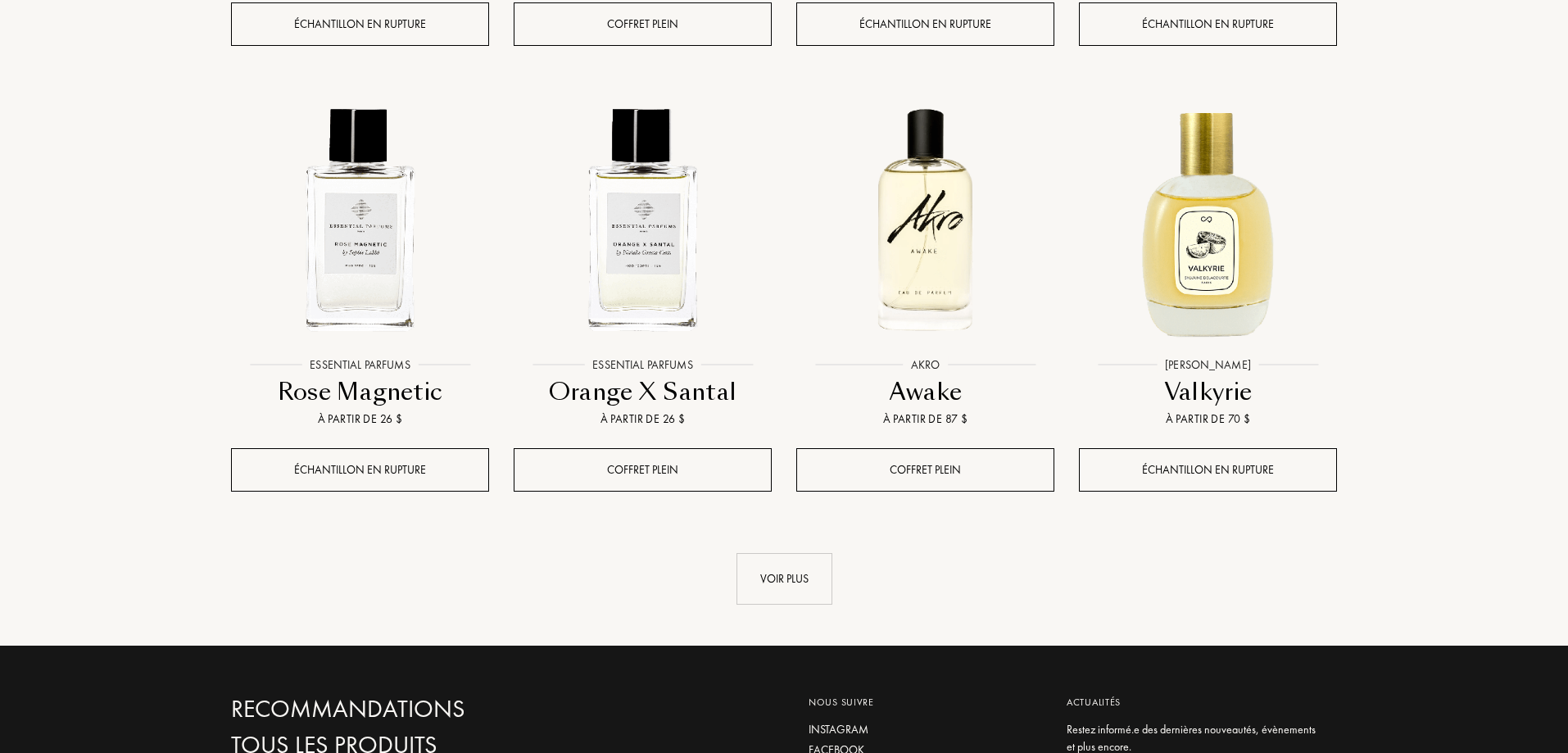
scroll to position [17855, 0]
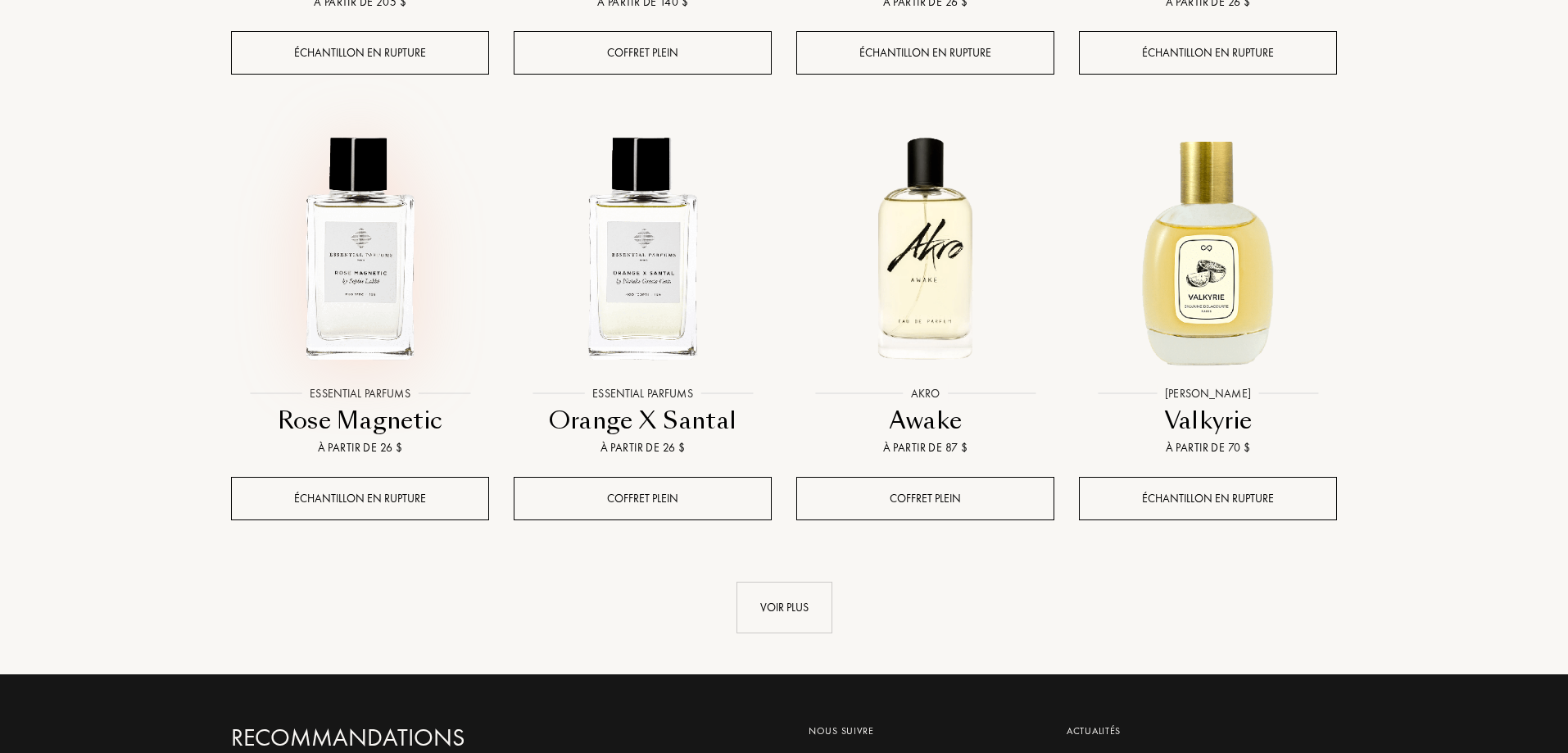
click at [334, 126] on img at bounding box center [360, 248] width 255 height 255
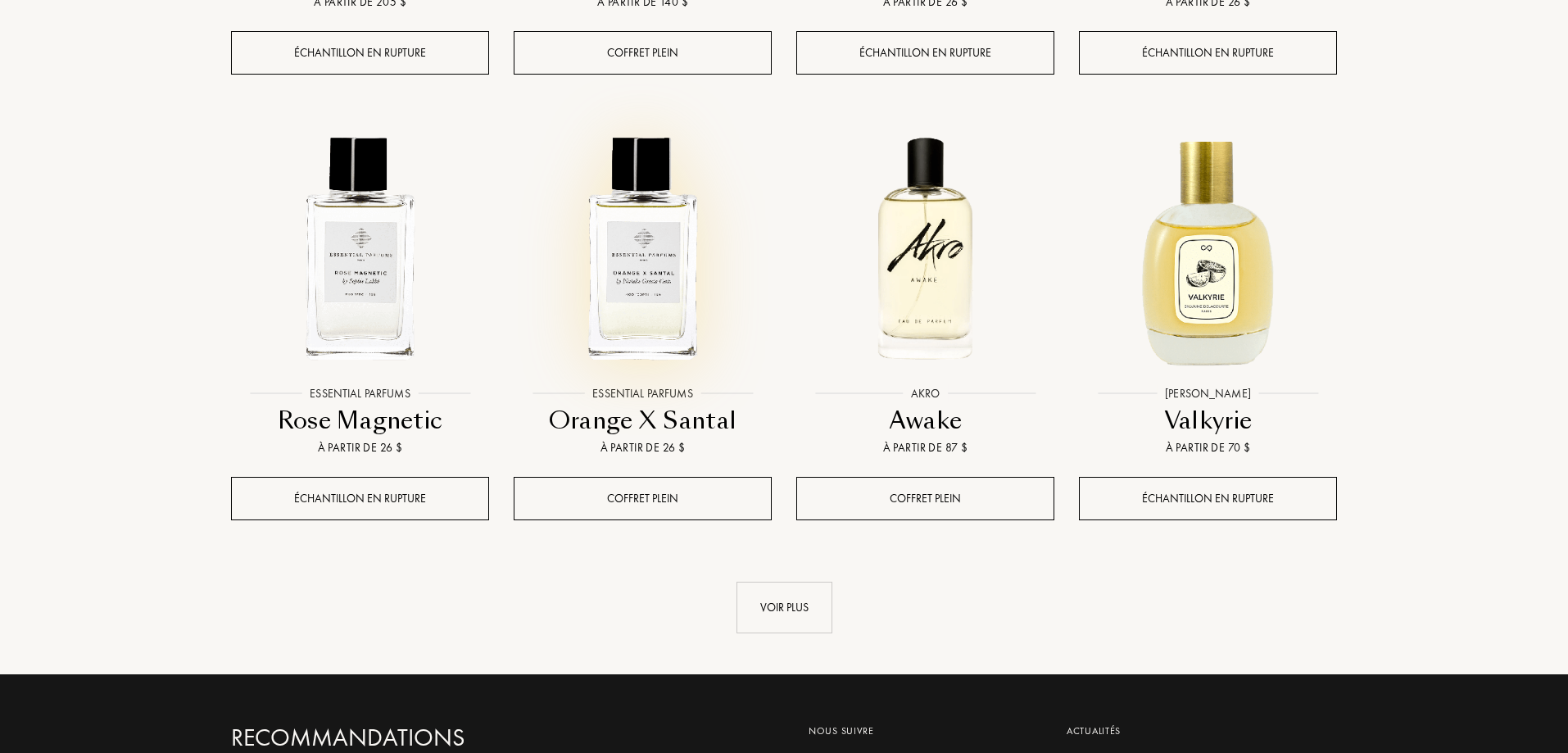
click at [644, 198] on img at bounding box center [642, 248] width 255 height 255
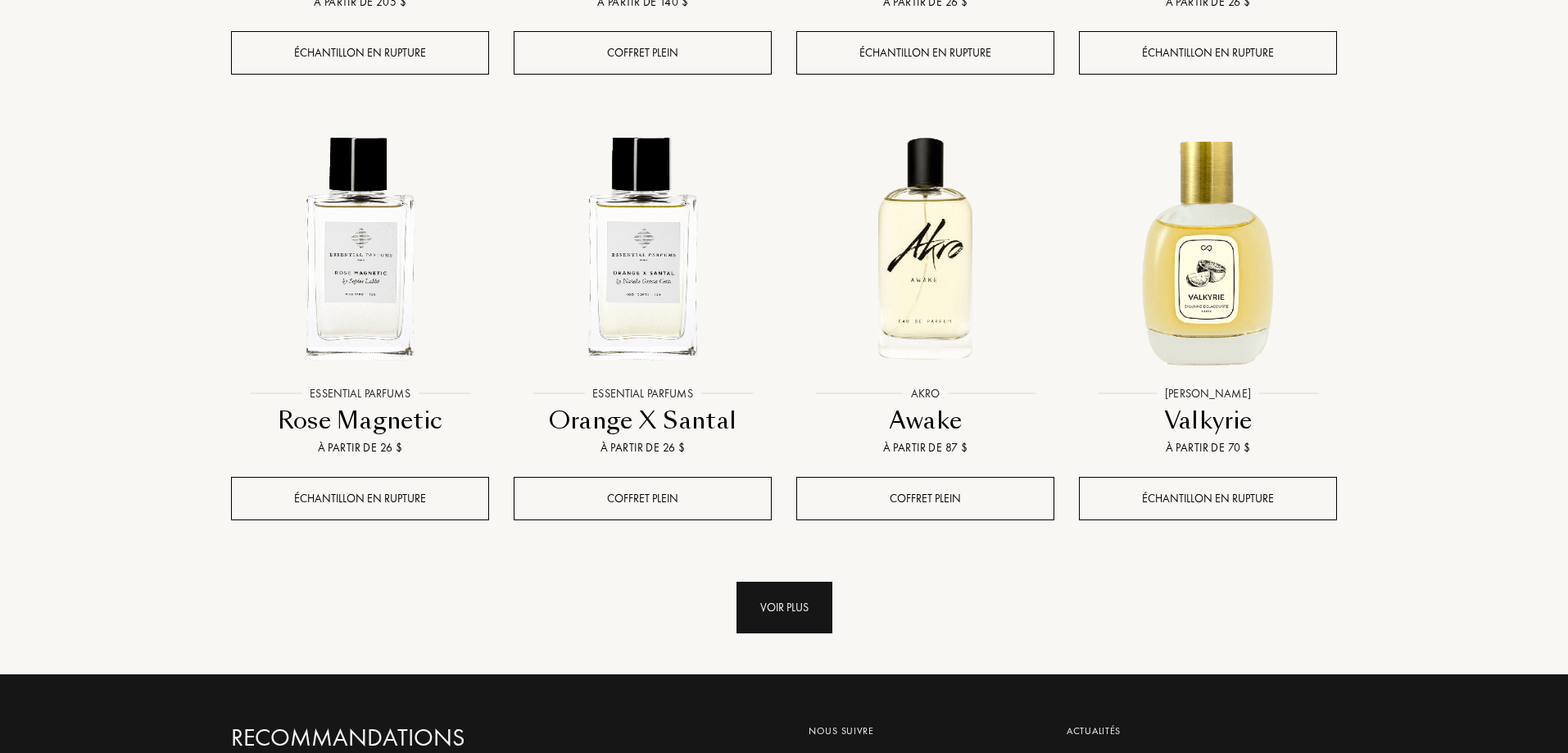
click at [773, 582] on div "Voir plus" at bounding box center [784, 607] width 96 height 52
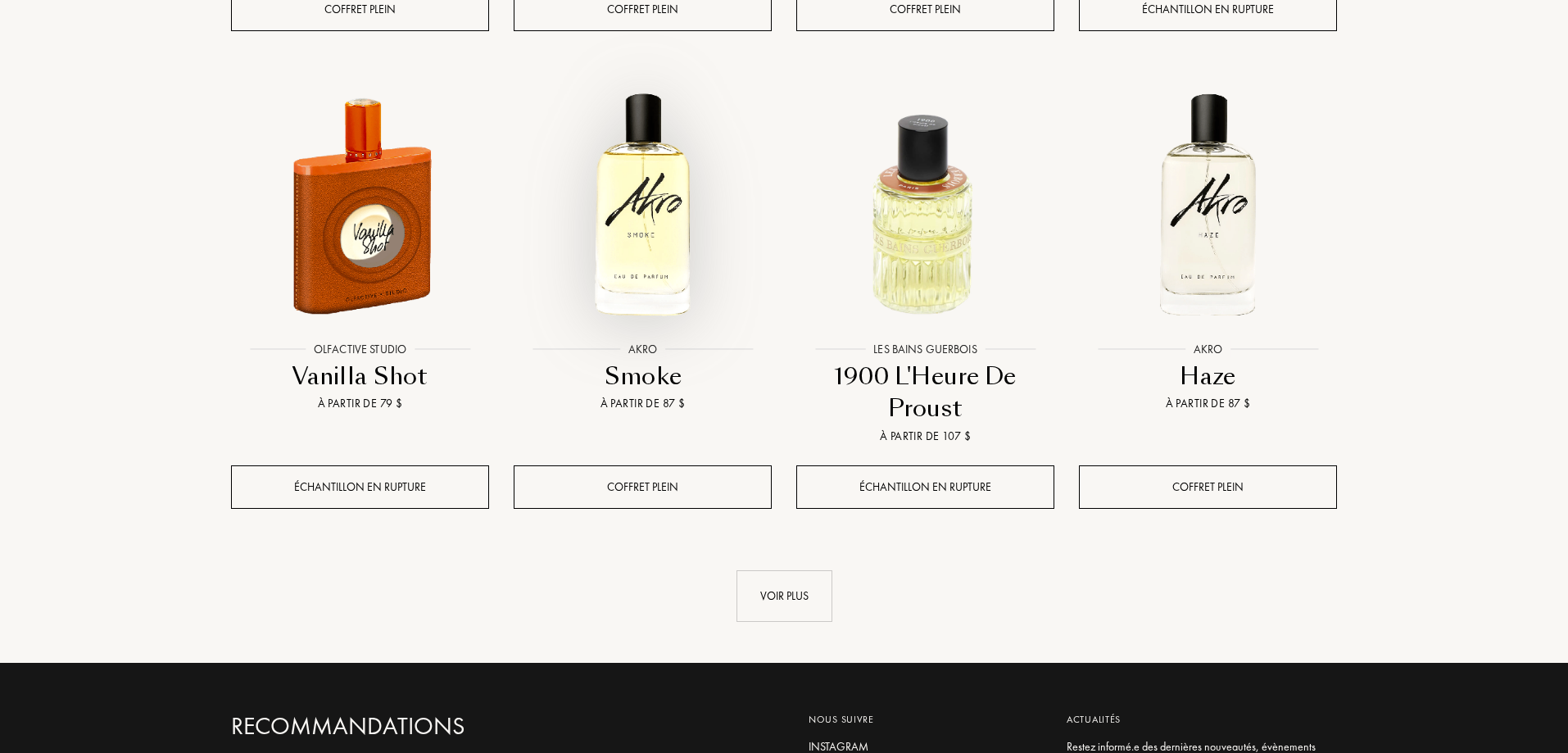
scroll to position [19329, 0]
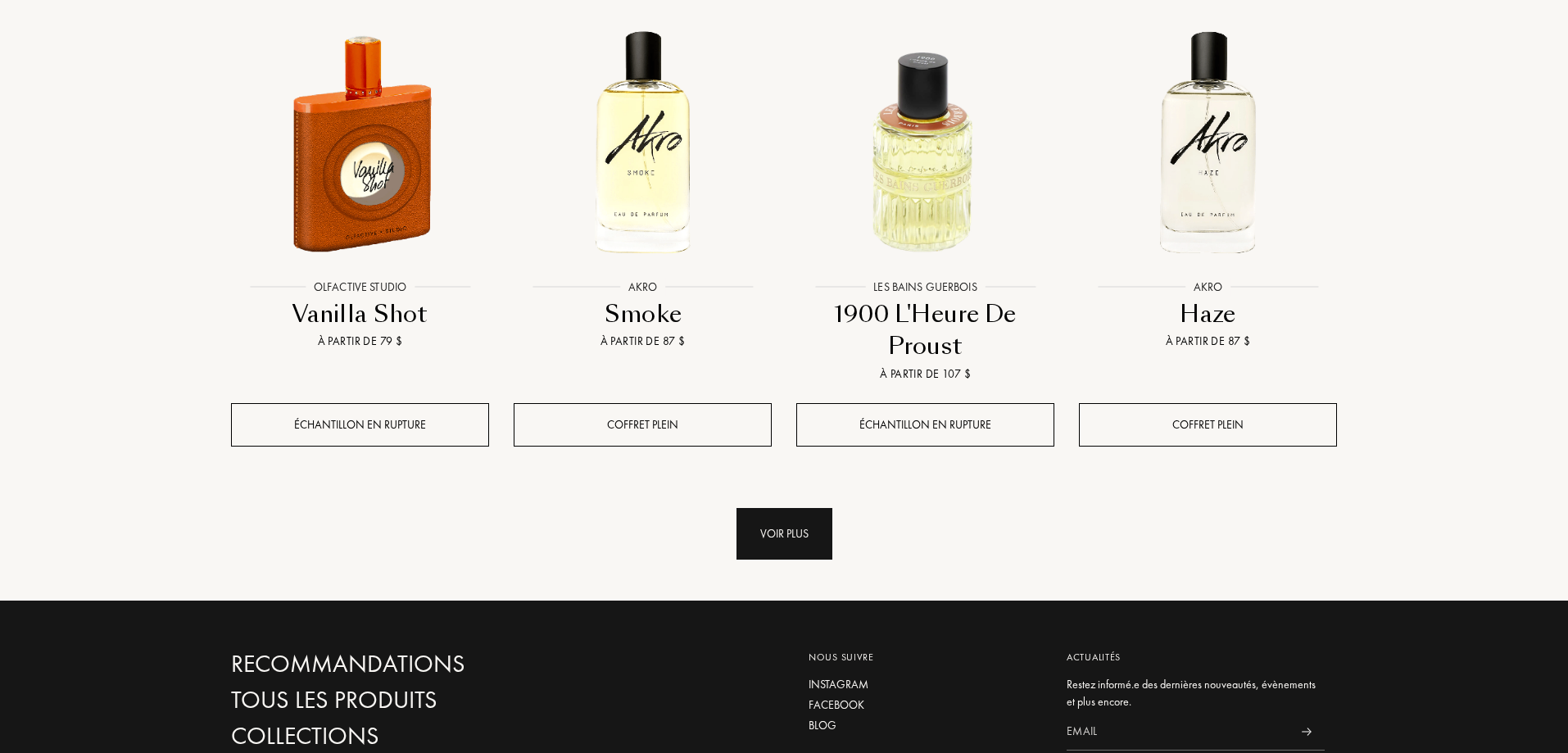
click at [771, 507] on div "Voir plus" at bounding box center [784, 533] width 96 height 52
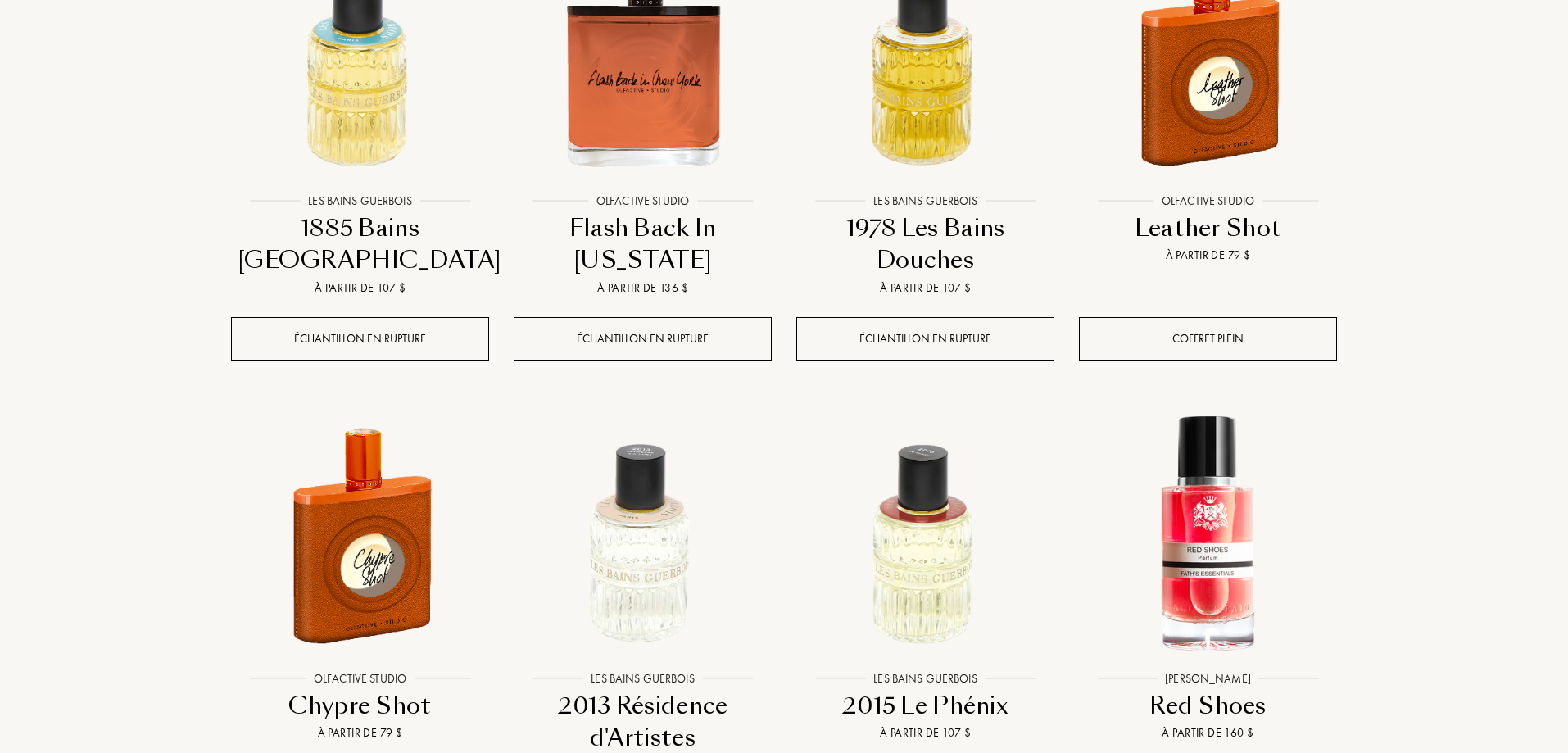
scroll to position [19902, 0]
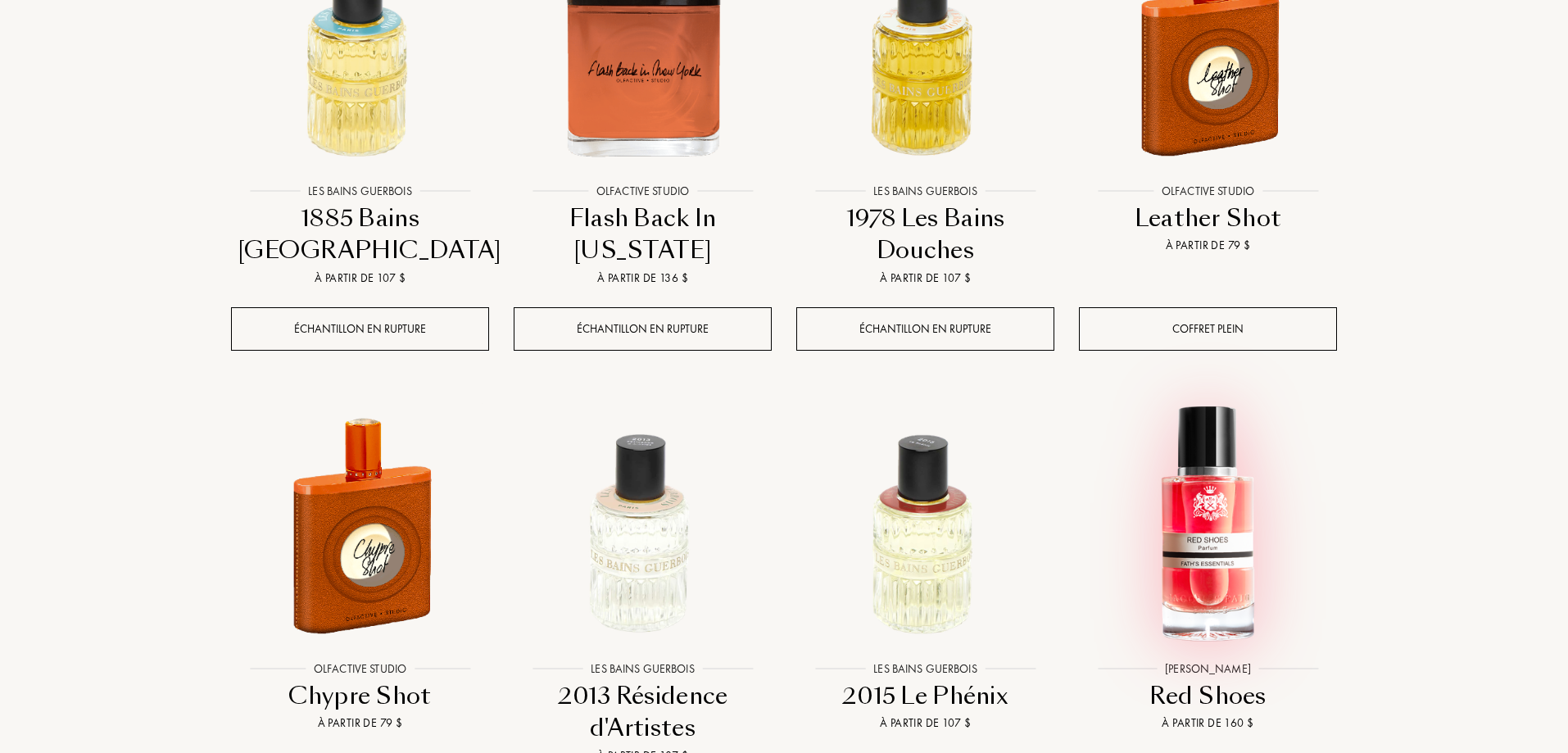
click at [1218, 397] on img at bounding box center [1207, 524] width 255 height 255
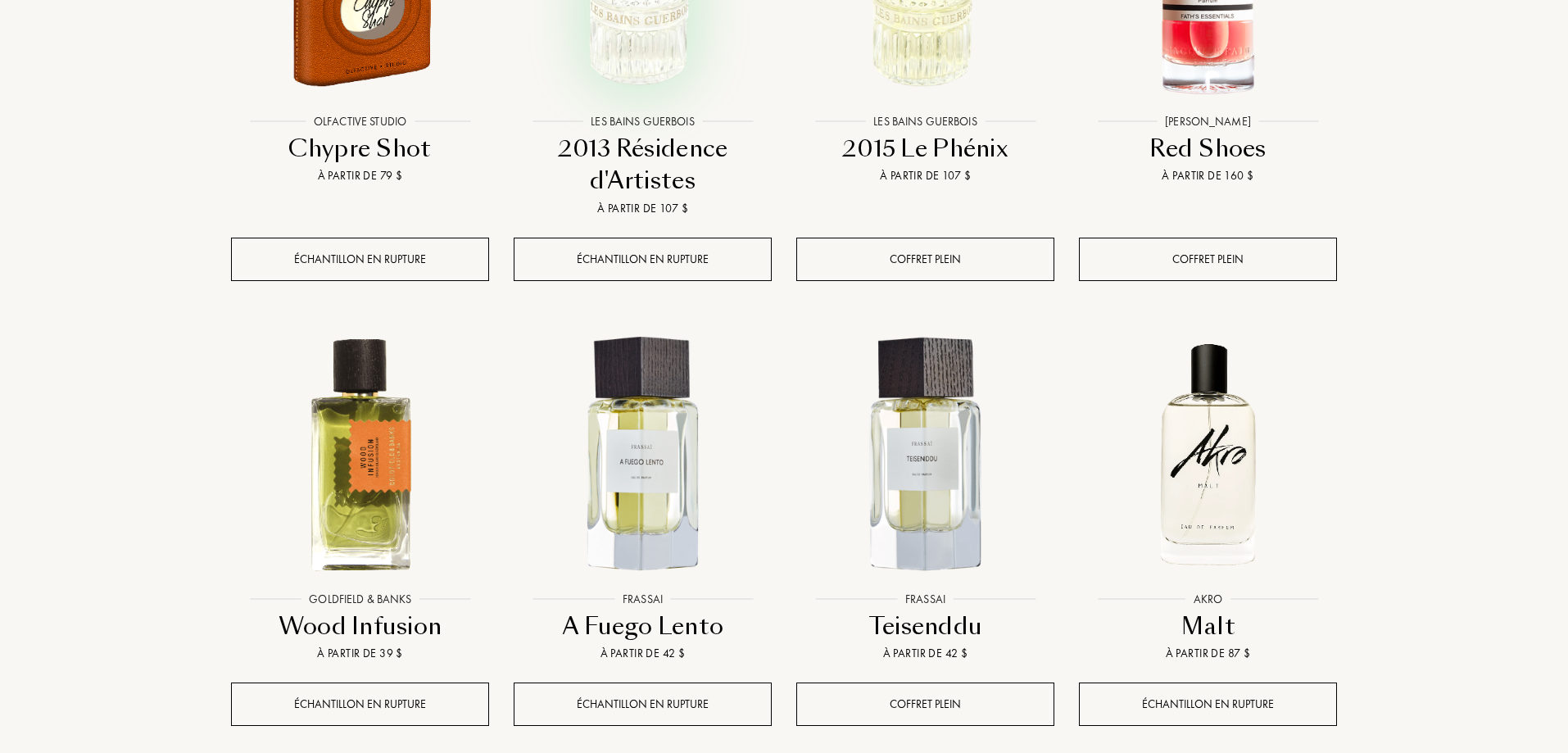
scroll to position [20476, 0]
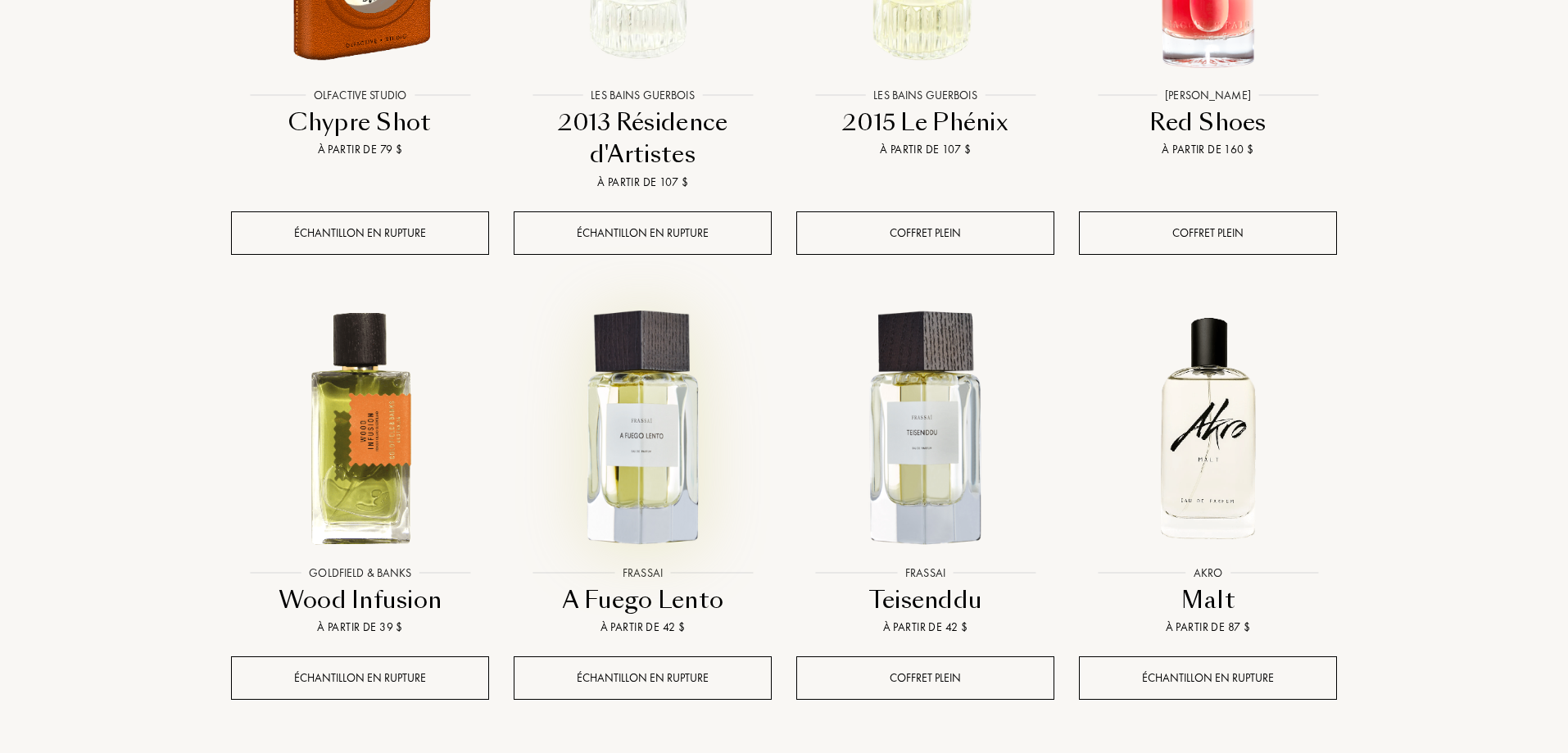
click at [682, 301] on img at bounding box center [642, 428] width 255 height 255
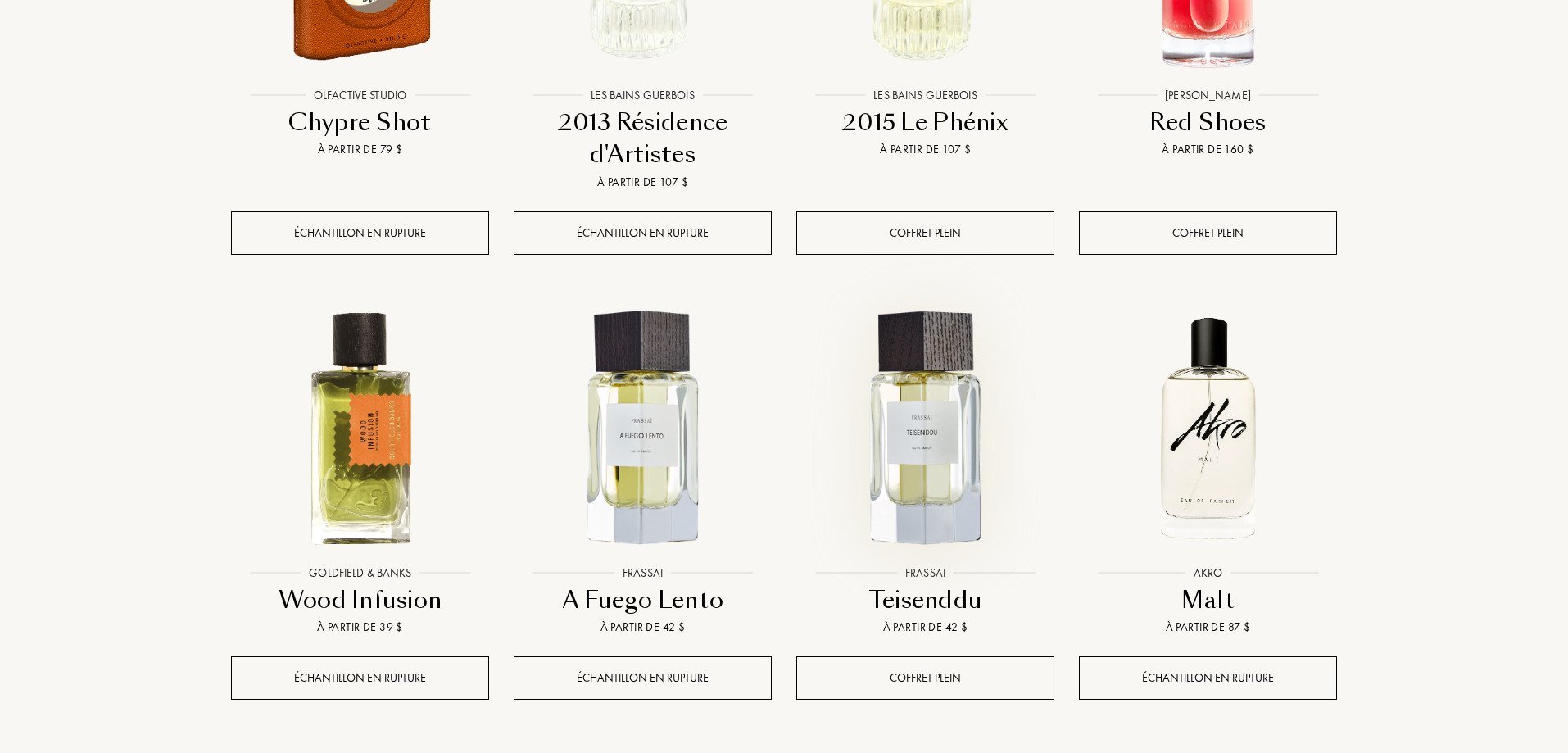
click at [908, 301] on img at bounding box center [925, 428] width 255 height 255
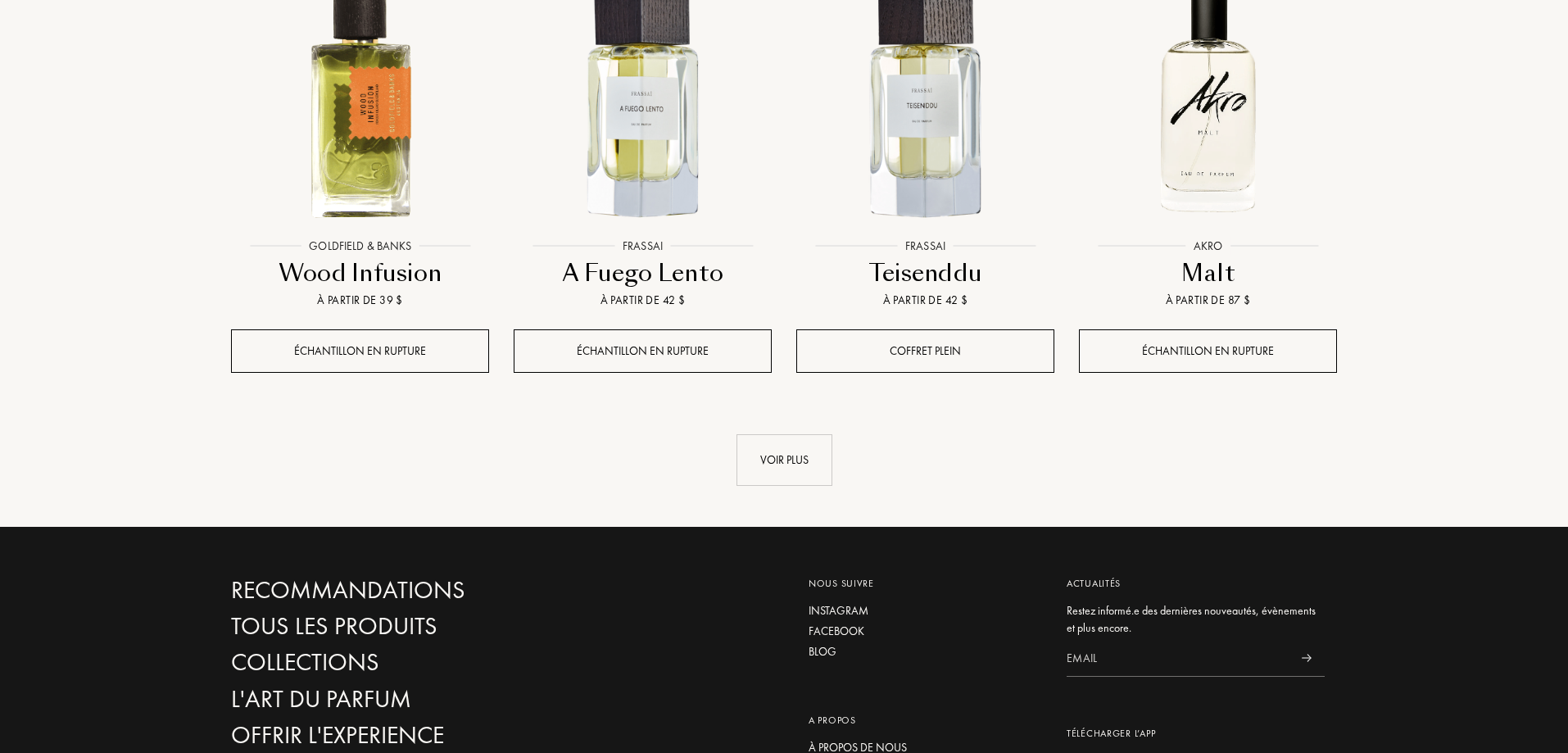
scroll to position [20803, 0]
click at [762, 433] on div "Voir plus" at bounding box center [784, 459] width 96 height 52
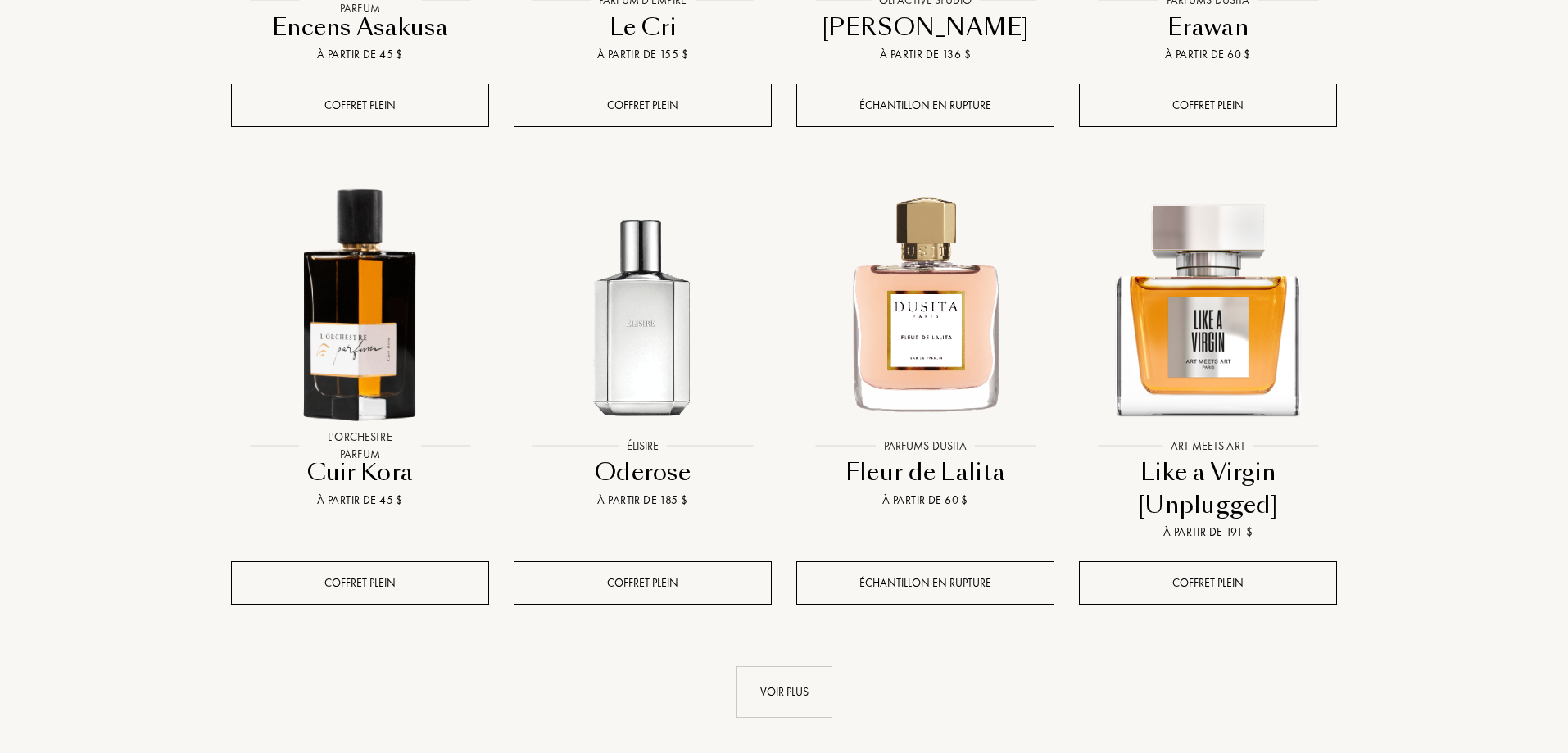
scroll to position [21949, 0]
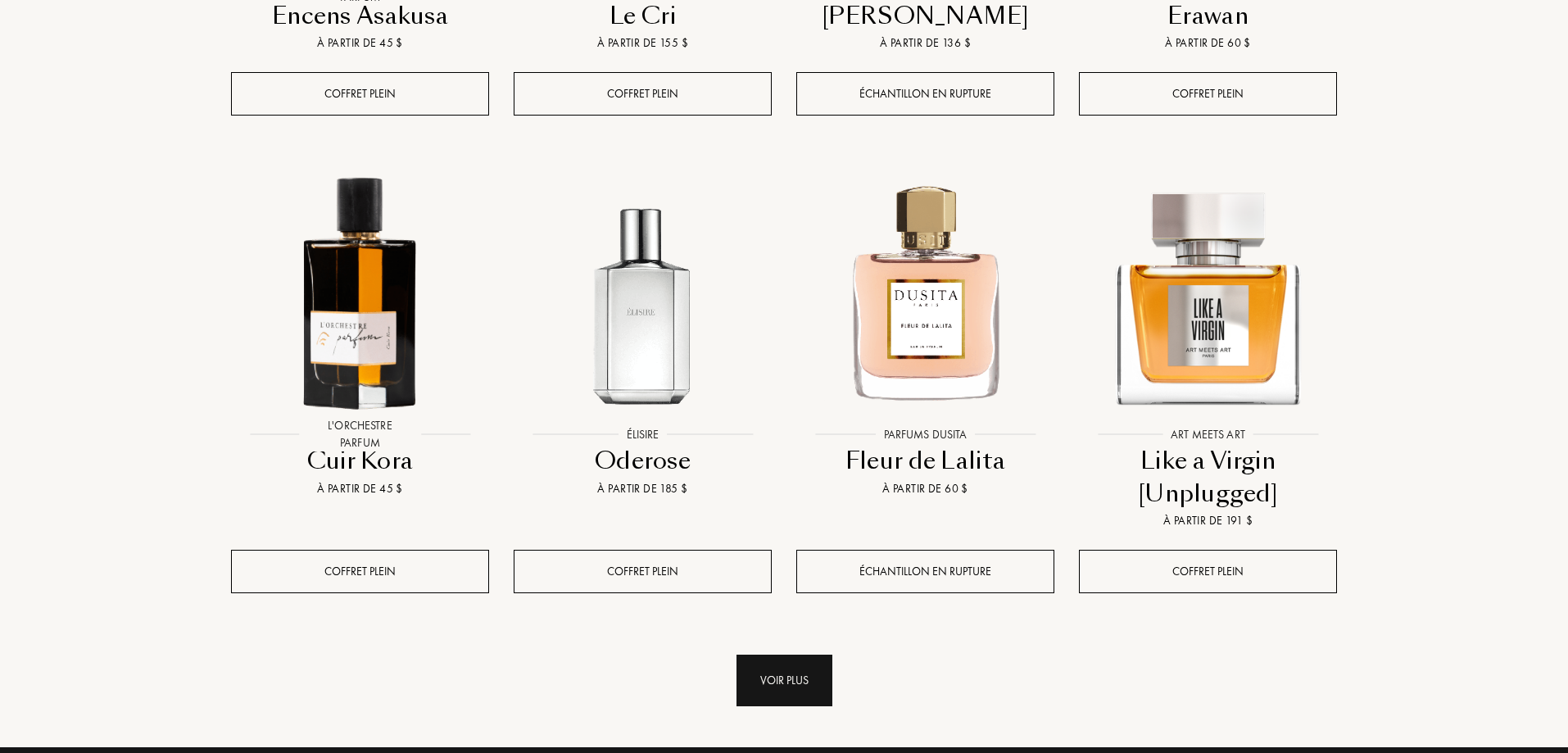
click at [790, 654] on div "Voir plus" at bounding box center [784, 680] width 96 height 52
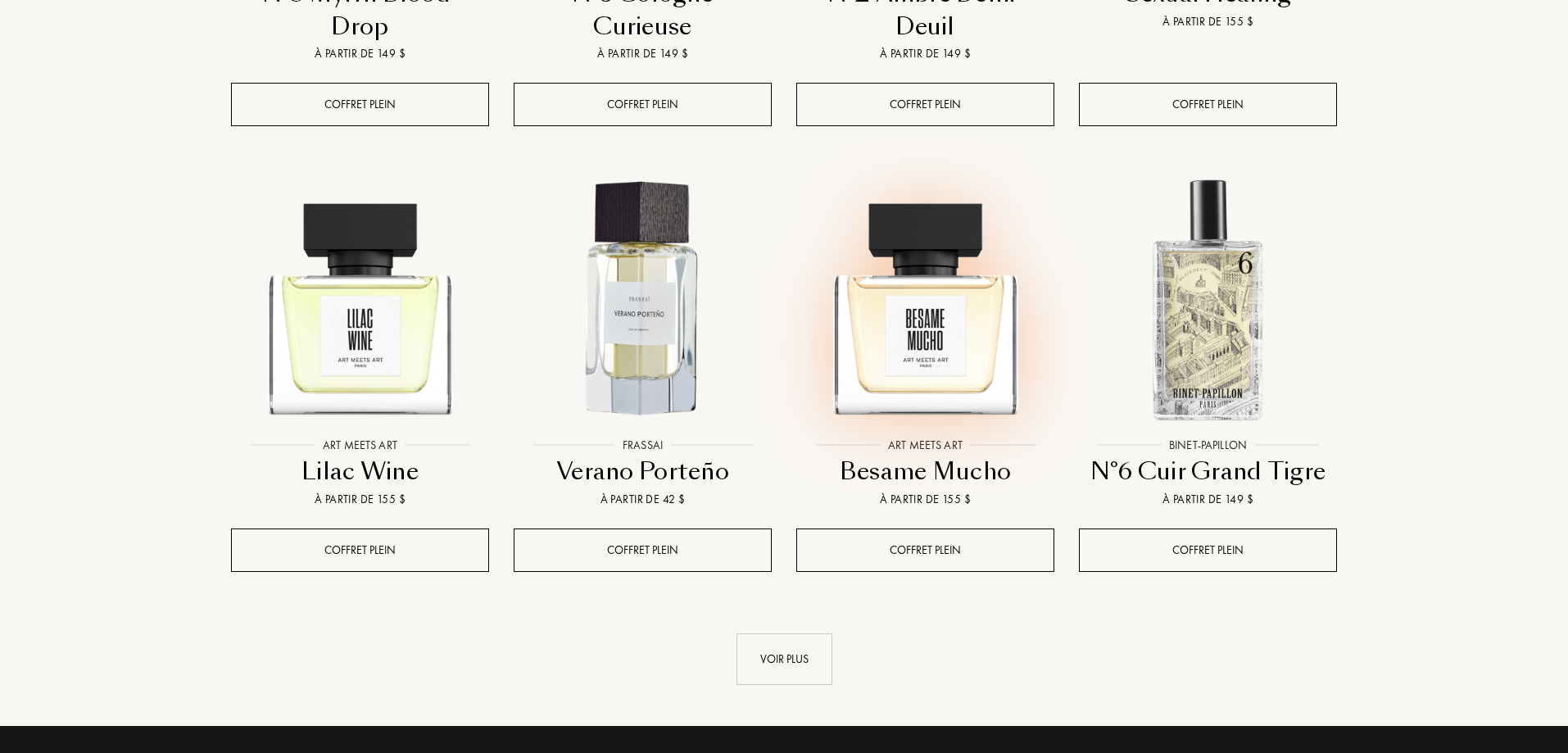
scroll to position [23341, 0]
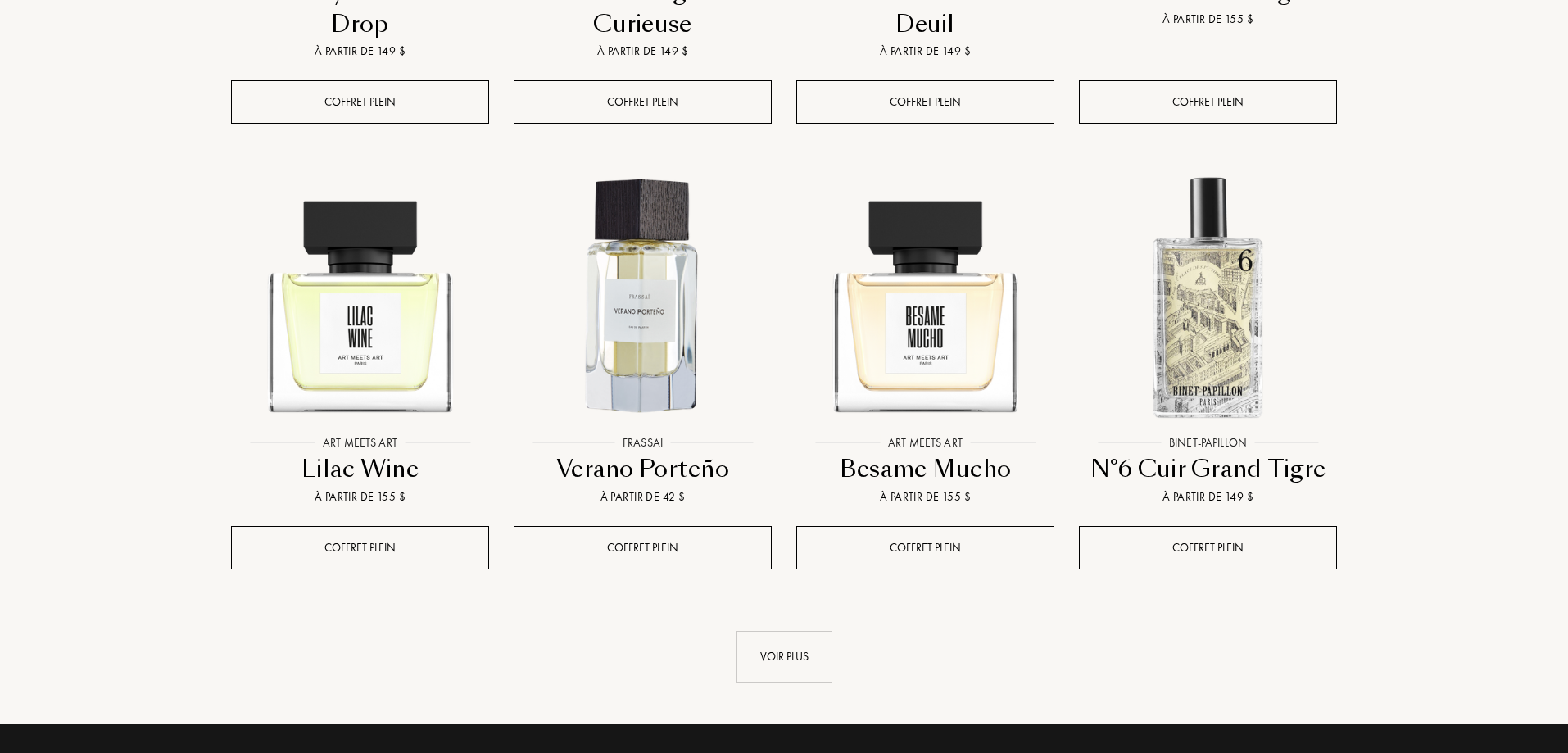
click at [791, 630] on div "Voir plus" at bounding box center [784, 656] width 96 height 52
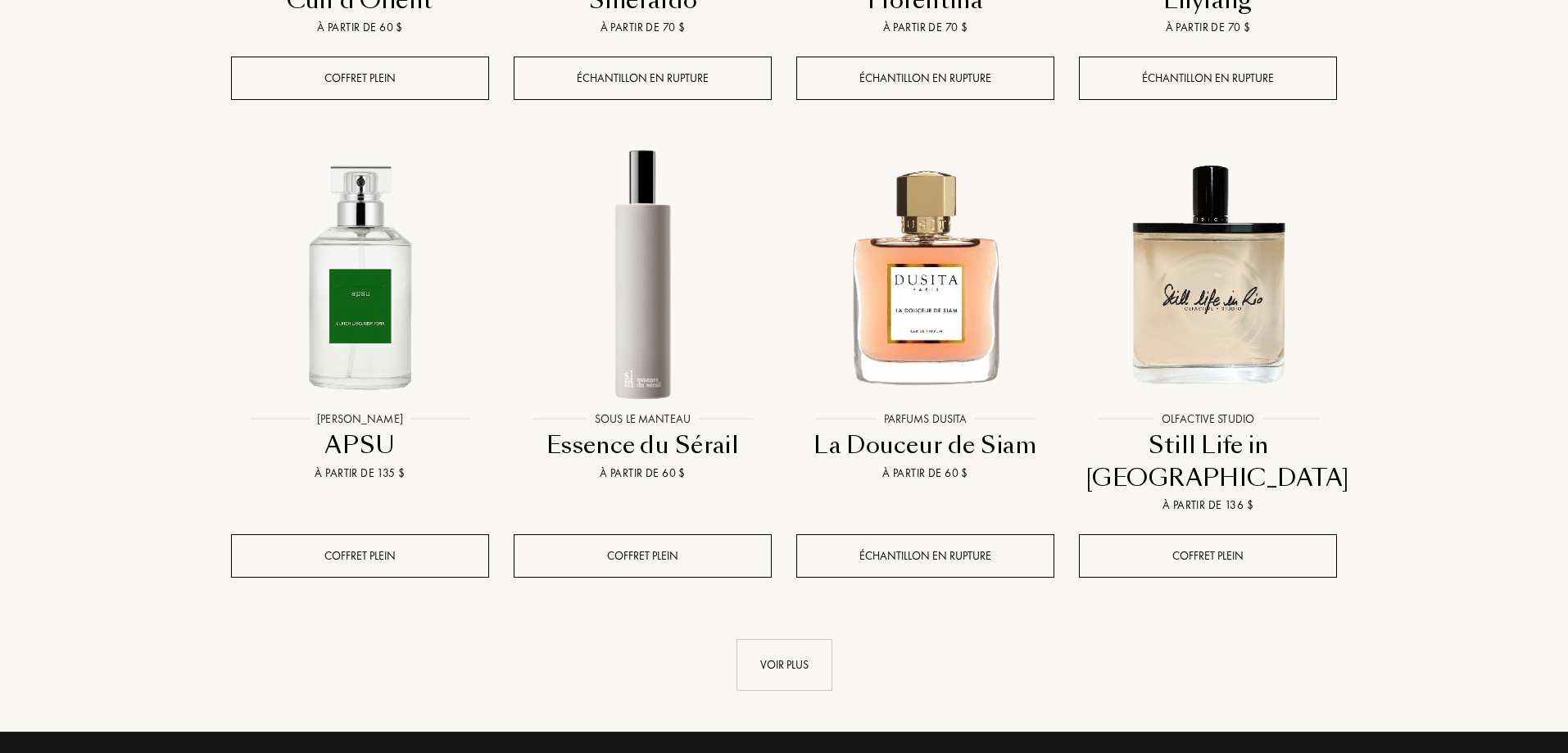
scroll to position [24733, 0]
click at [788, 638] on div "Voir plus" at bounding box center [784, 664] width 96 height 52
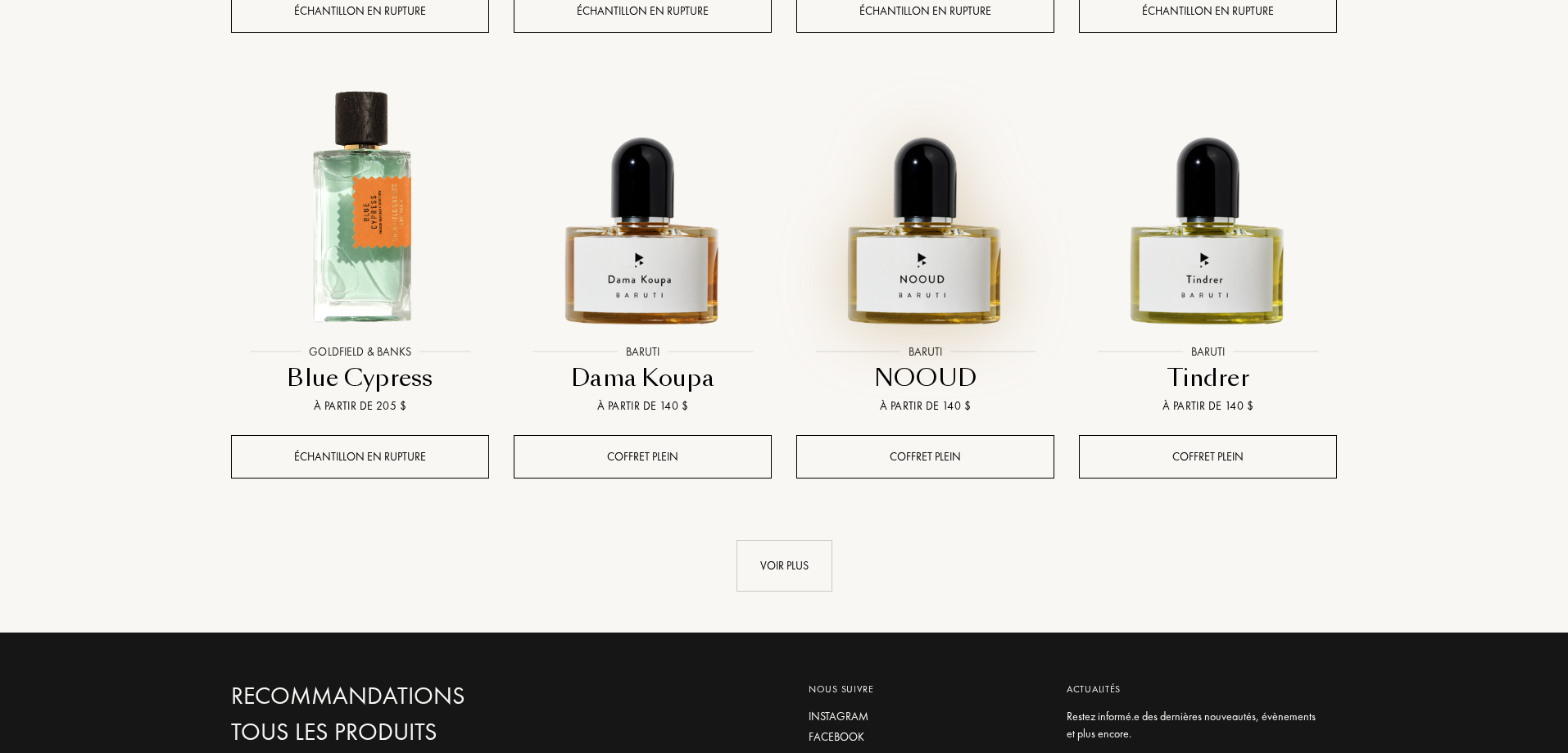
scroll to position [26207, 0]
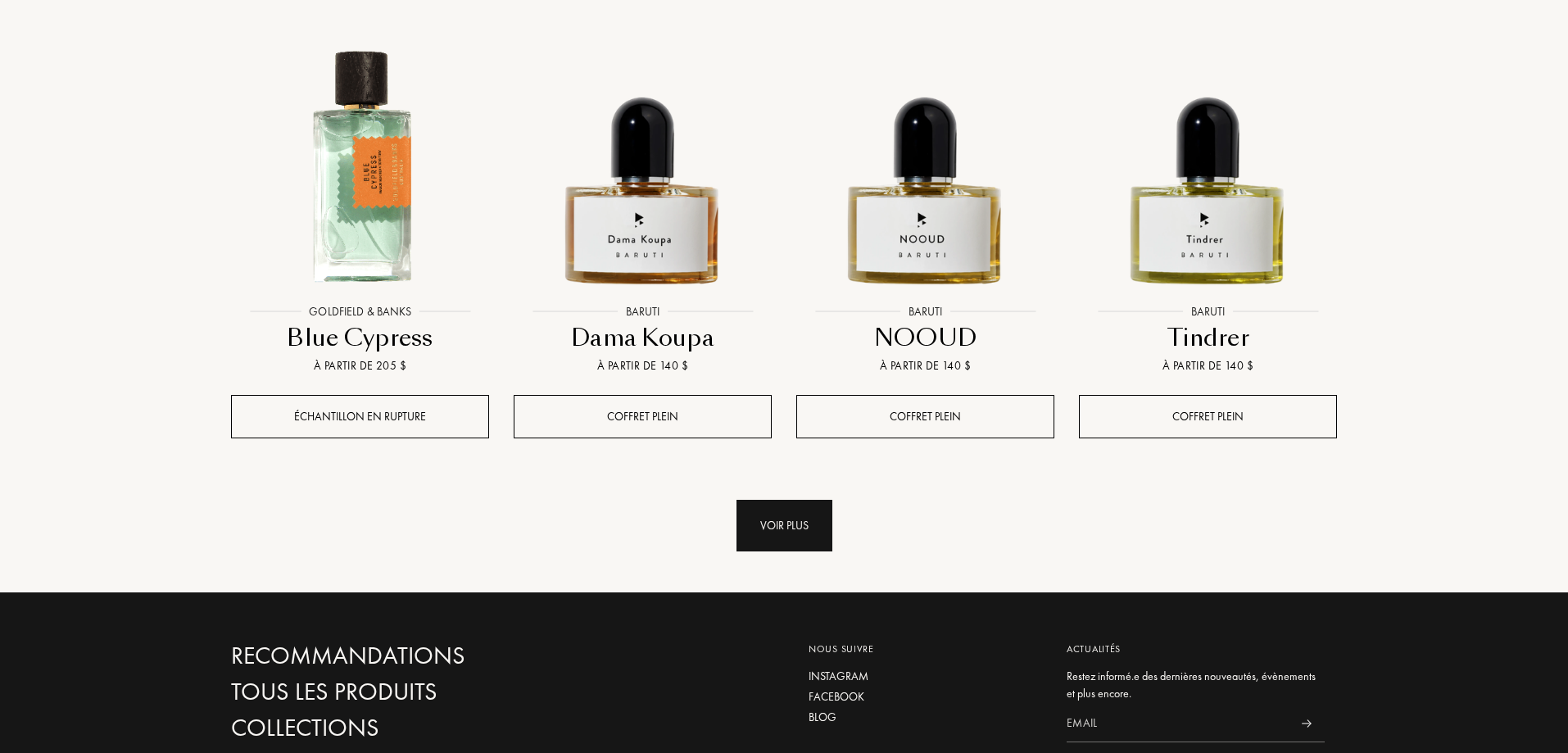
click at [798, 499] on div "Voir plus" at bounding box center [784, 525] width 96 height 52
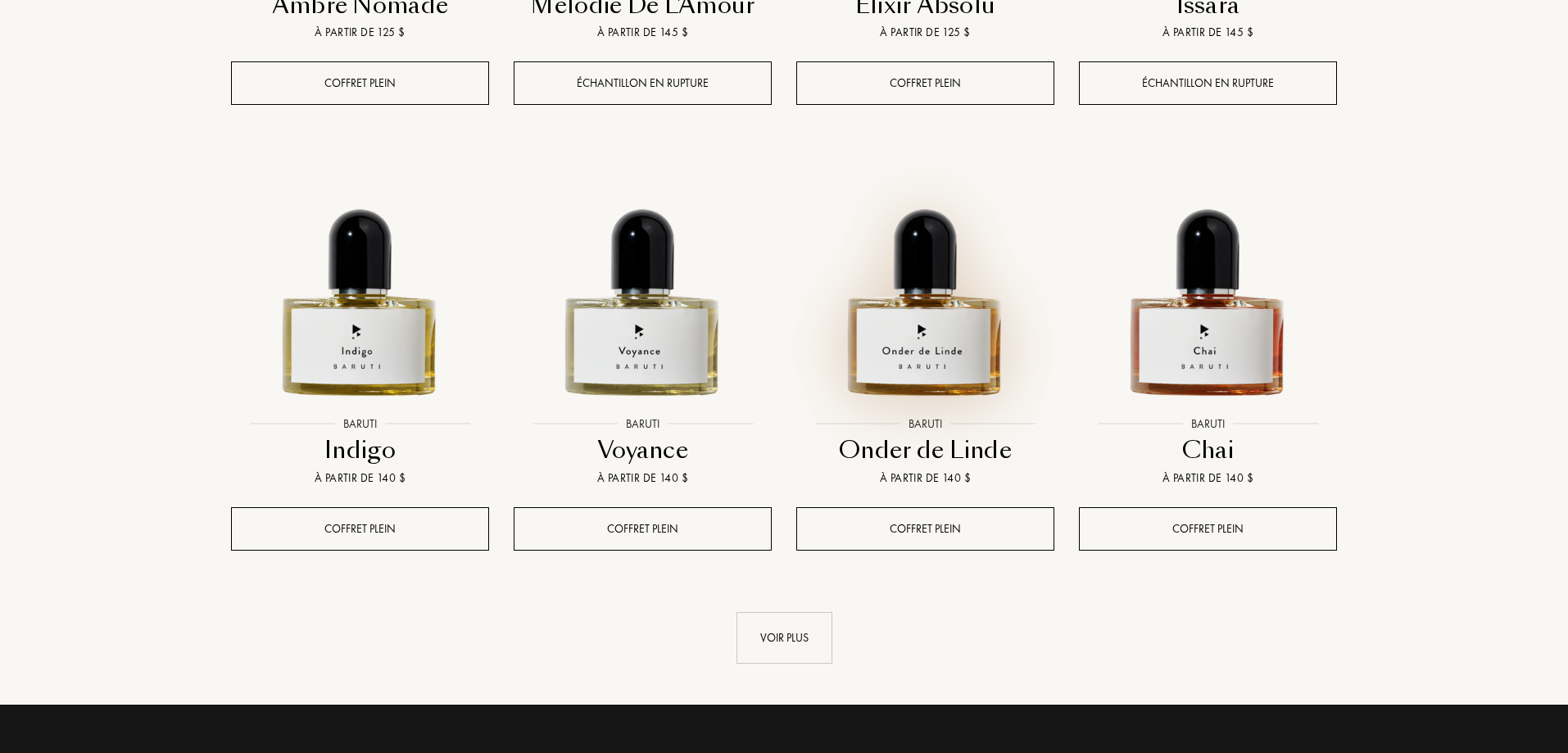
scroll to position [27436, 0]
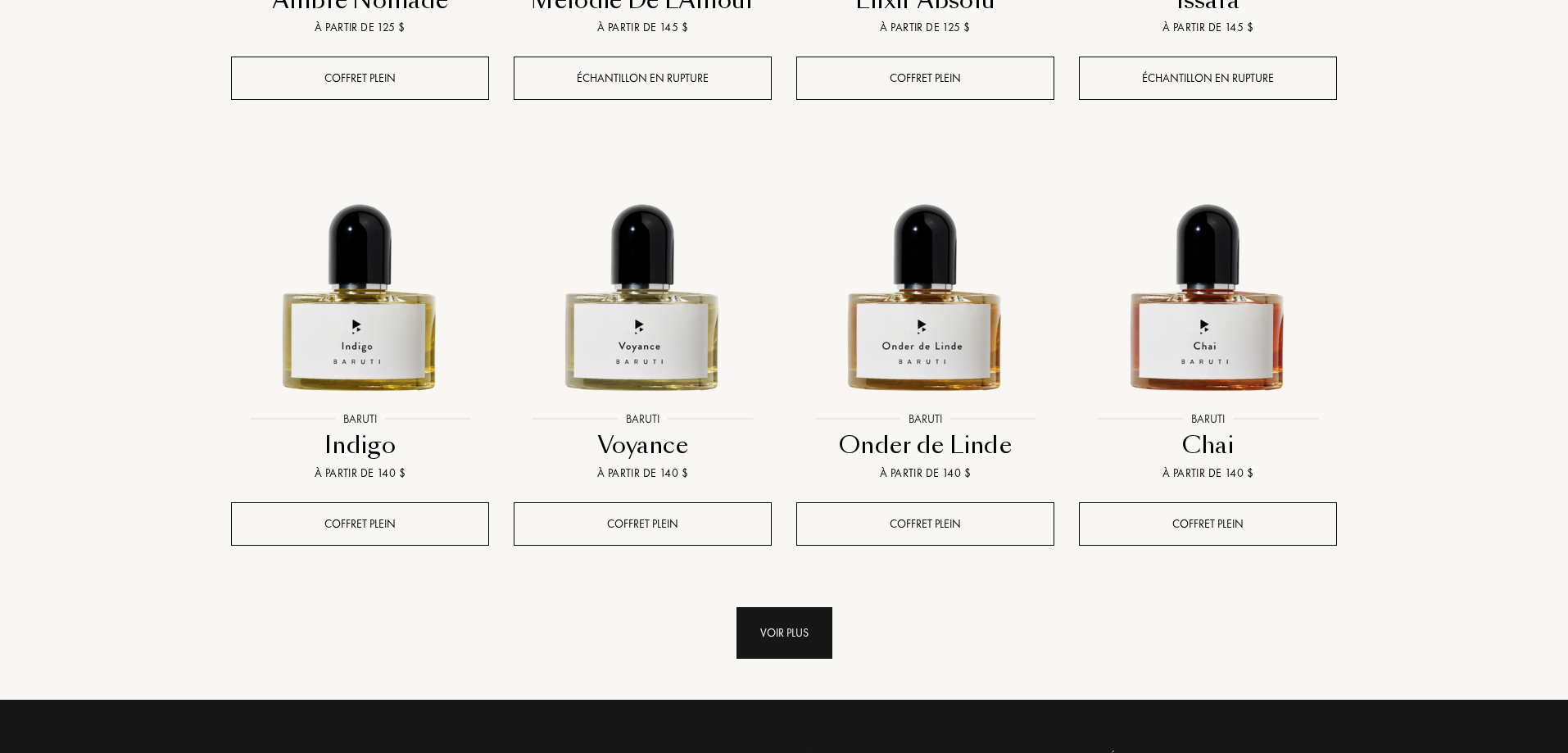
click at [781, 606] on div "Voir plus" at bounding box center [784, 632] width 96 height 52
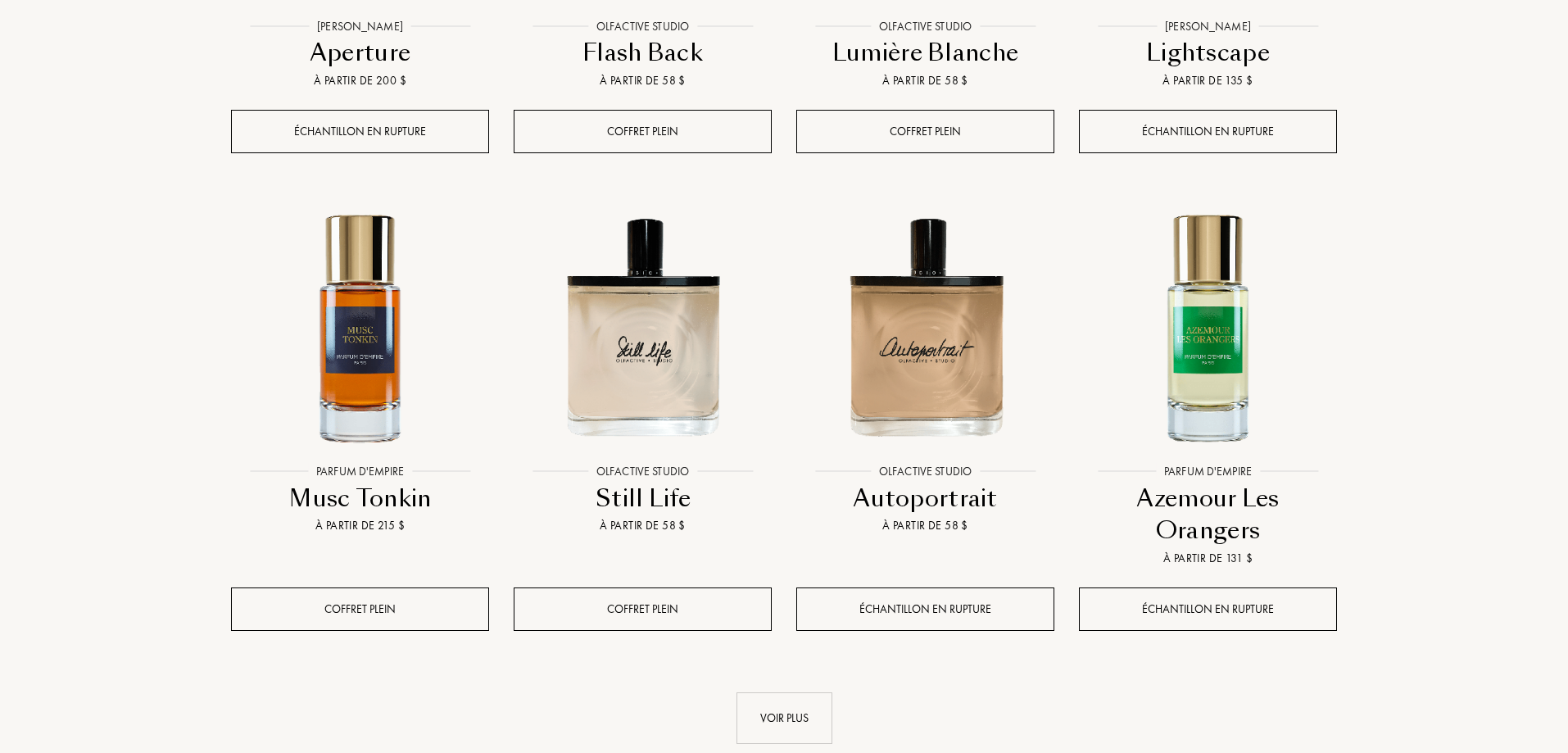
scroll to position [28746, 0]
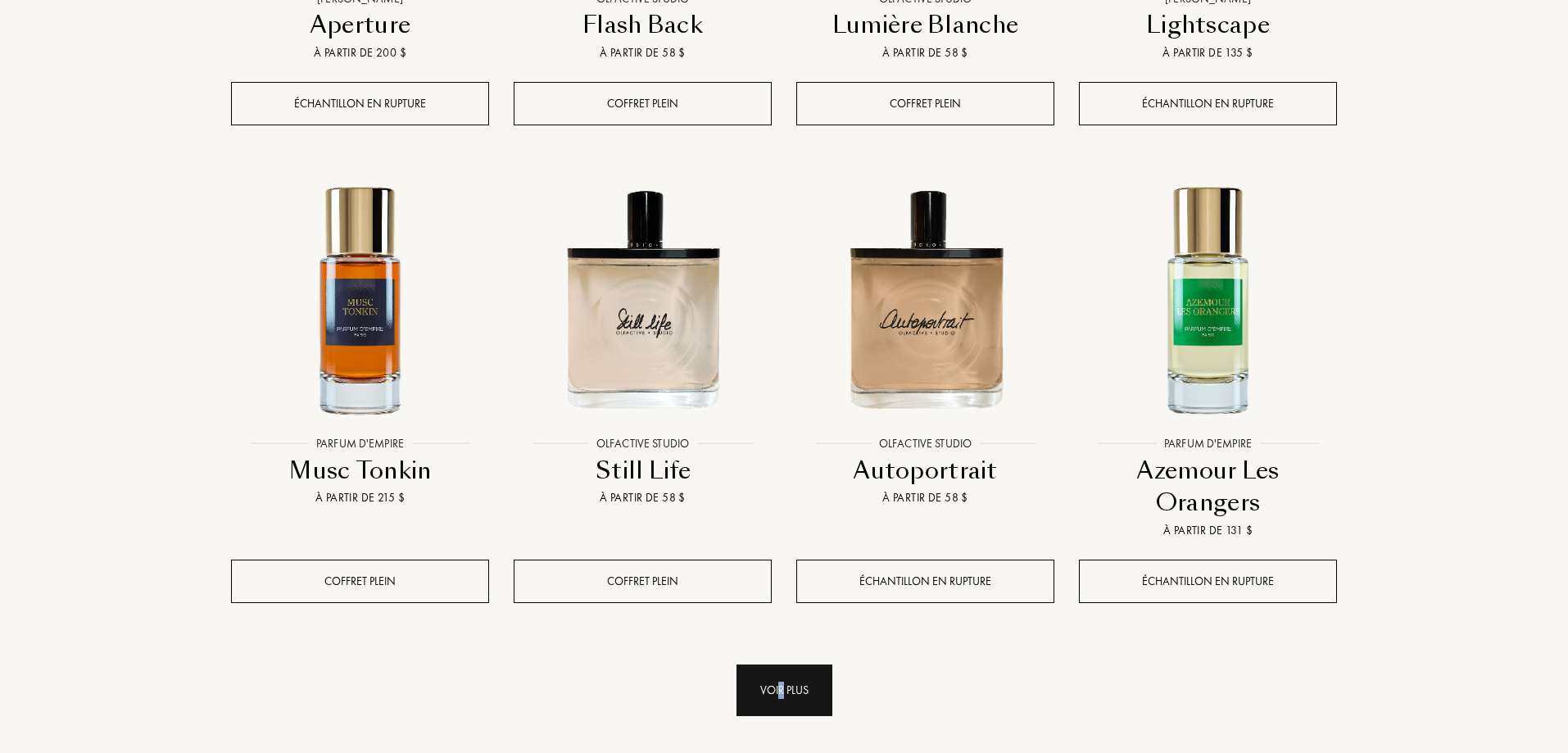
click at [781, 664] on div "Voir plus" at bounding box center [784, 690] width 96 height 52
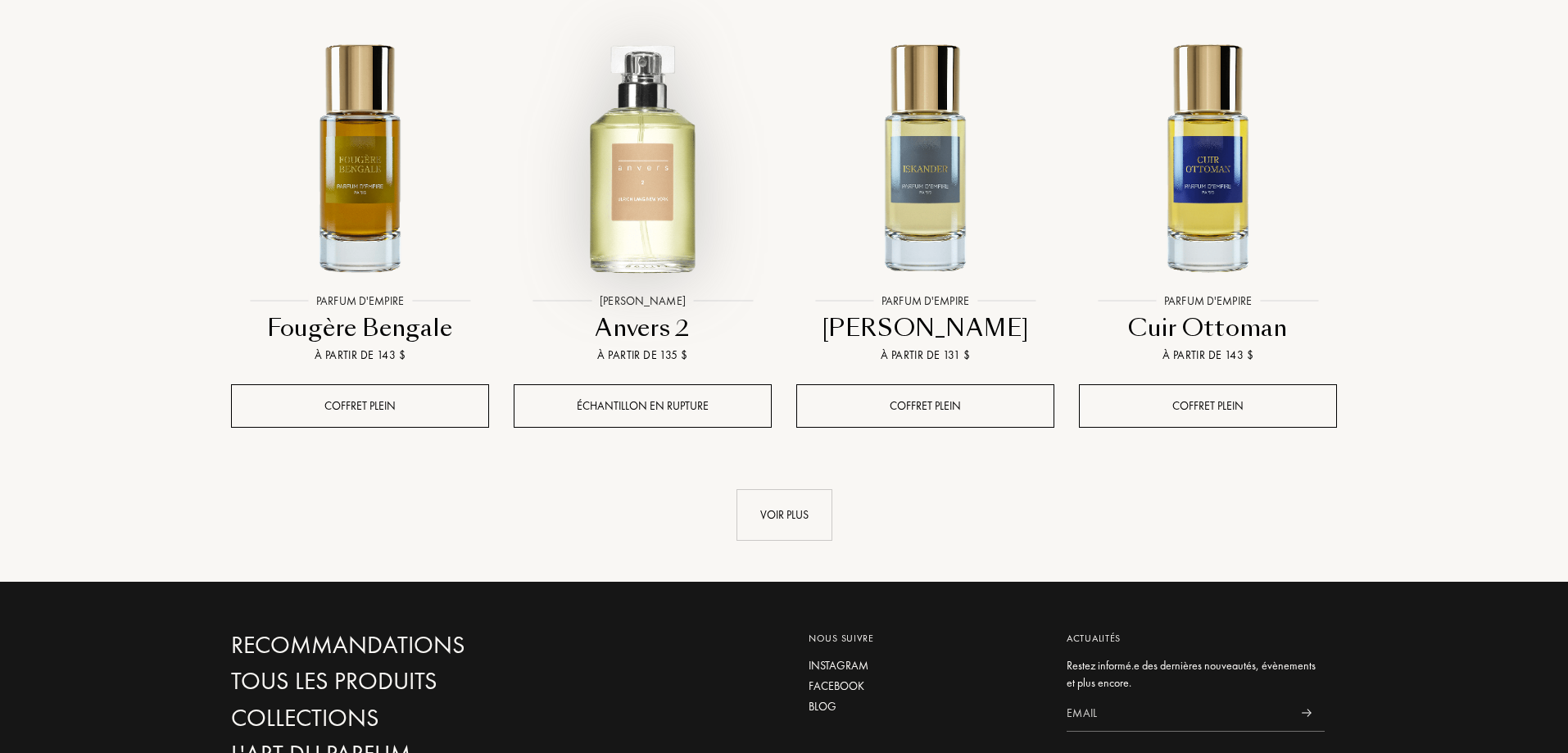
scroll to position [30301, 0]
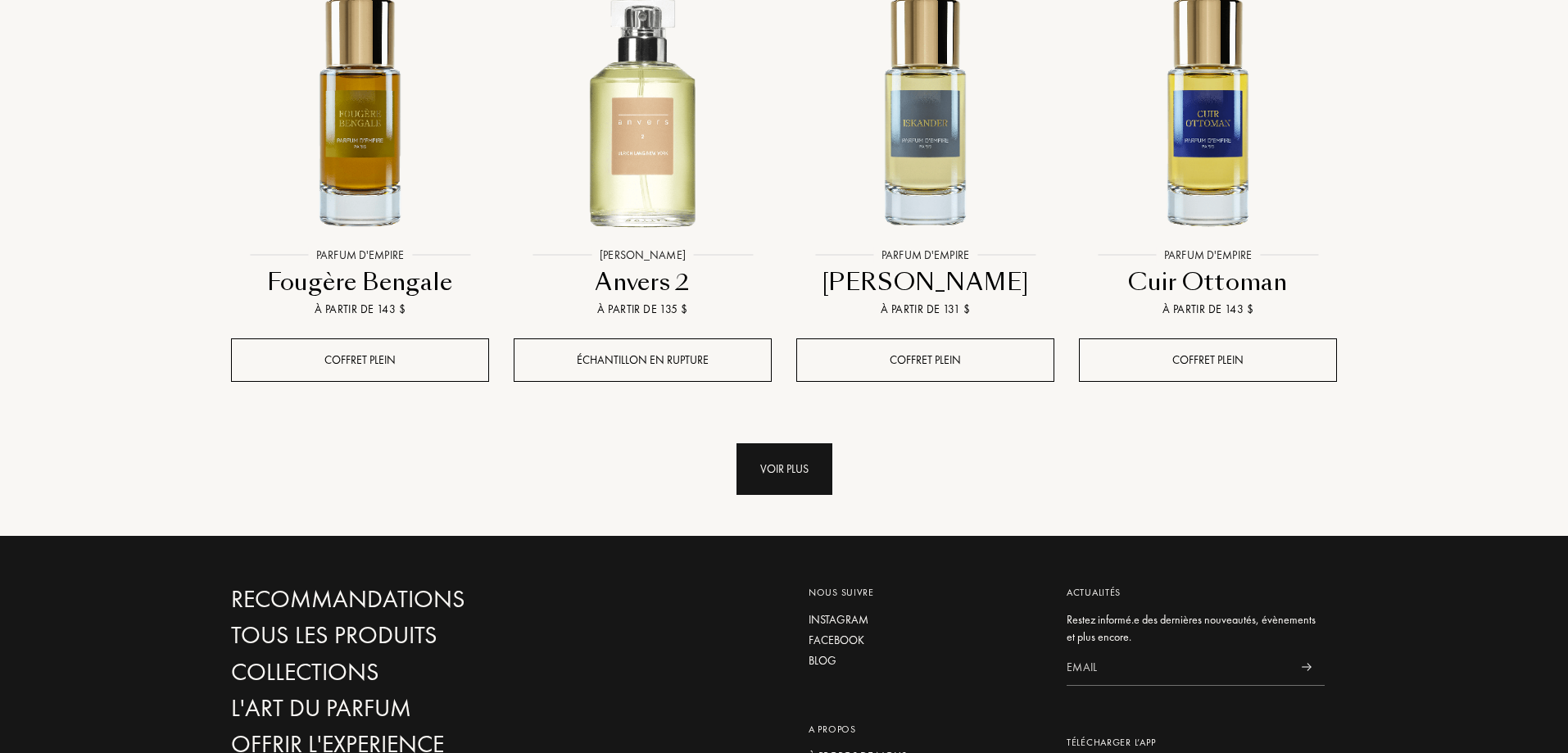
click at [803, 443] on div "Voir plus" at bounding box center [784, 469] width 96 height 52
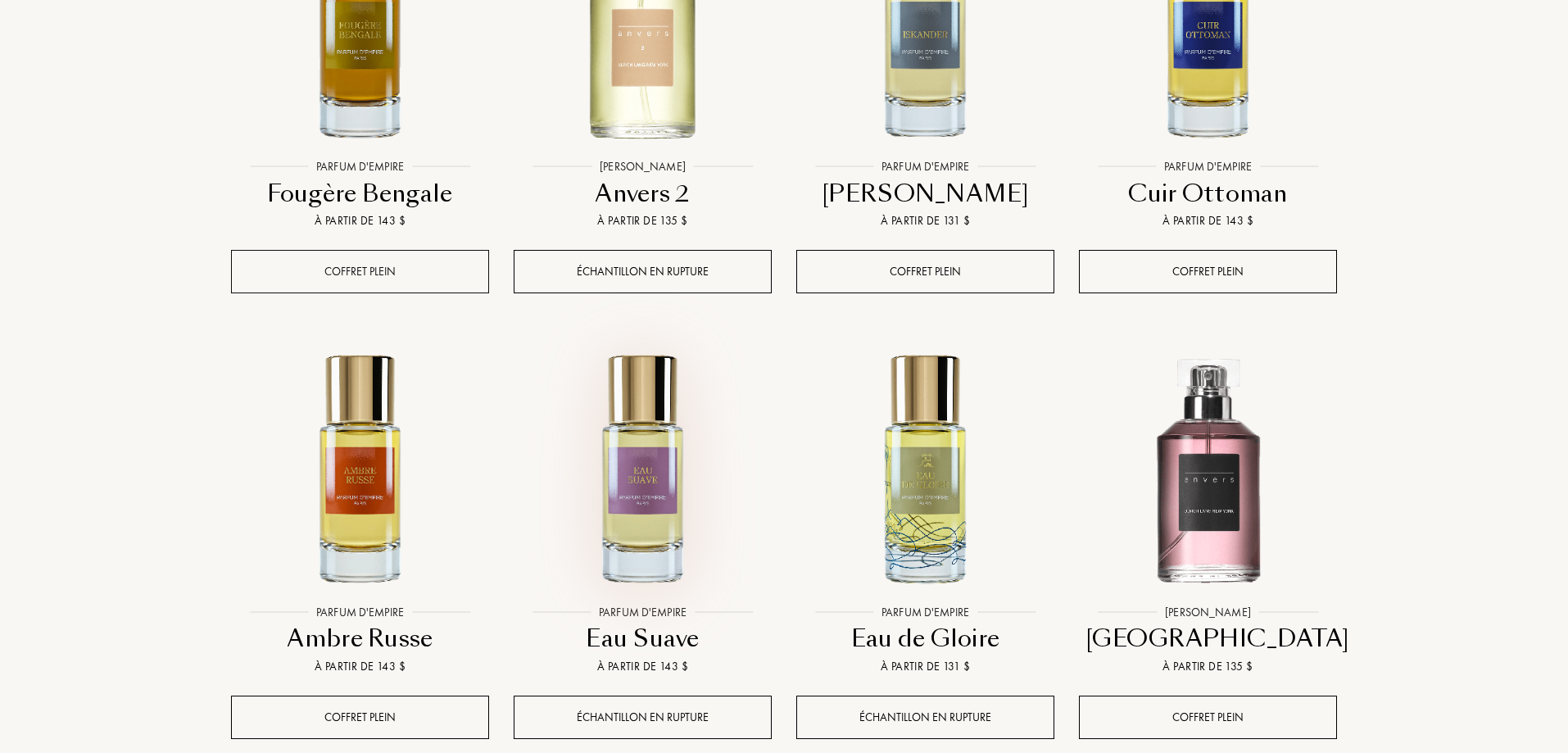
scroll to position [30384, 0]
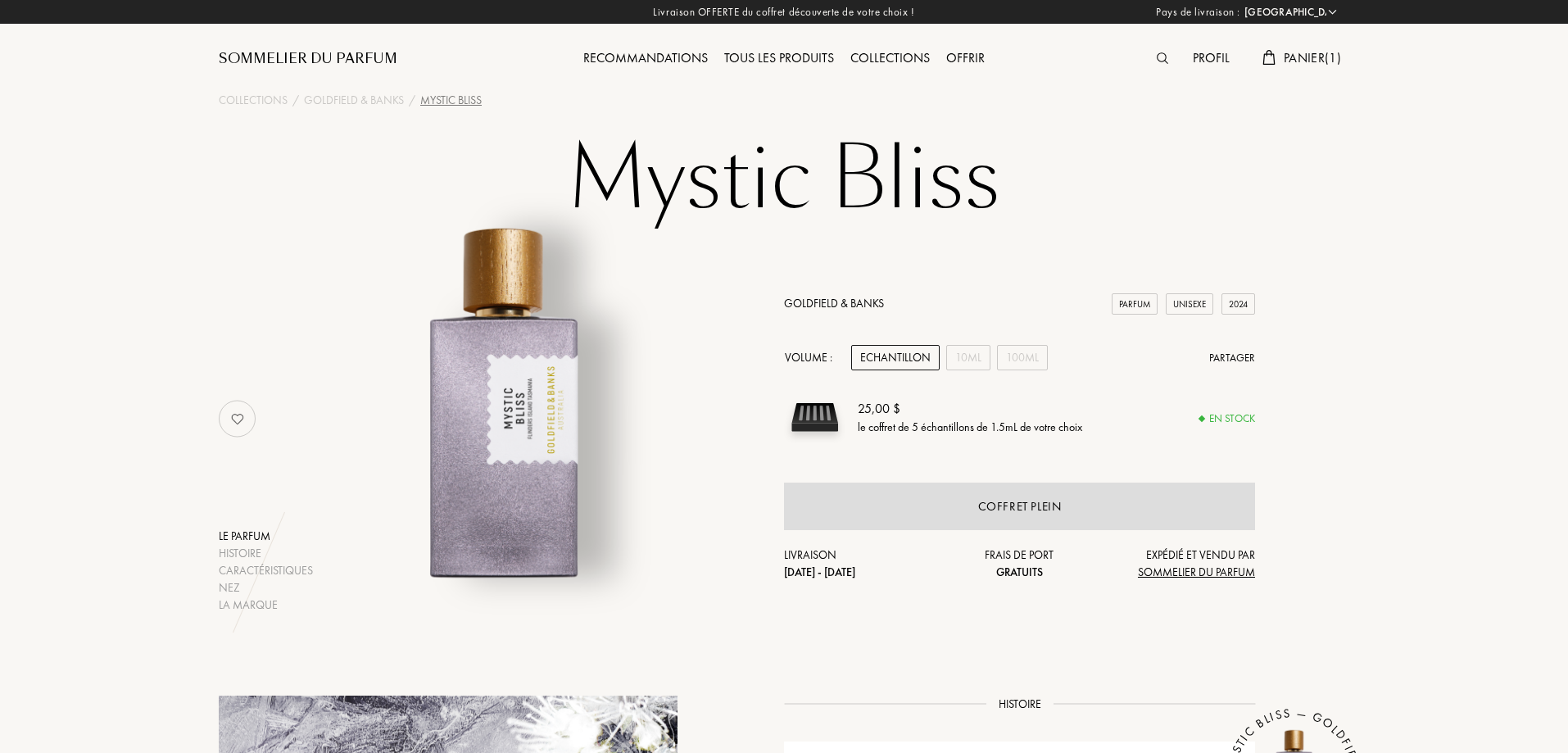
select select "FR"
click at [954, 353] on div "10mL" at bounding box center [968, 358] width 45 height 26
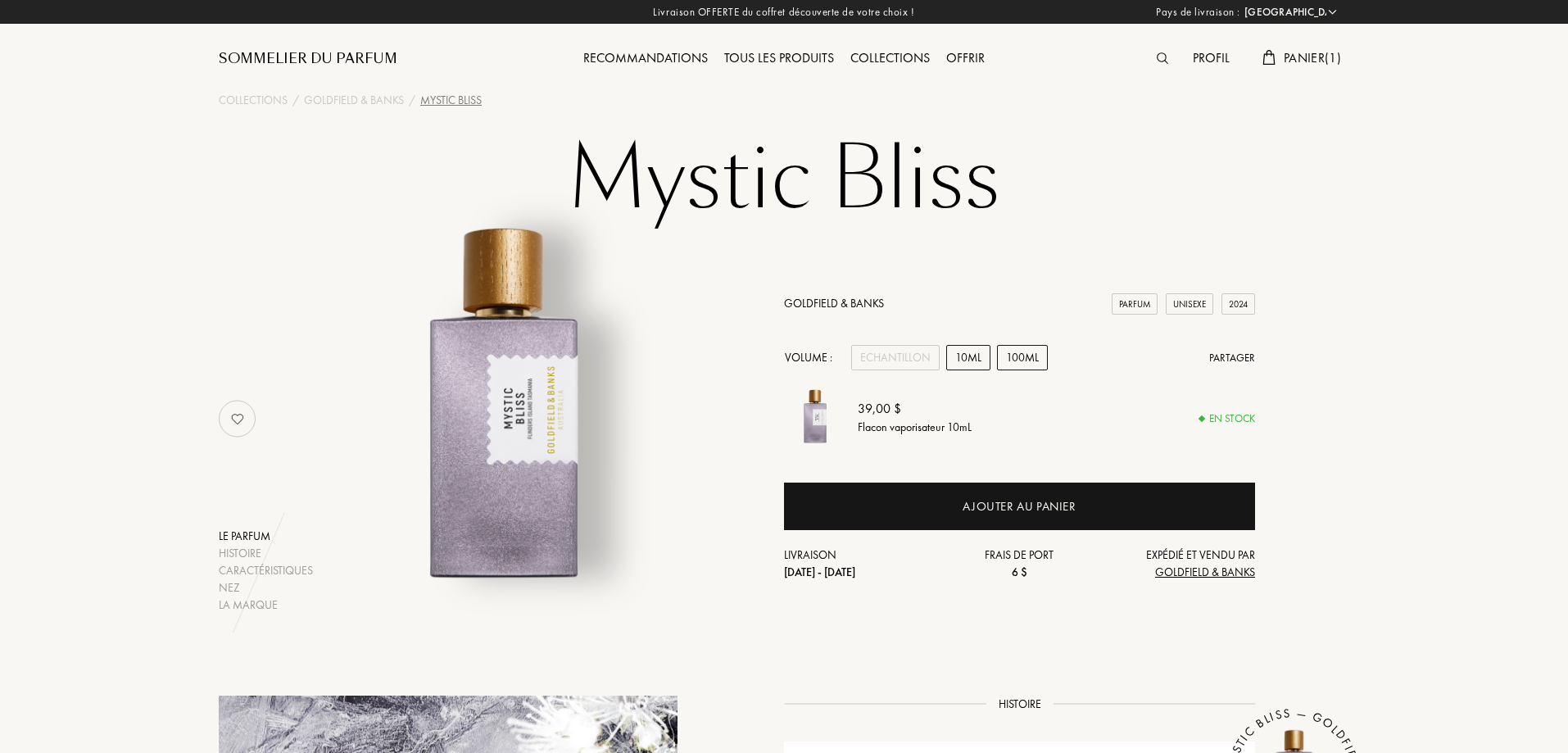
click at [1015, 351] on div "100mL" at bounding box center [1022, 358] width 51 height 26
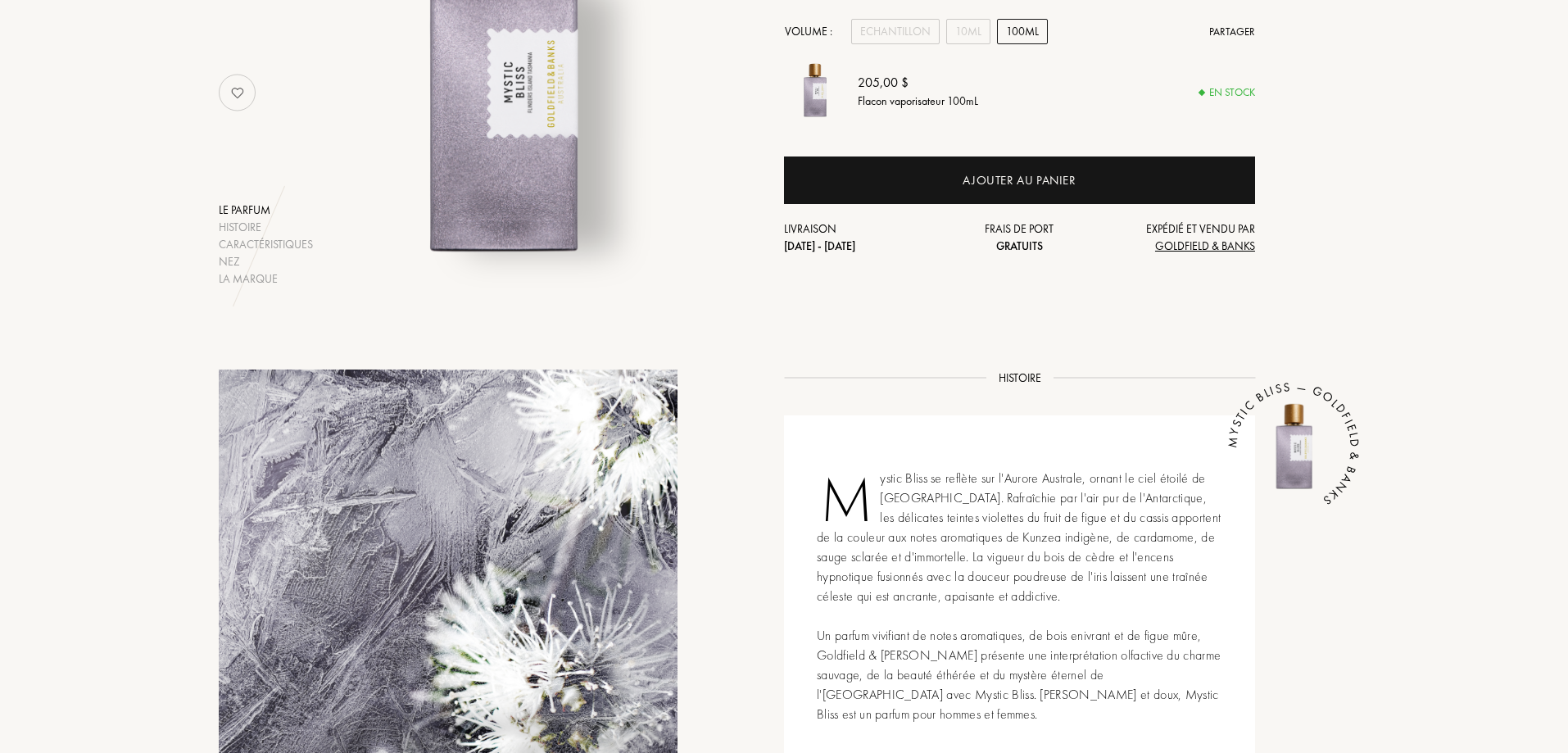
scroll to position [328, 0]
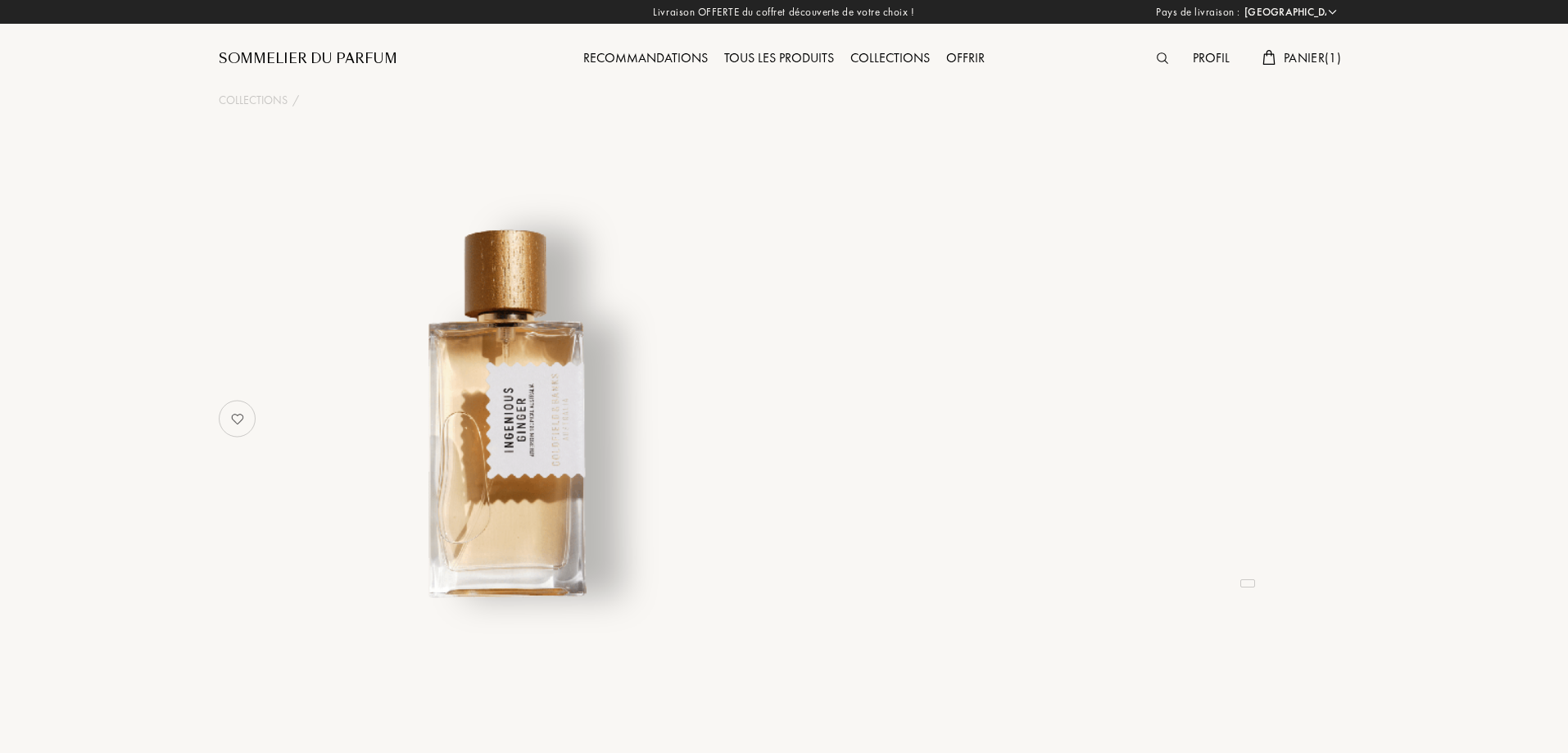
select select "FR"
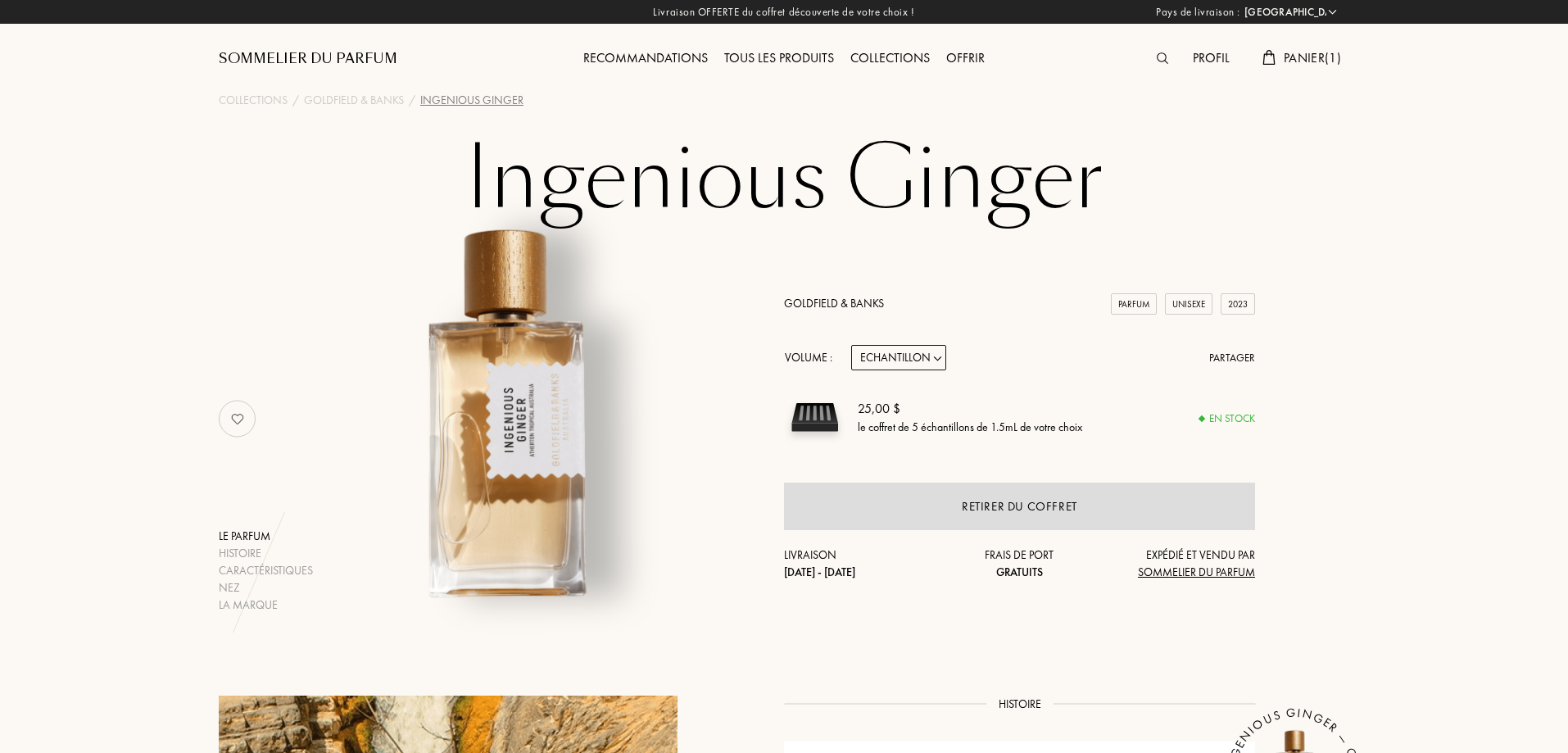
click at [918, 355] on select "Echantillon 10mL 50mL 100mL" at bounding box center [899, 358] width 95 height 26
select select "2"
click at [851, 345] on select "Echantillon 10mL 50mL 100mL" at bounding box center [899, 358] width 95 height 26
select select "2"
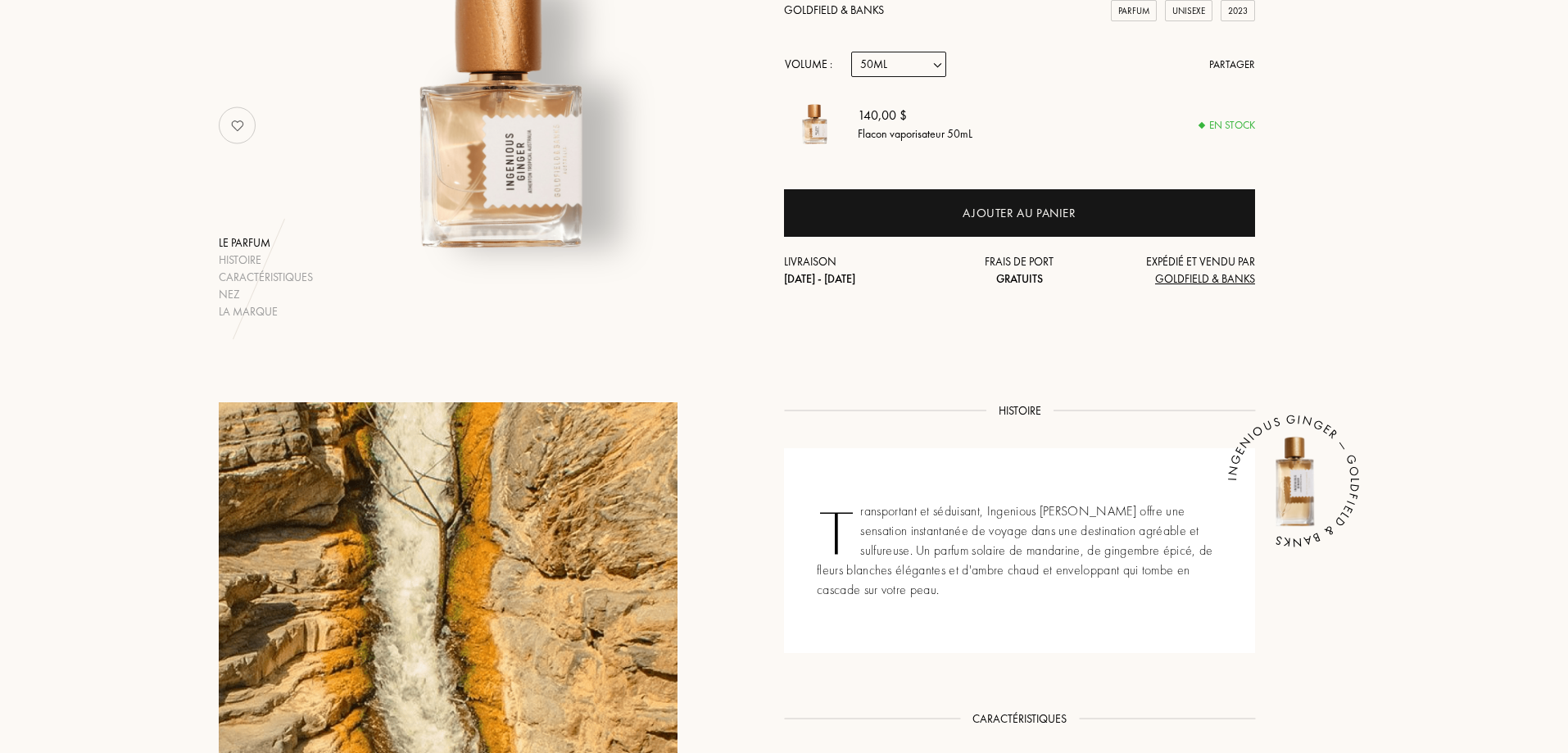
scroll to position [246, 0]
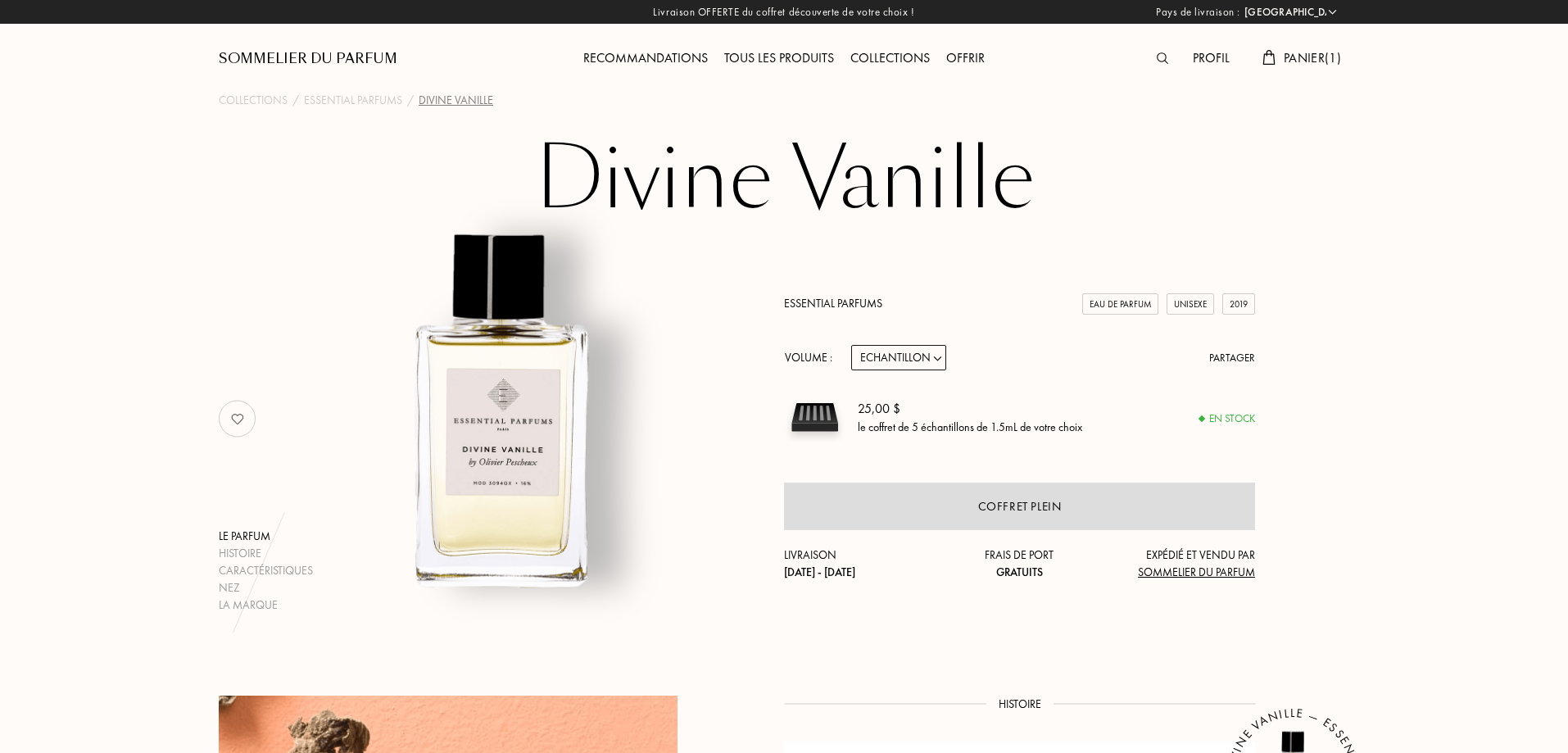
select select "FR"
click at [914, 362] on select "Echantillon 10mL 100mL 150mL" at bounding box center [899, 358] width 95 height 26
select select "2"
click at [851, 345] on select "Echantillon 10mL 100mL 150mL" at bounding box center [899, 358] width 95 height 26
select select "2"
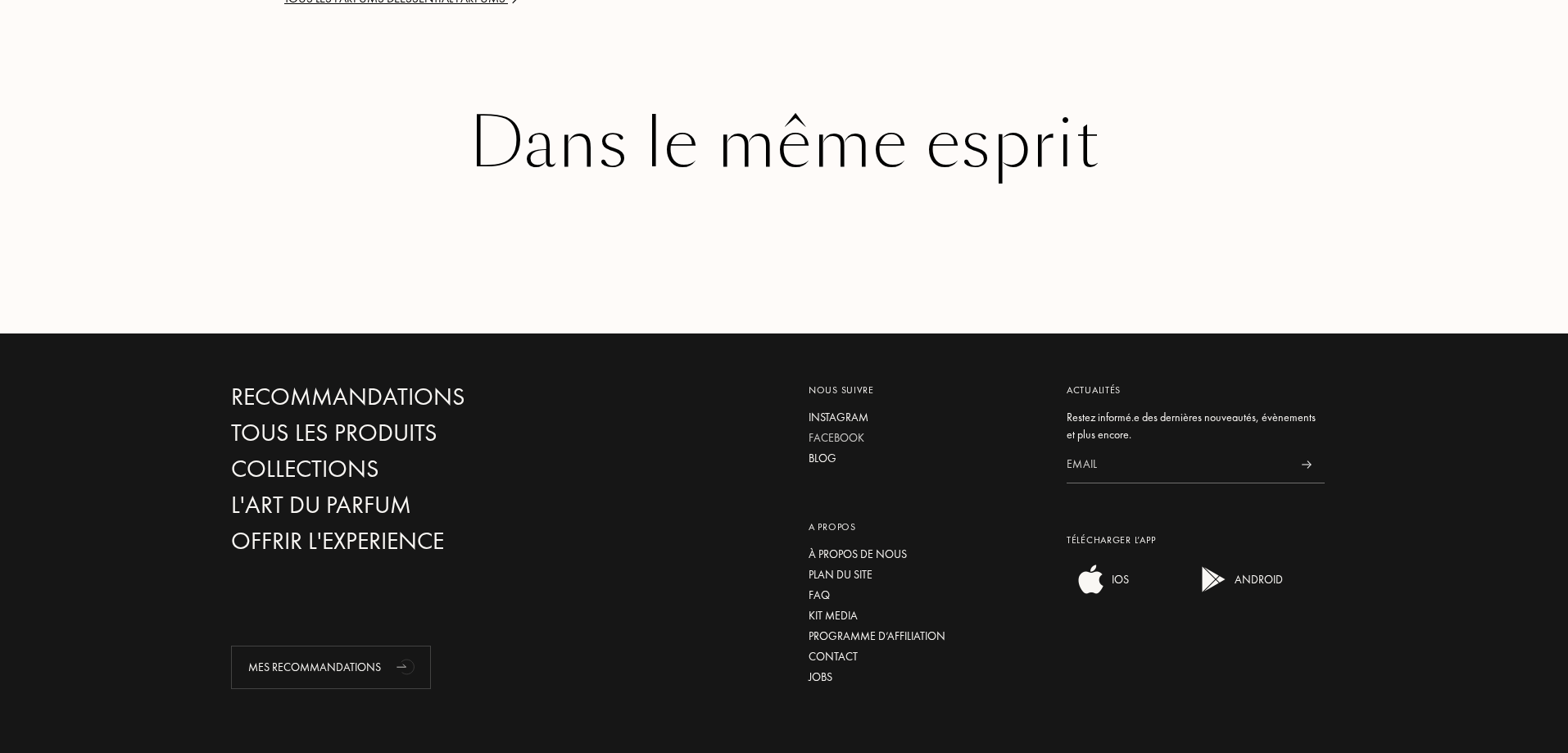
scroll to position [2702, 0]
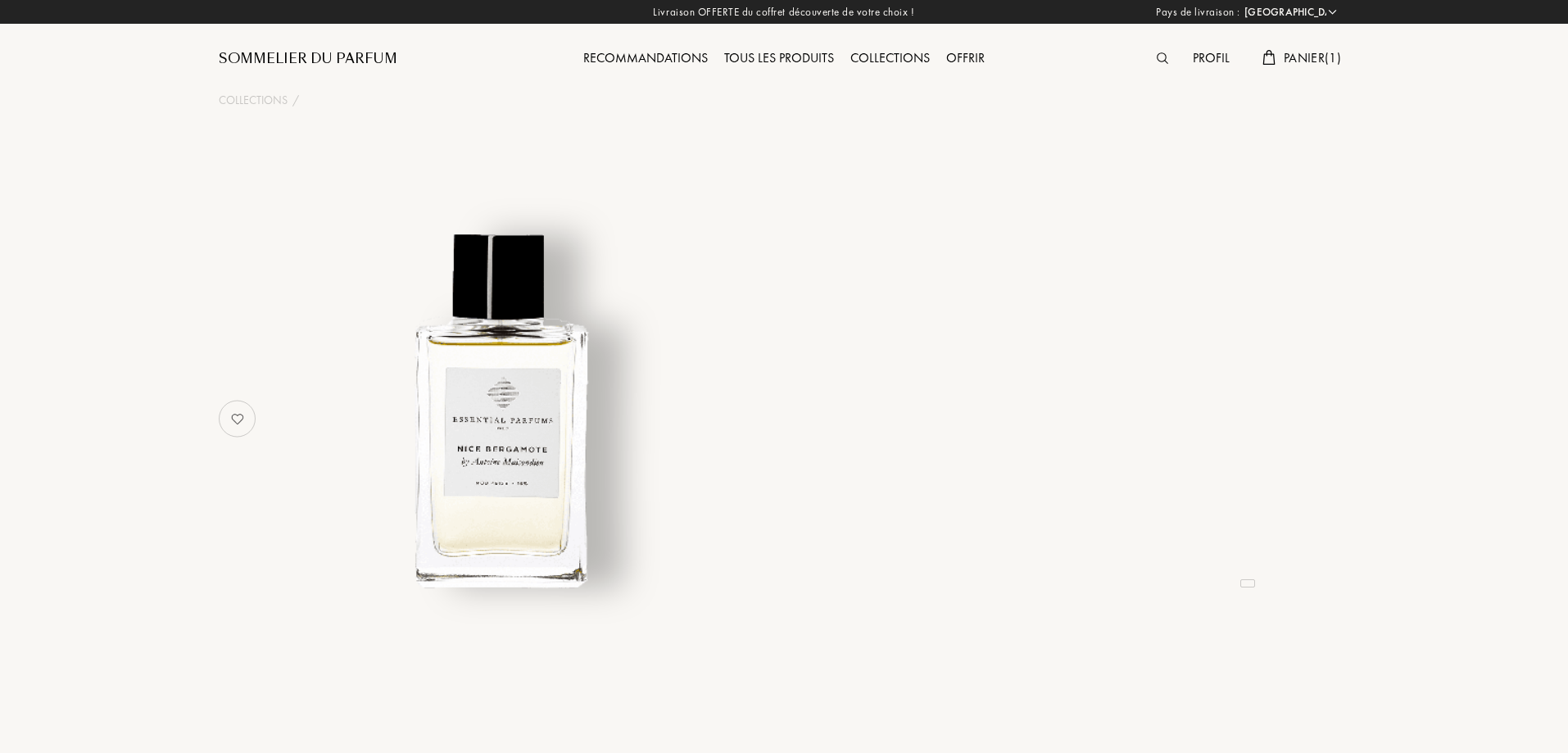
select select "FR"
select select "3"
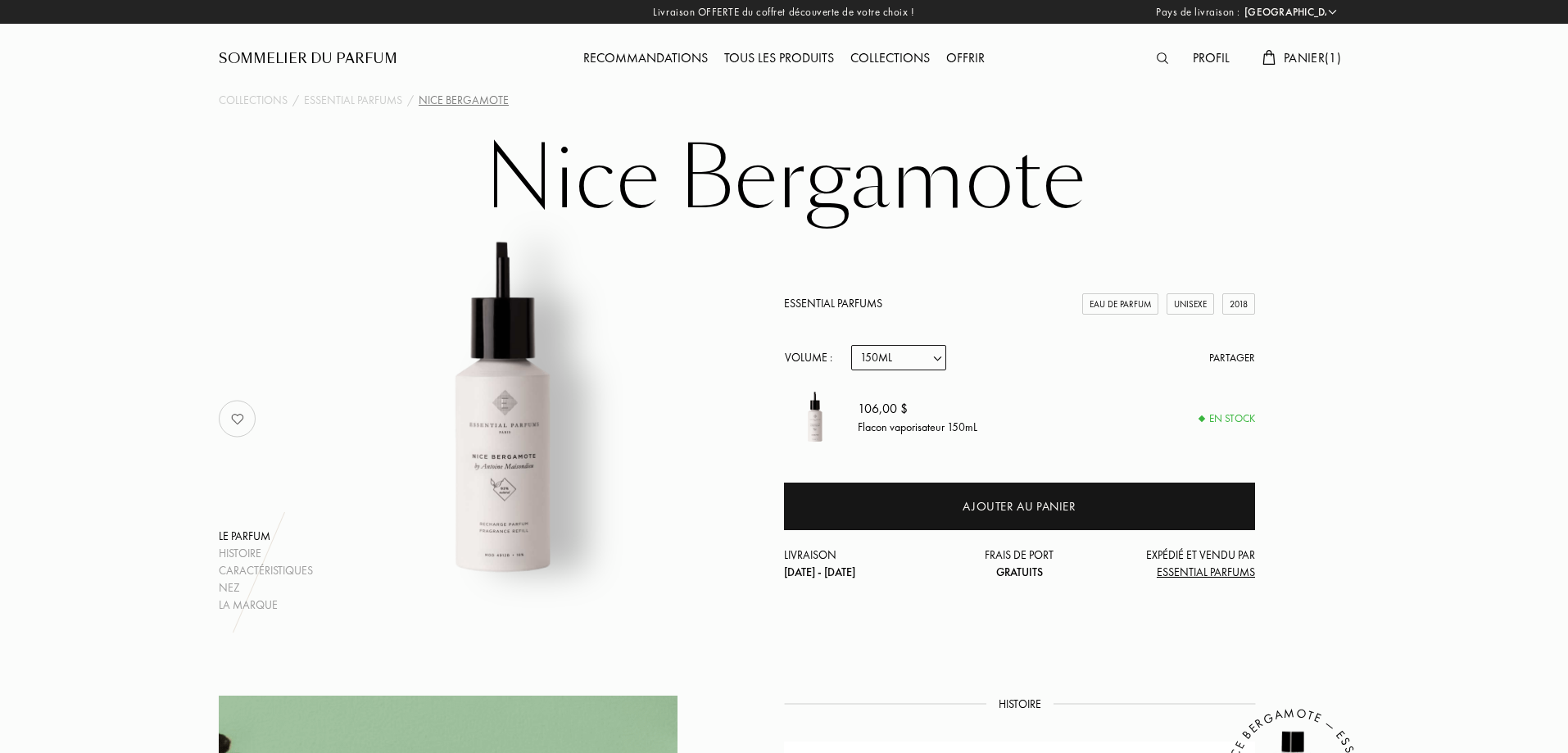
click at [936, 361] on select "Echantillon 10mL 100mL 150mL" at bounding box center [899, 358] width 95 height 26
select select "2"
click at [851, 345] on select "Echantillon 10mL 100mL 150mL" at bounding box center [899, 358] width 95 height 26
select select "2"
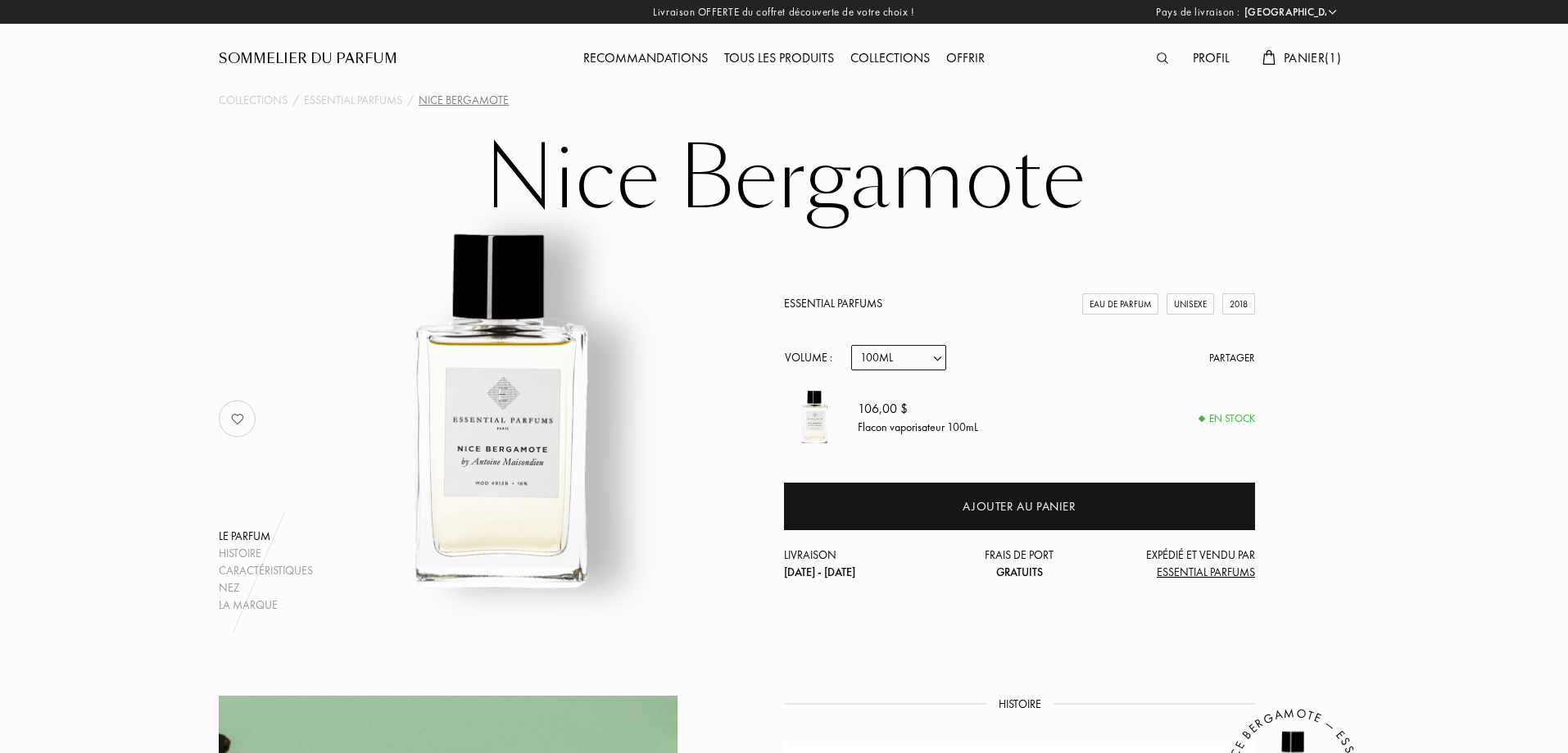
click at [904, 359] on select "Echantillon 10mL 100mL 150mL" at bounding box center [899, 358] width 95 height 26
select select "3"
click at [851, 345] on select "Echantillon 10mL 100mL 150mL" at bounding box center [899, 358] width 95 height 26
select select "3"
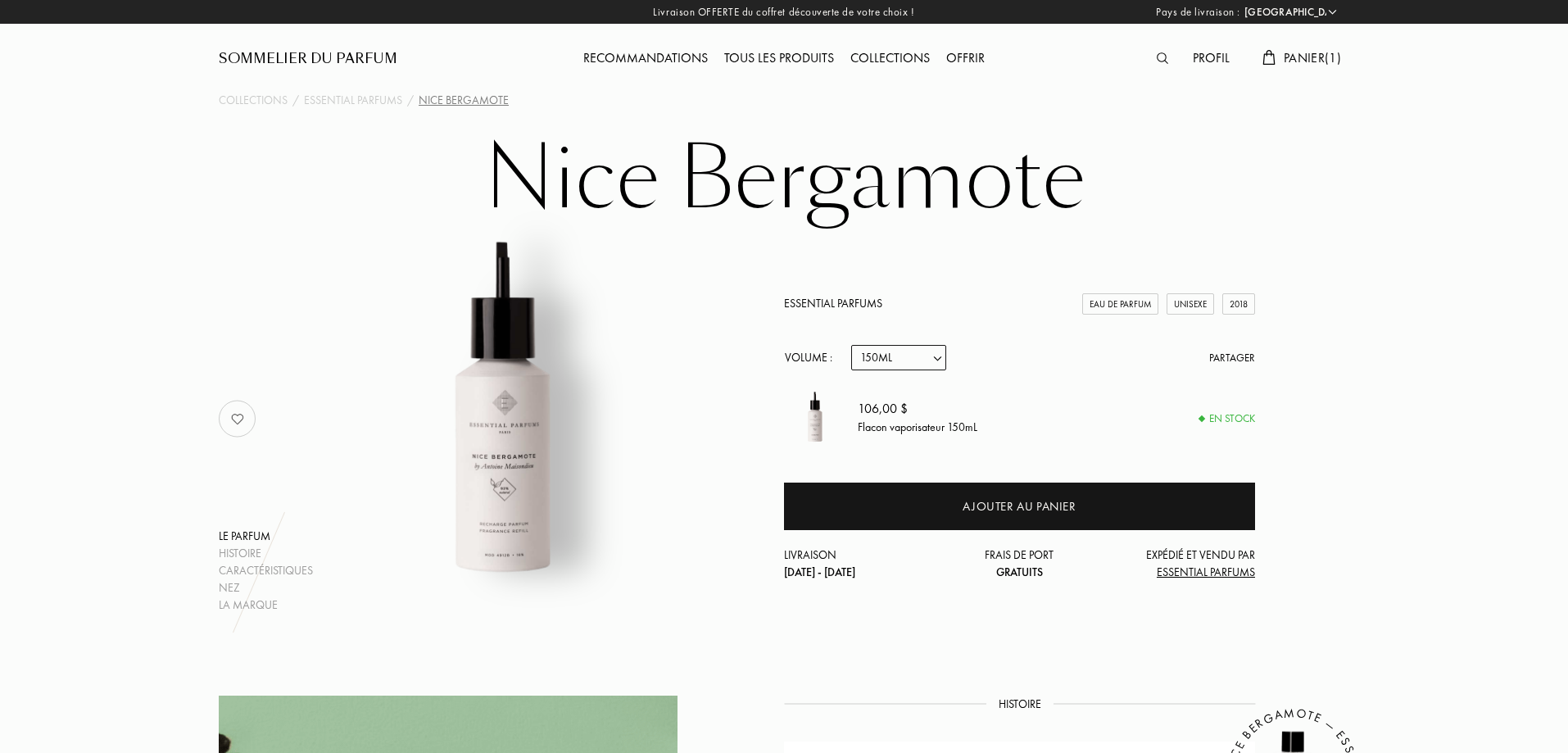
click at [891, 352] on select "Echantillon 10mL 100mL 150mL" at bounding box center [899, 358] width 95 height 26
select select "2"
click at [851, 345] on select "Echantillon 10mL 100mL 150mL" at bounding box center [899, 358] width 95 height 26
select select "2"
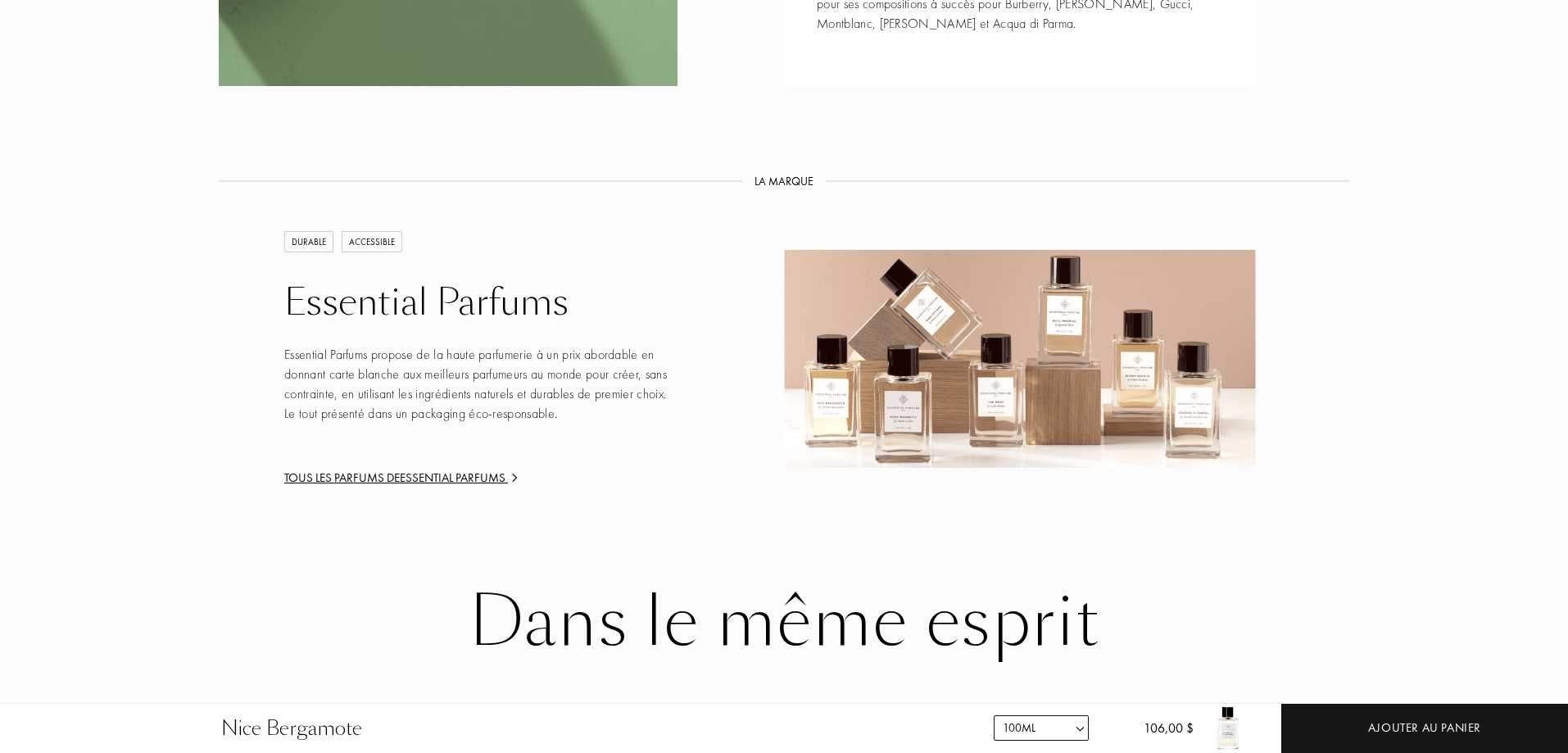
scroll to position [2210, 0]
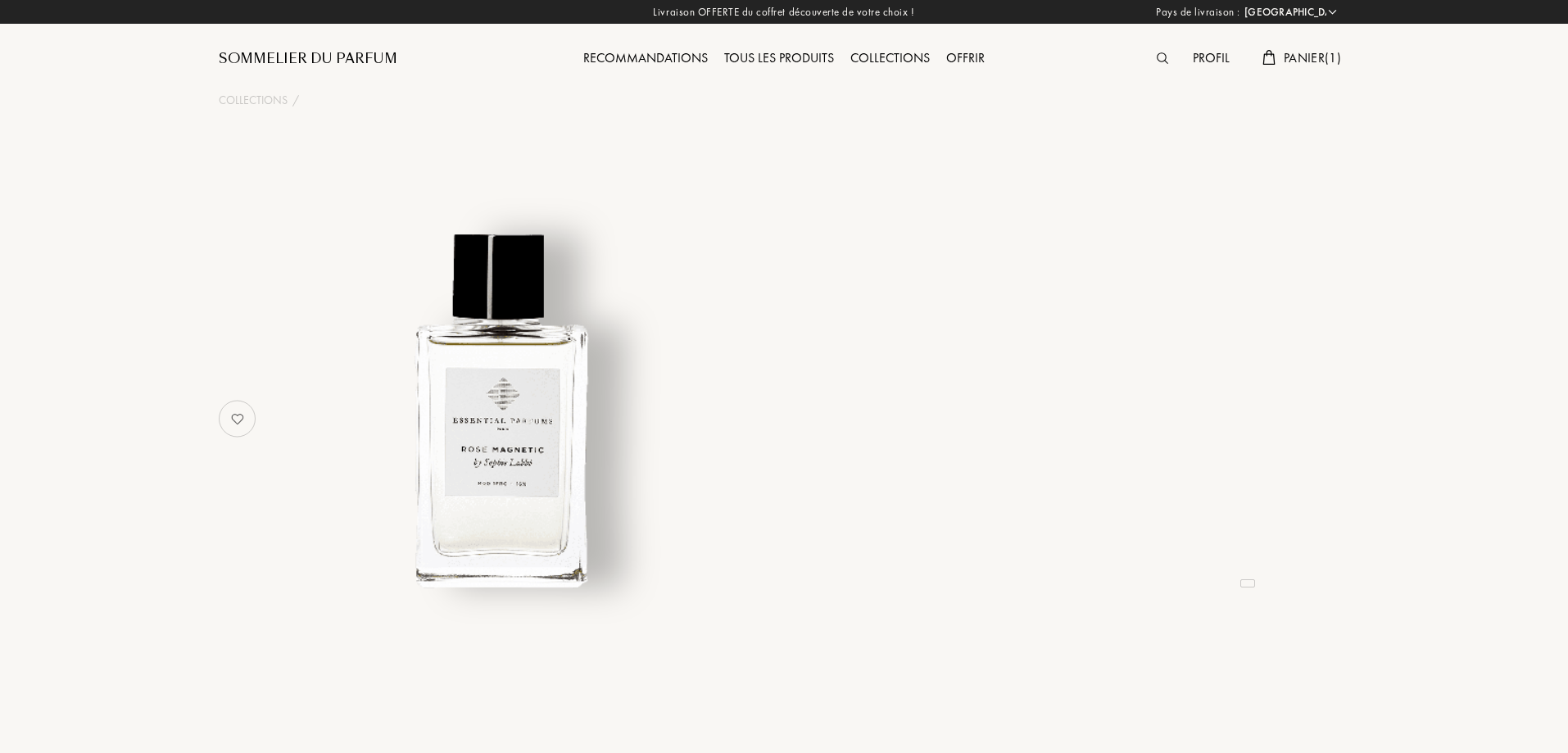
select select "FR"
select select "3"
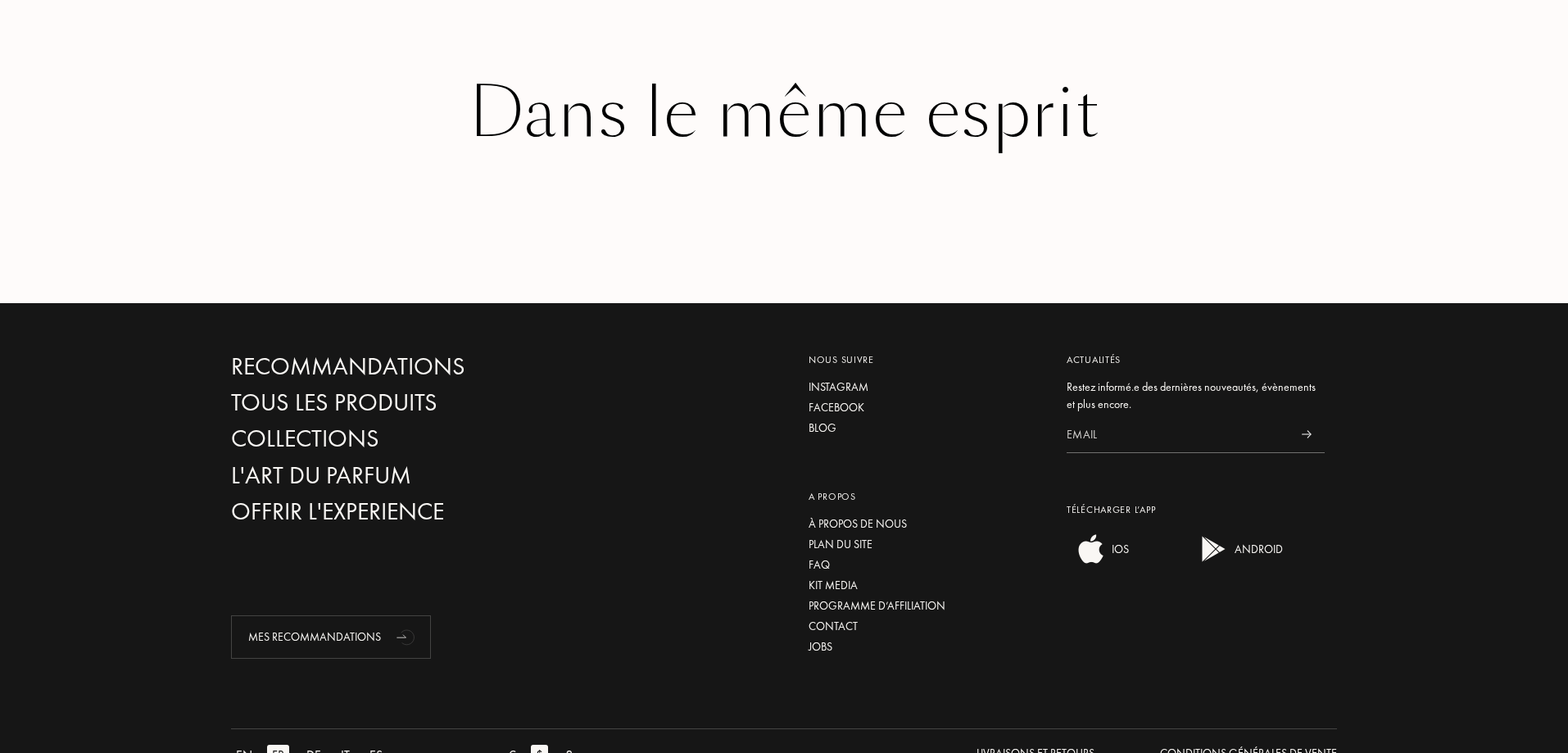
scroll to position [2725, 0]
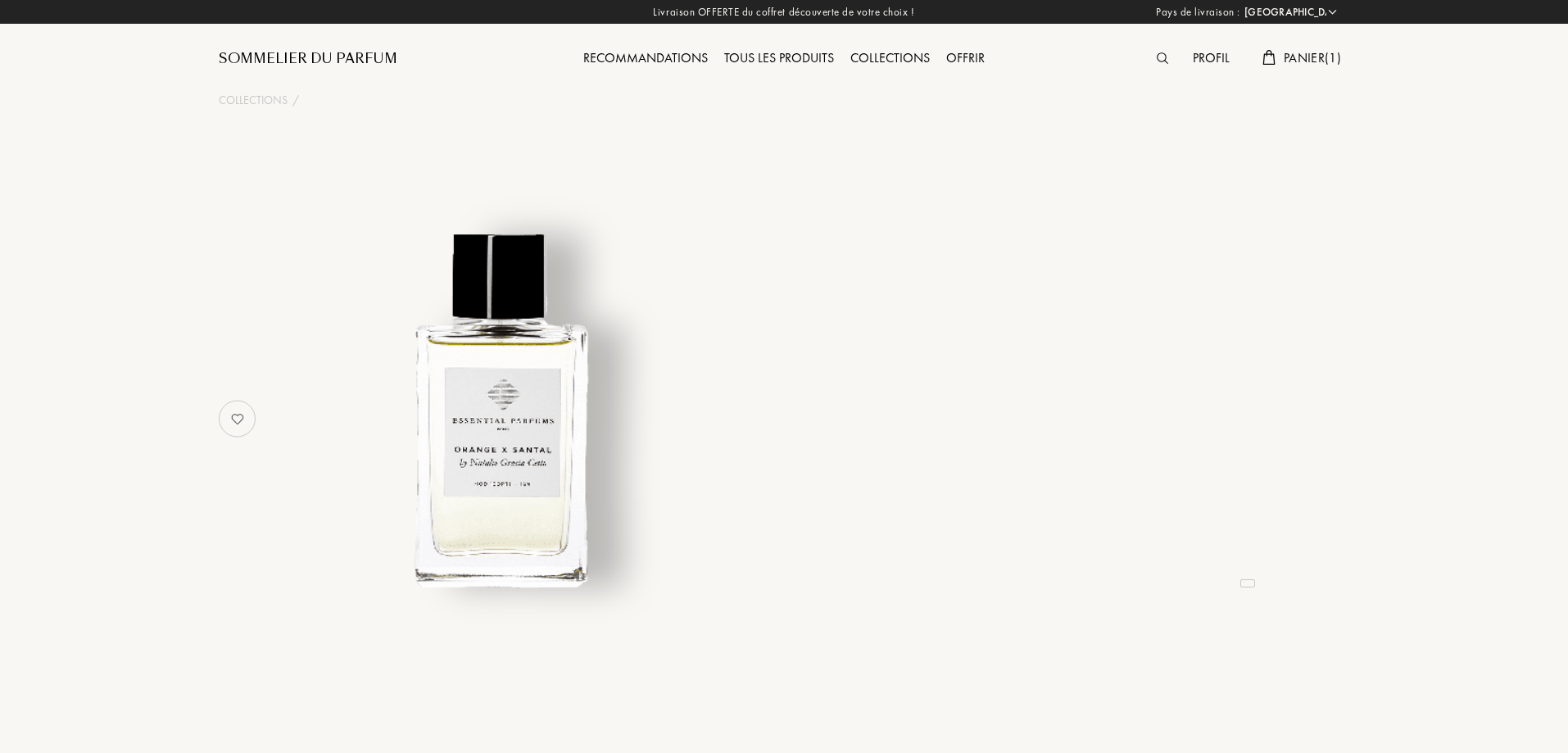
select select "FR"
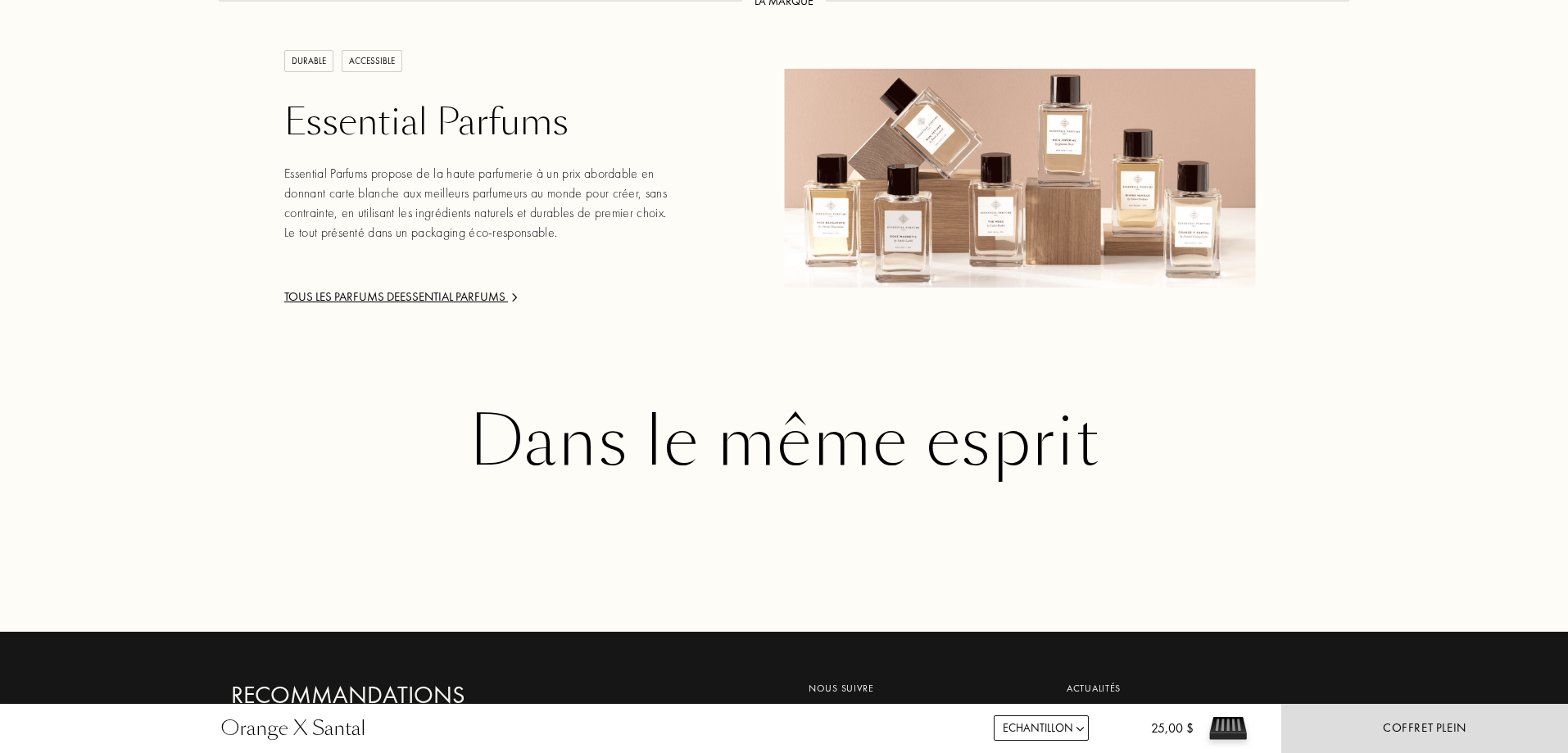
scroll to position [2400, 0]
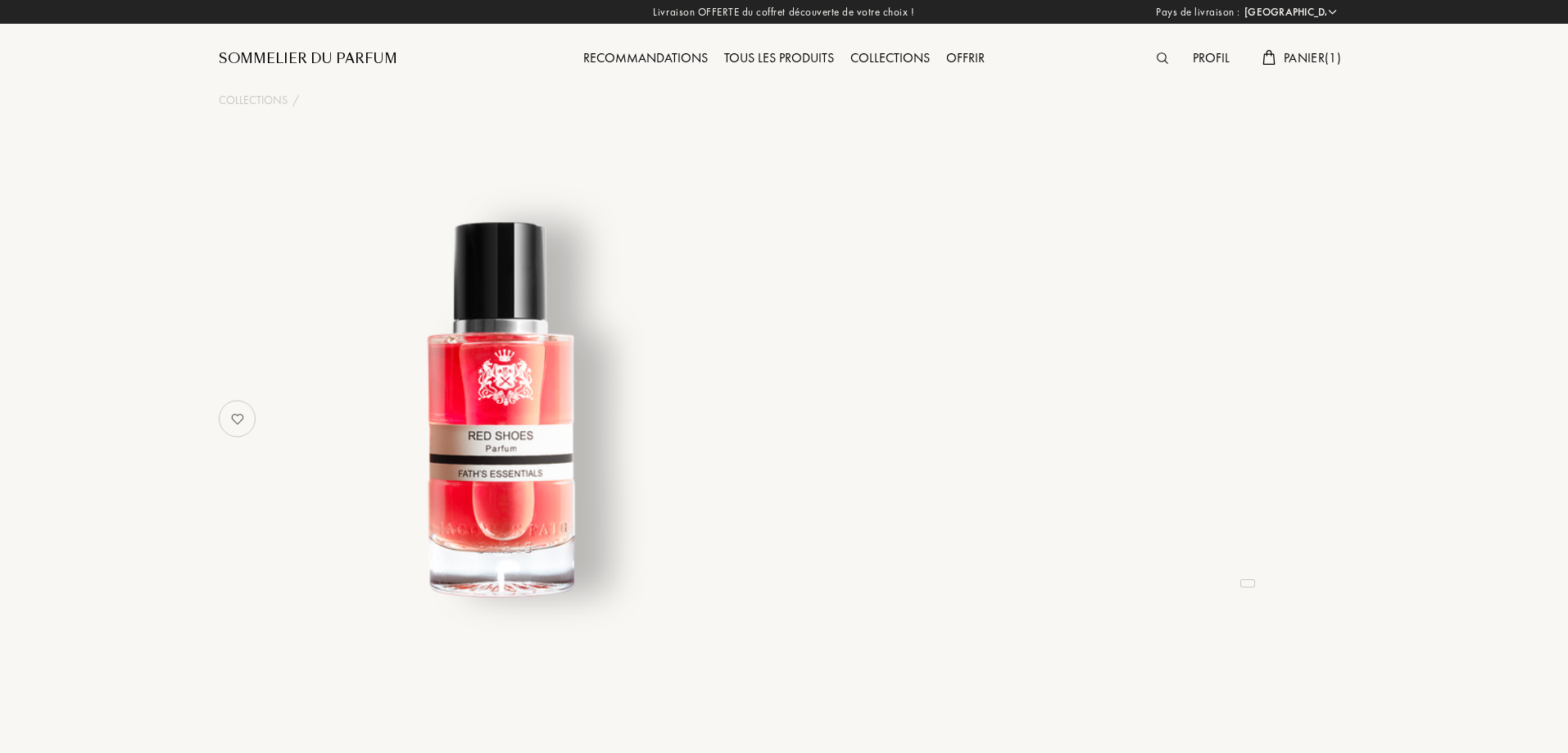
select select "FR"
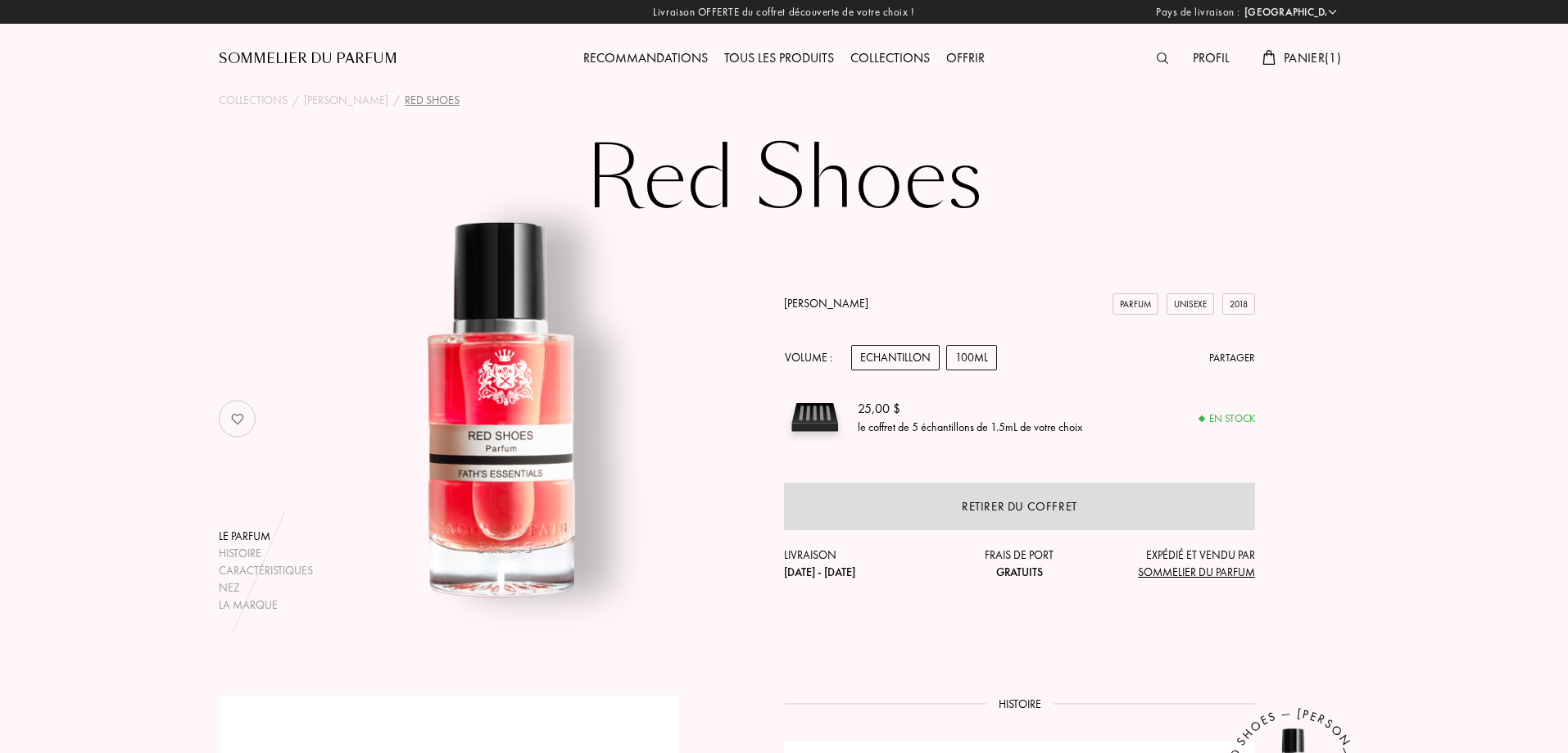
click at [985, 357] on div "100mL" at bounding box center [971, 358] width 51 height 26
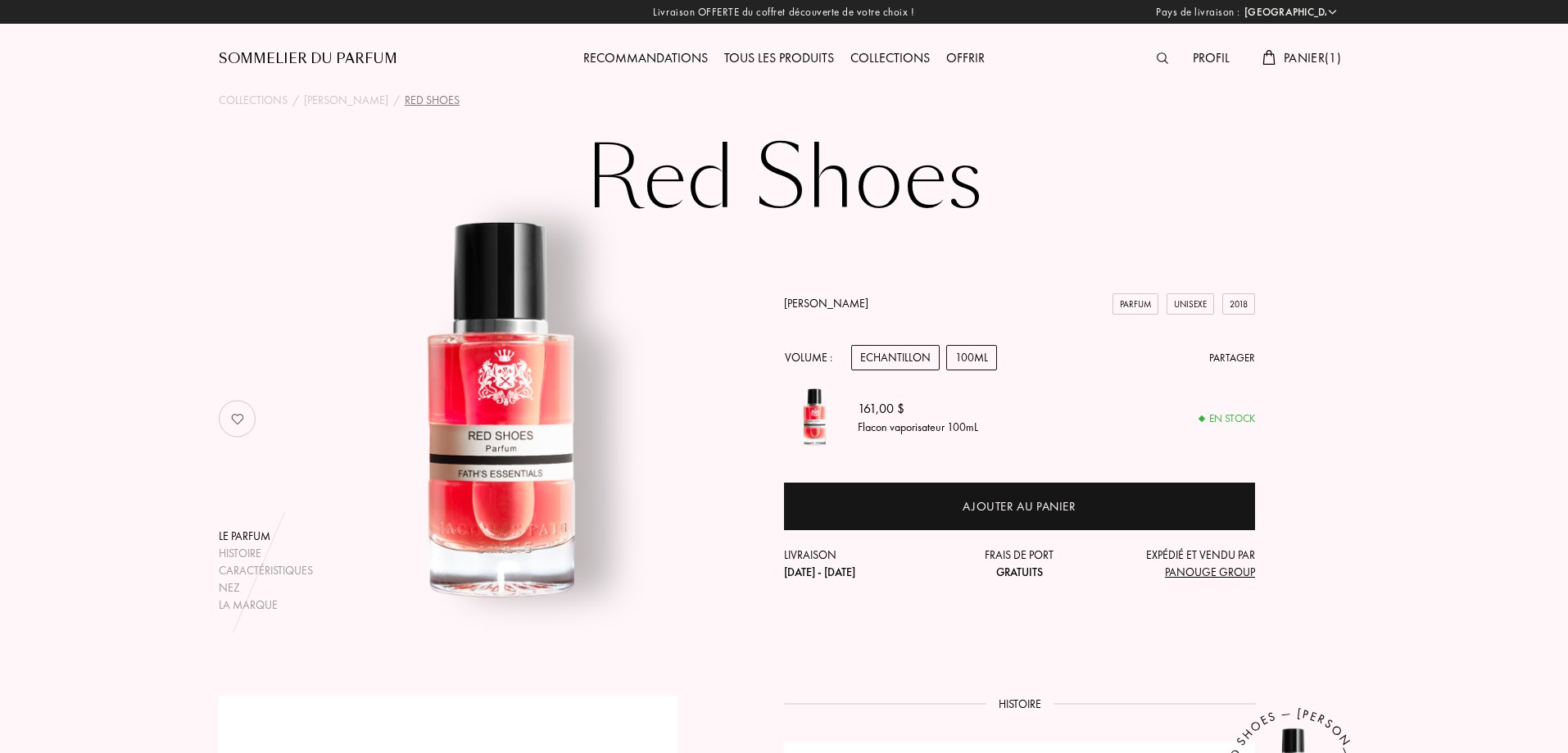
click at [880, 349] on div "Echantillon" at bounding box center [895, 358] width 88 height 26
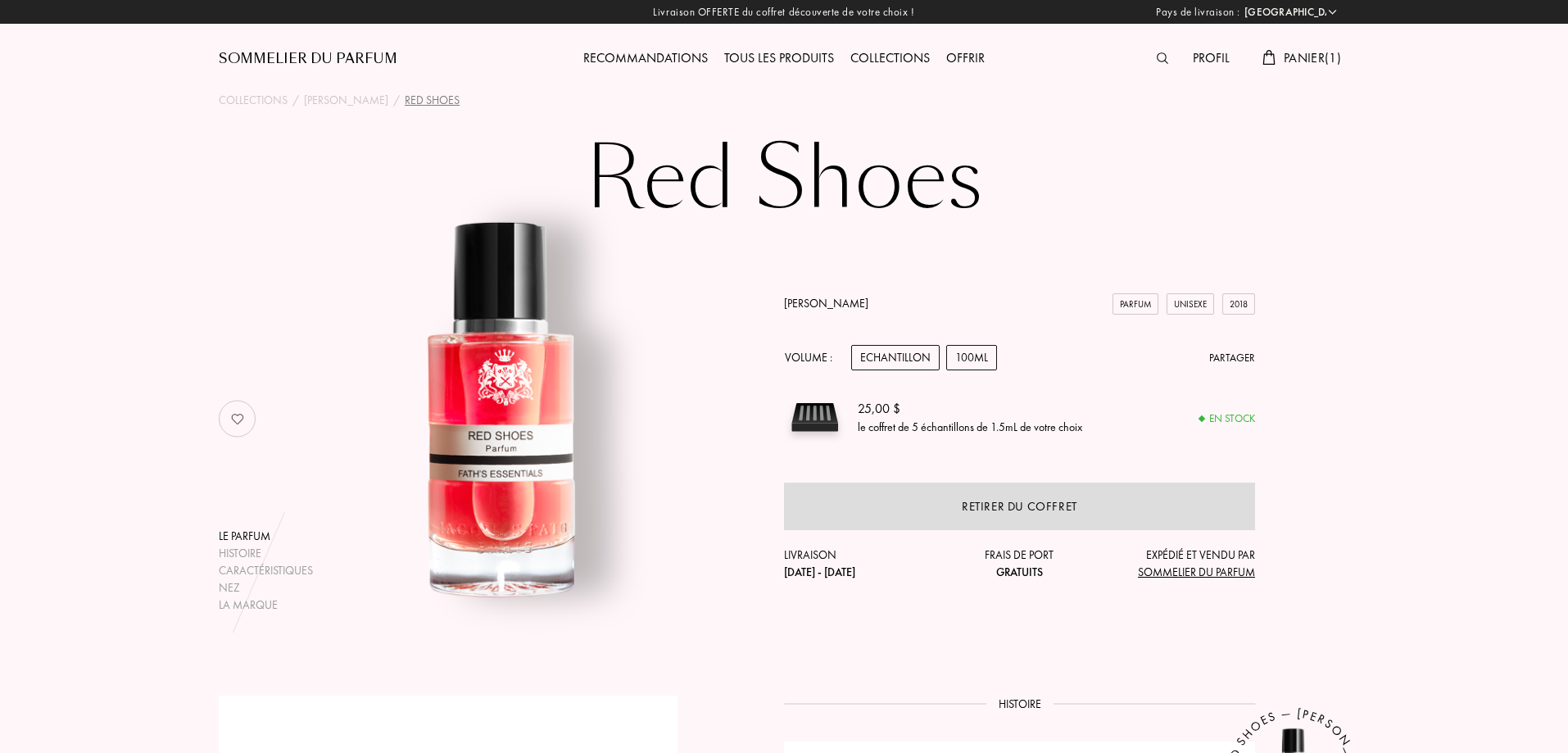
click at [969, 349] on div "100mL" at bounding box center [971, 358] width 51 height 26
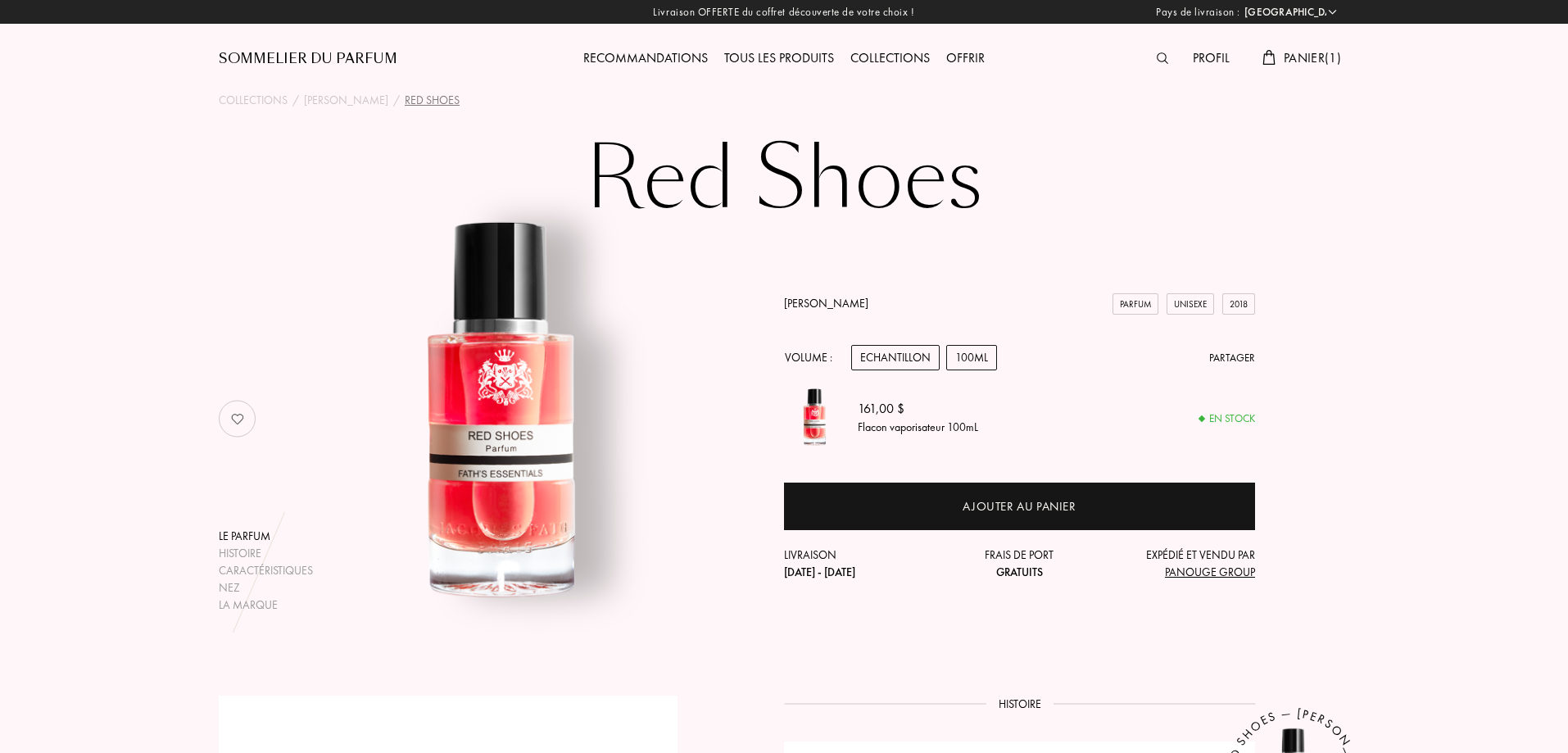
click at [904, 354] on div "Echantillon" at bounding box center [895, 358] width 88 height 26
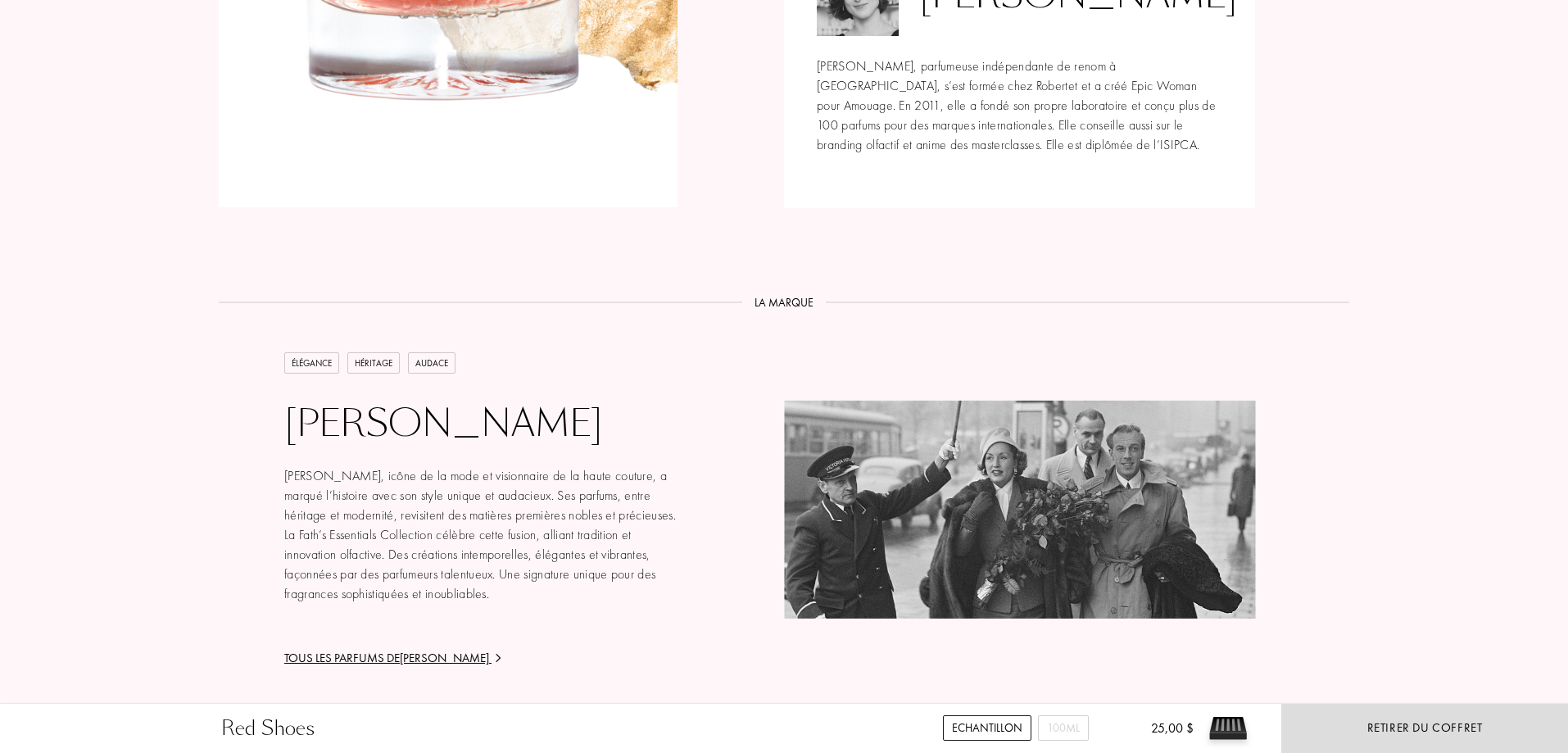
scroll to position [2129, 0]
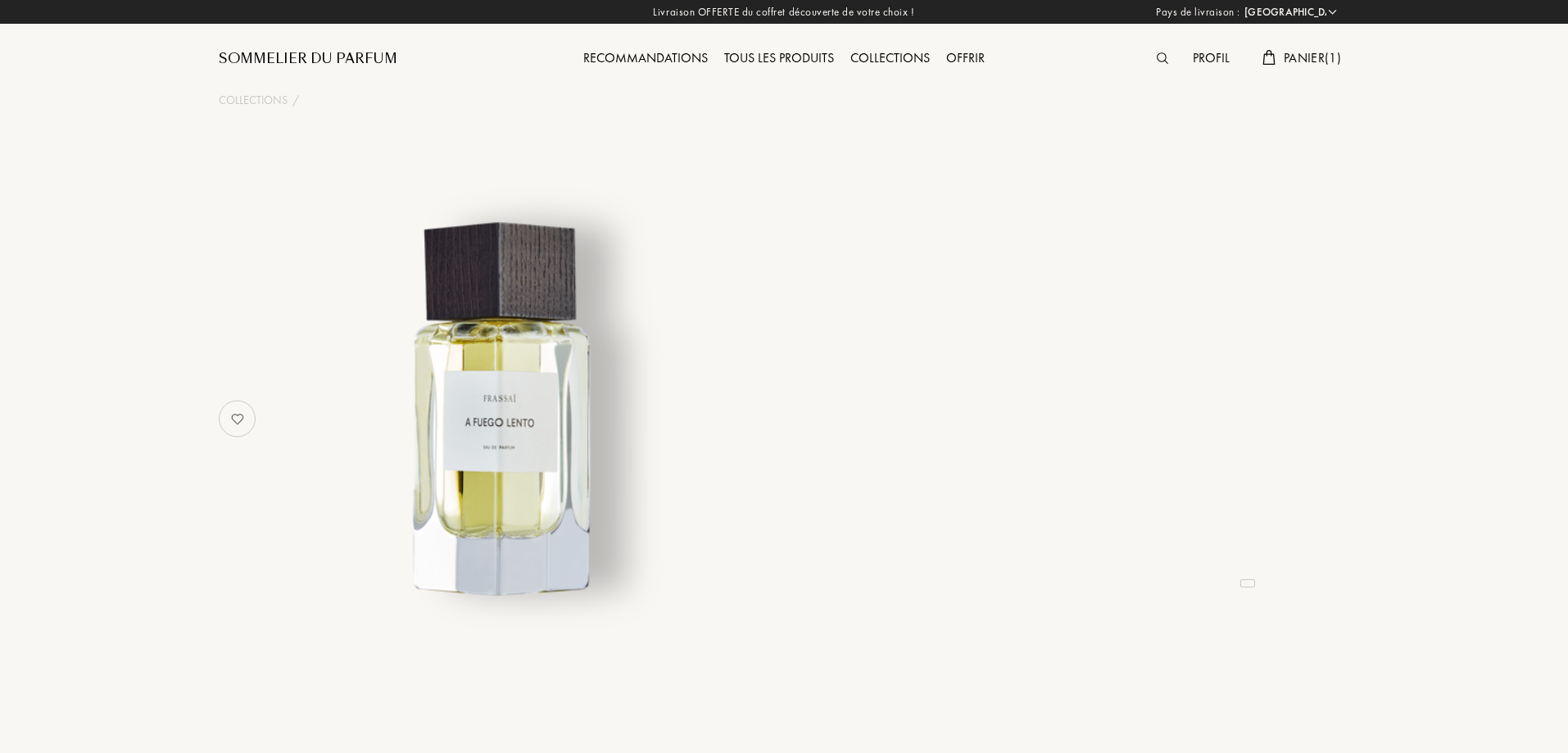
select select "FR"
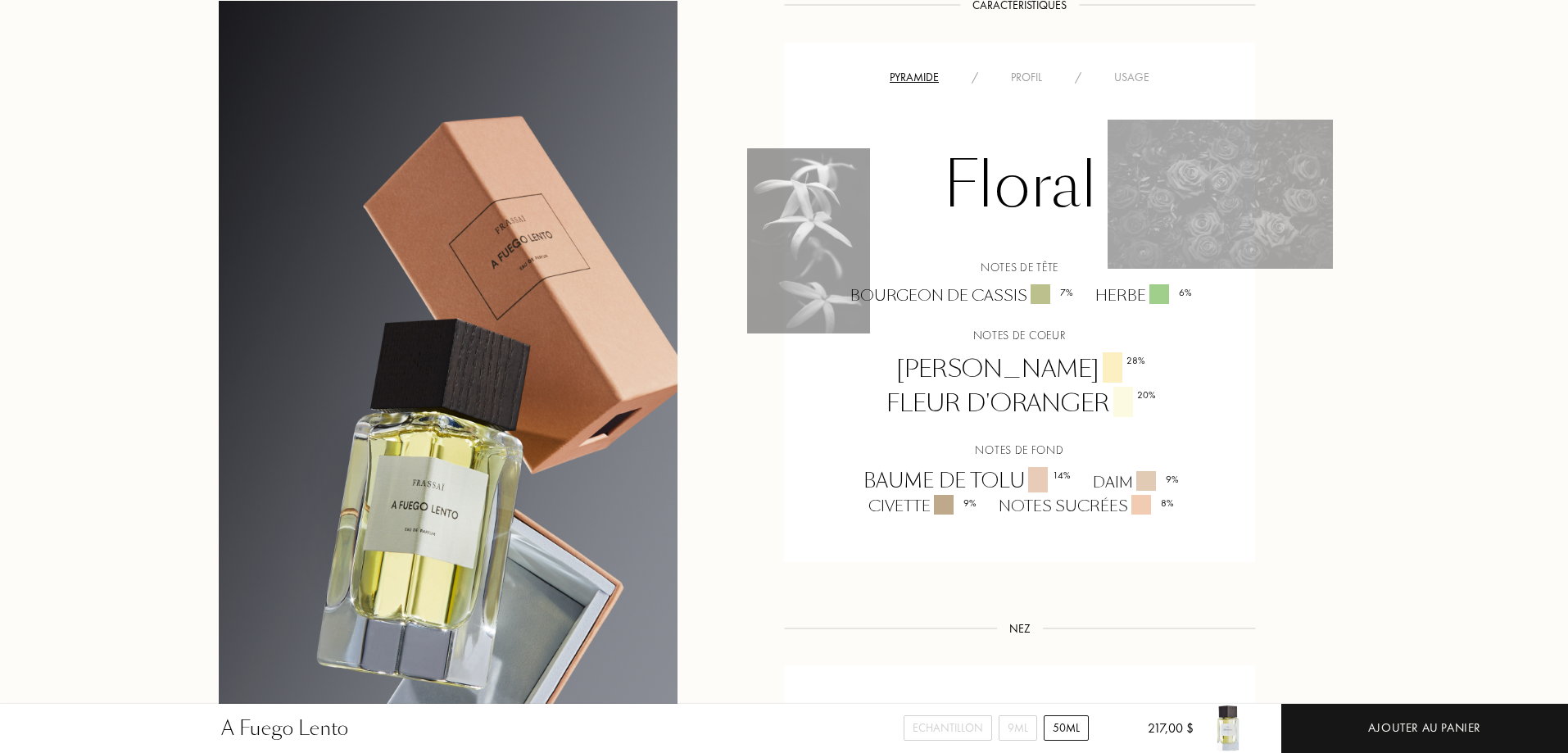
scroll to position [1064, 0]
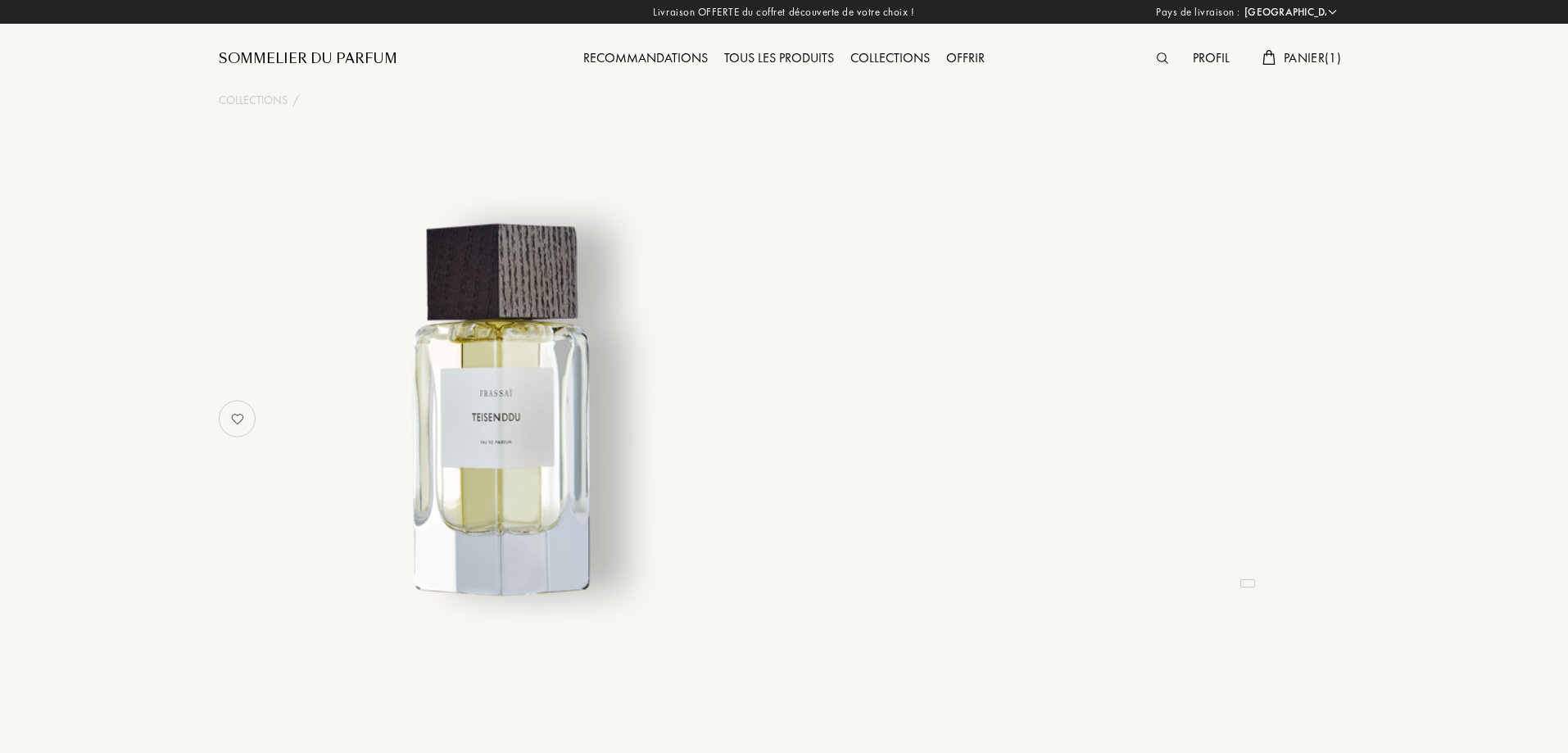
select select "FR"
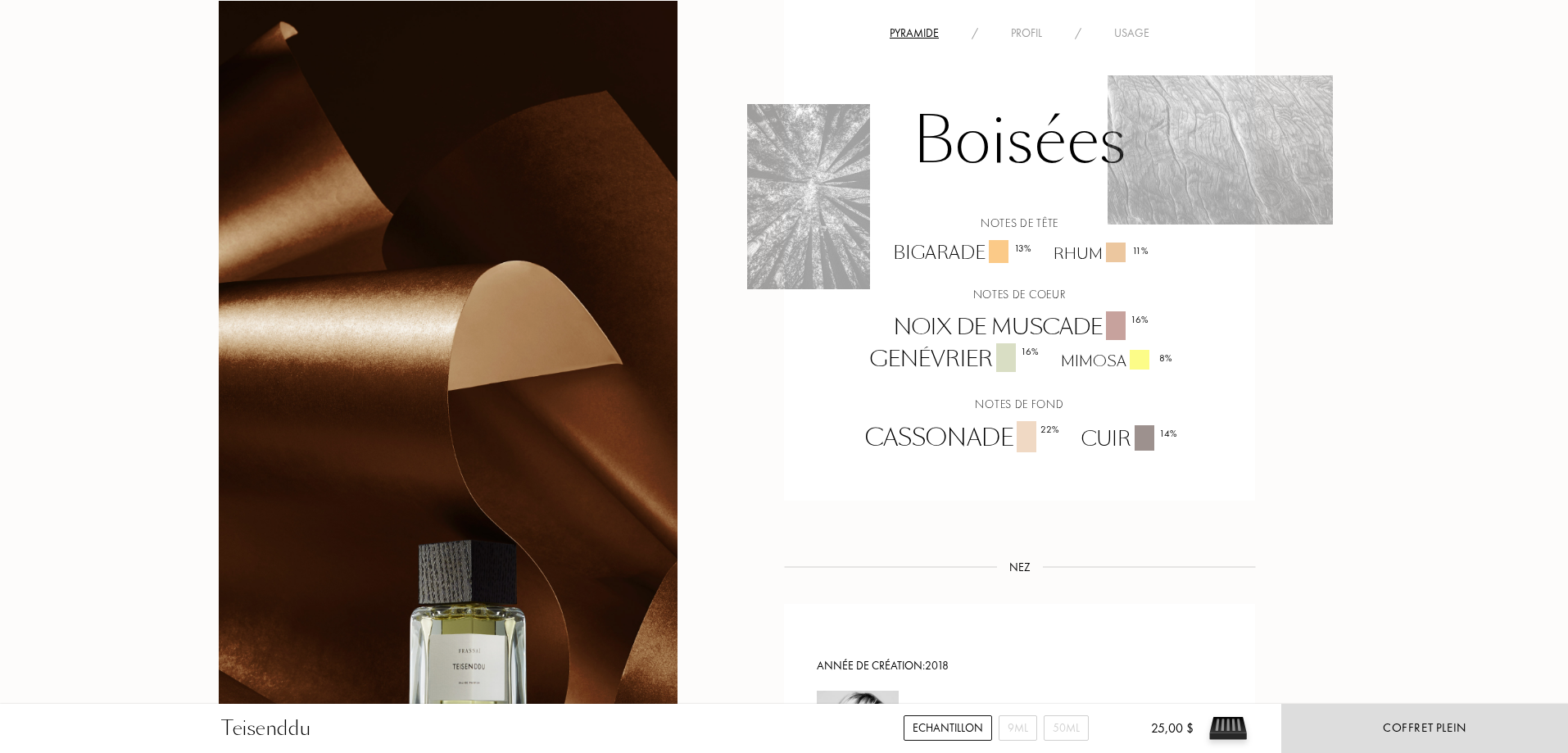
scroll to position [1310, 0]
